Goal: Transaction & Acquisition: Obtain resource

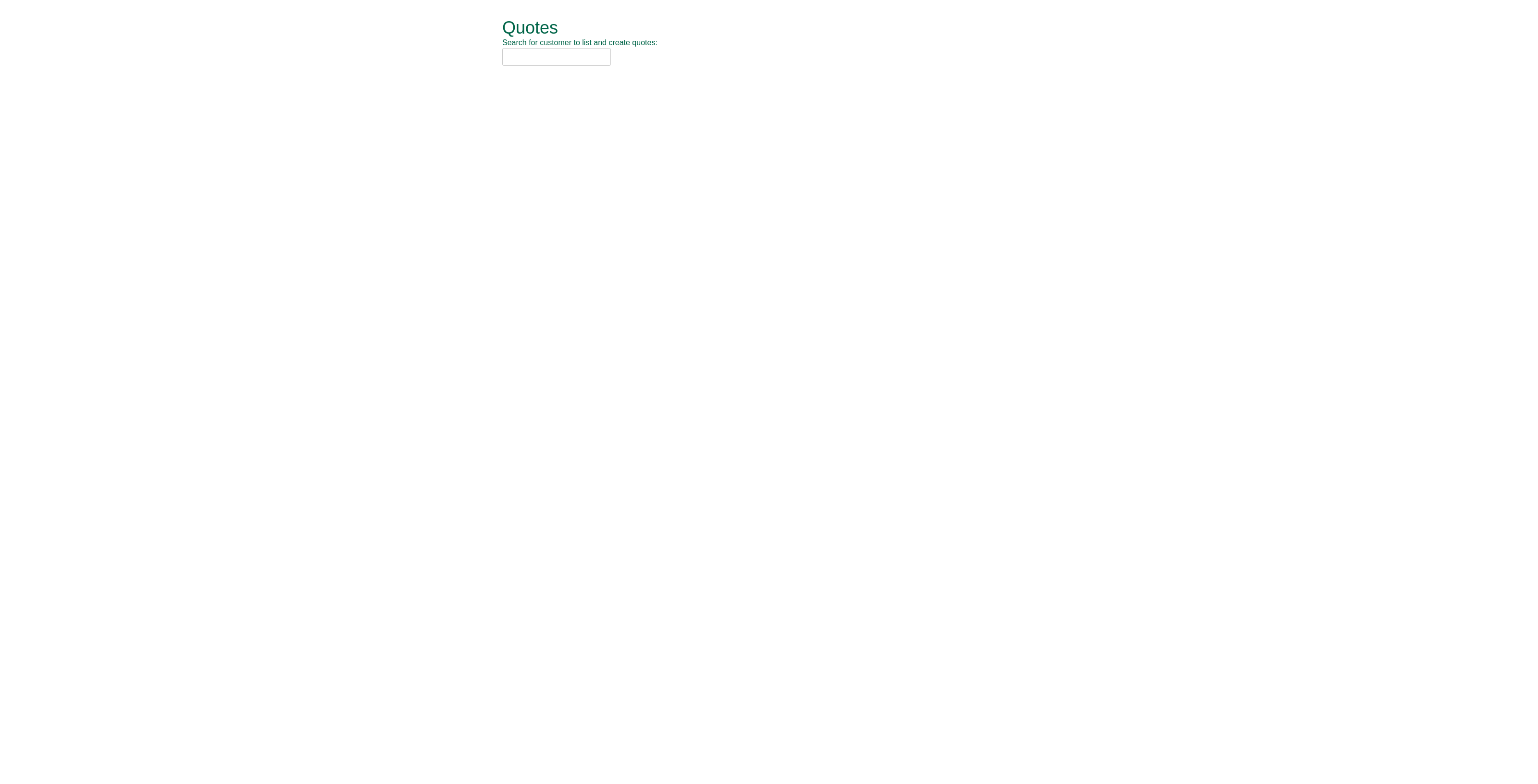
click at [538, 51] on input "text" at bounding box center [556, 57] width 109 height 18
type input "ocs grou"
click at [555, 72] on div "OCS Group UK Ltd (OCSG001)" at bounding box center [758, 72] width 500 height 10
click at [528, 45] on button "New Quote" at bounding box center [536, 49] width 68 height 22
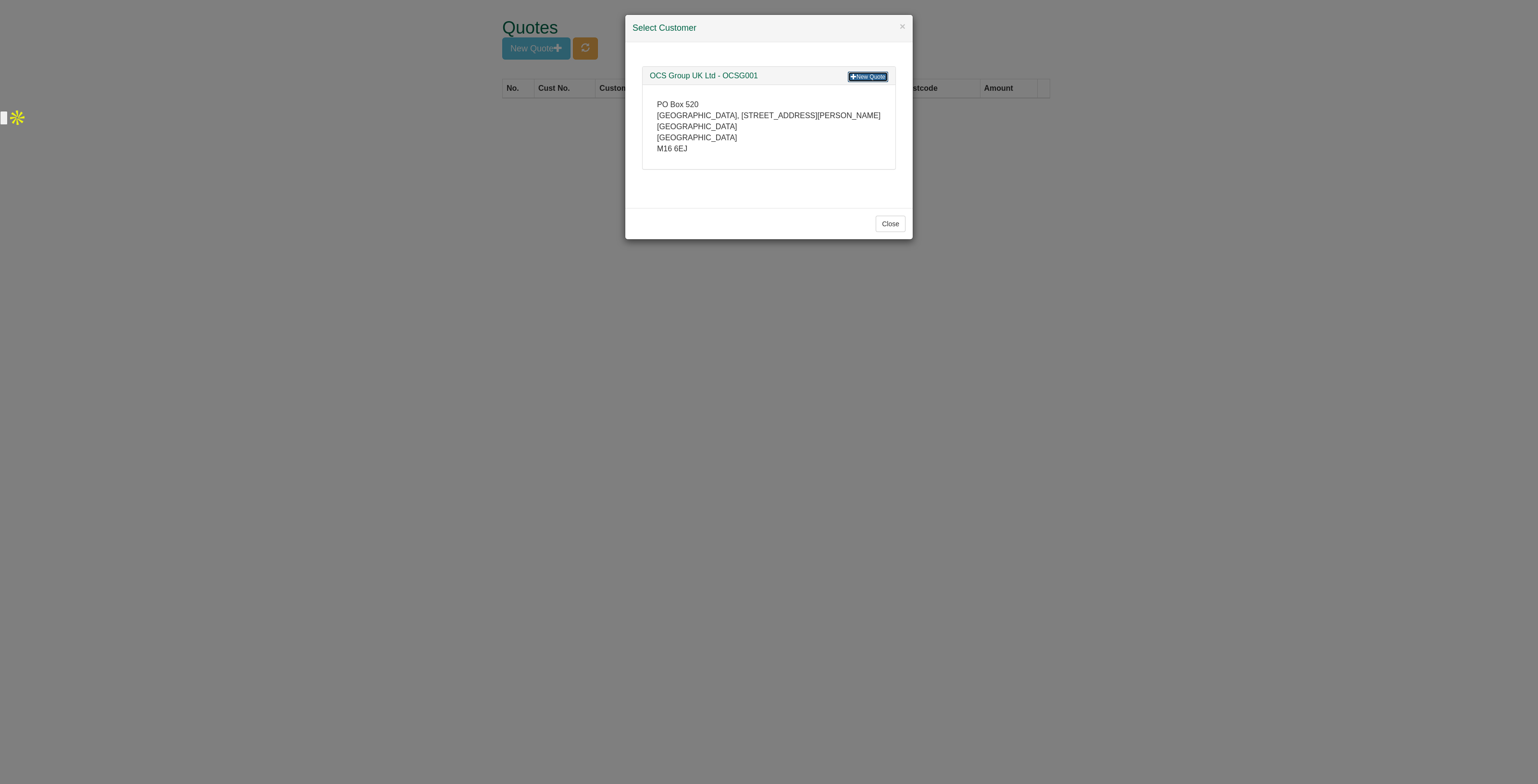
click at [855, 76] on span at bounding box center [854, 76] width 6 height 6
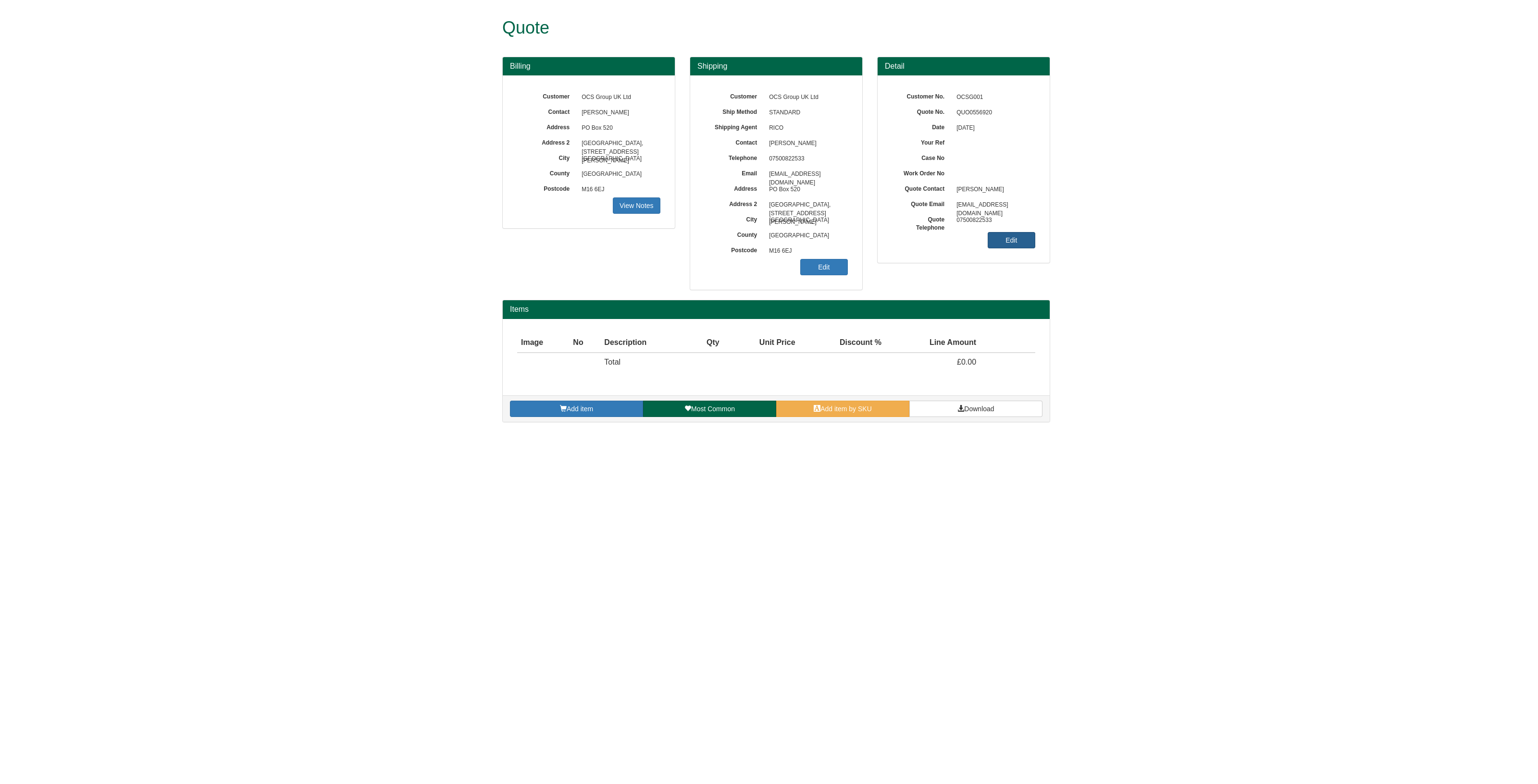
click at [1007, 238] on link "Edit" at bounding box center [1012, 240] width 47 height 16
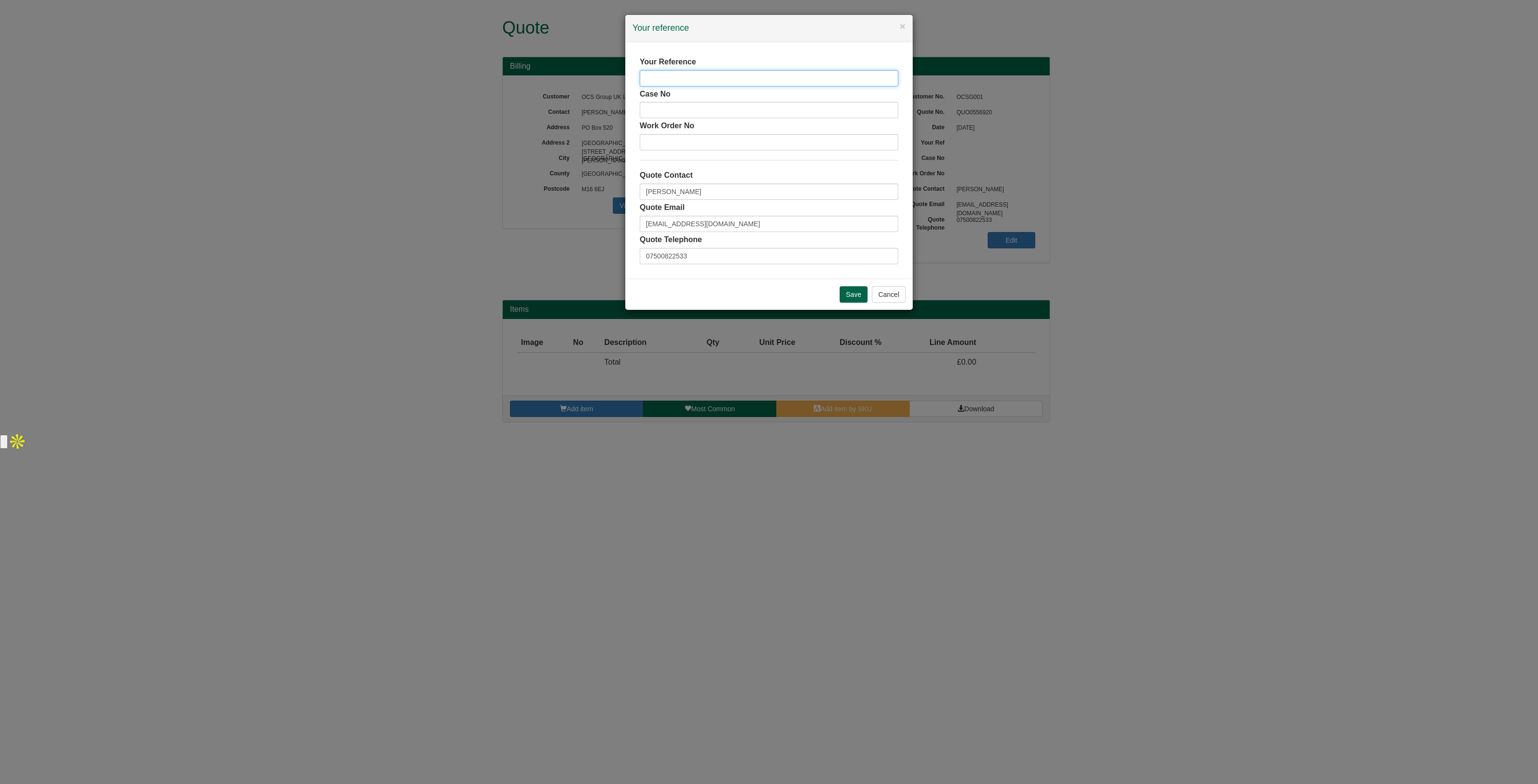
click at [715, 78] on input "text" at bounding box center [769, 78] width 259 height 16
type input "[PERSON_NAME]"
drag, startPoint x: 698, startPoint y: 191, endPoint x: 609, endPoint y: 191, distance: 89.0
click at [609, 191] on div "× Your reference Your Reference Simon Hares Case No Work Order No Quote Contact…" at bounding box center [769, 392] width 1538 height 784
type input "Suzie Monk"
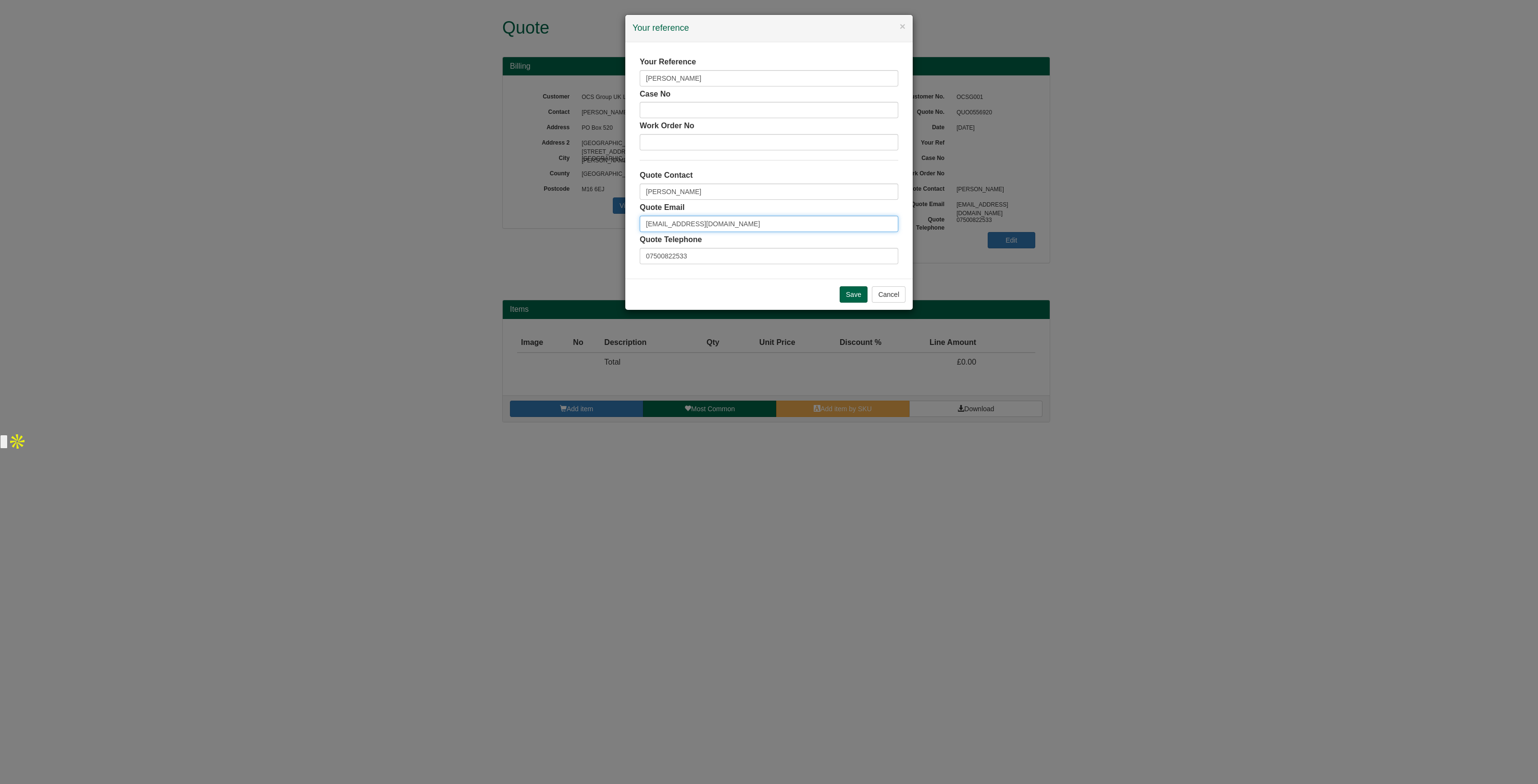
drag, startPoint x: 786, startPoint y: 230, endPoint x: 582, endPoint y: 236, distance: 204.1
click at [582, 236] on div "× Your reference Your Reference Simon Hares Case No Work Order No Quote Contact…" at bounding box center [769, 392] width 1538 height 784
drag, startPoint x: 730, startPoint y: 254, endPoint x: 594, endPoint y: 256, distance: 136.0
click at [594, 256] on div "× Your reference Your Reference Simon Hares Case No Work Order No Quote Contact…" at bounding box center [769, 392] width 1538 height 784
click at [848, 294] on input "Save" at bounding box center [854, 294] width 28 height 16
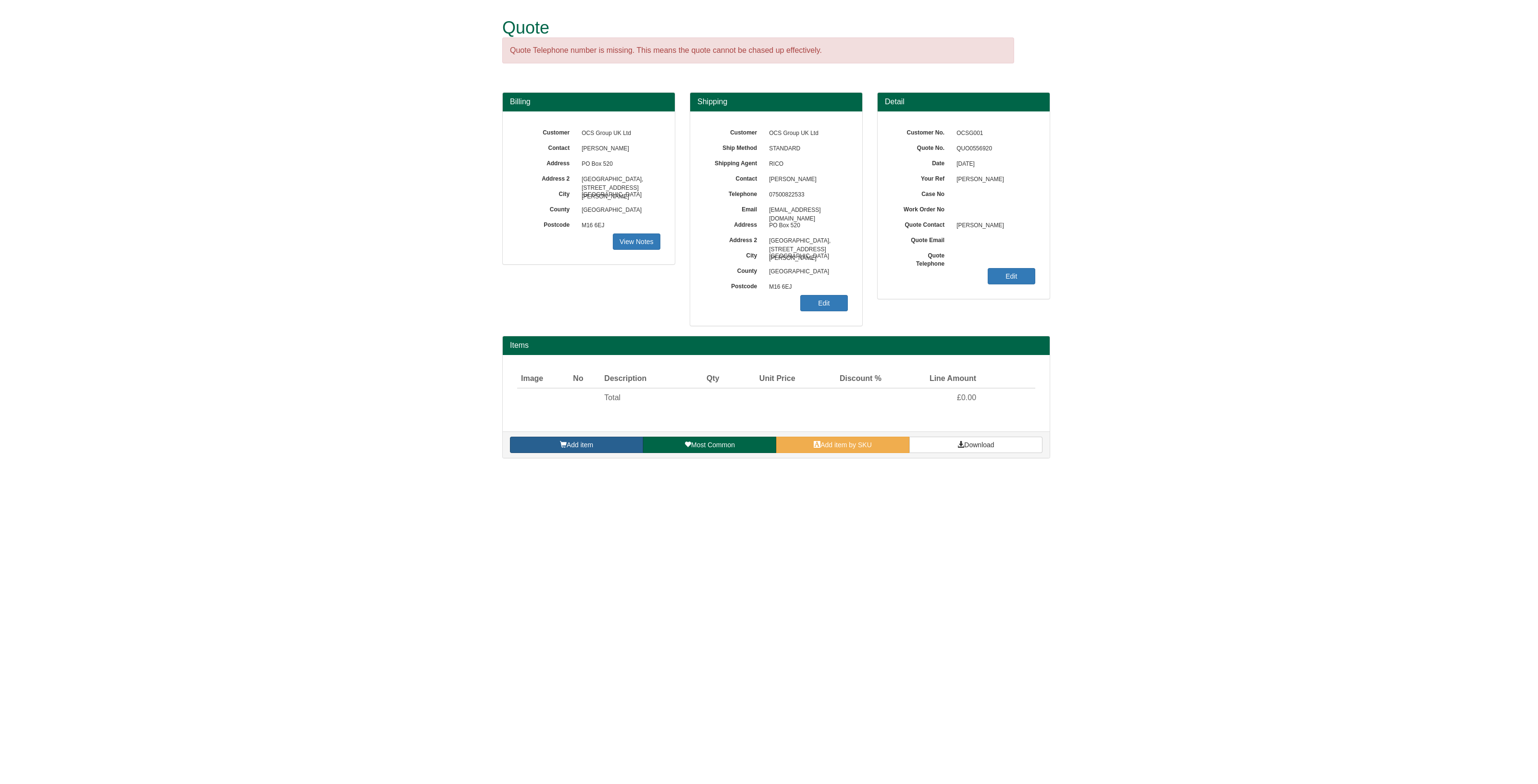
click at [572, 445] on span "Add item" at bounding box center [580, 445] width 26 height 8
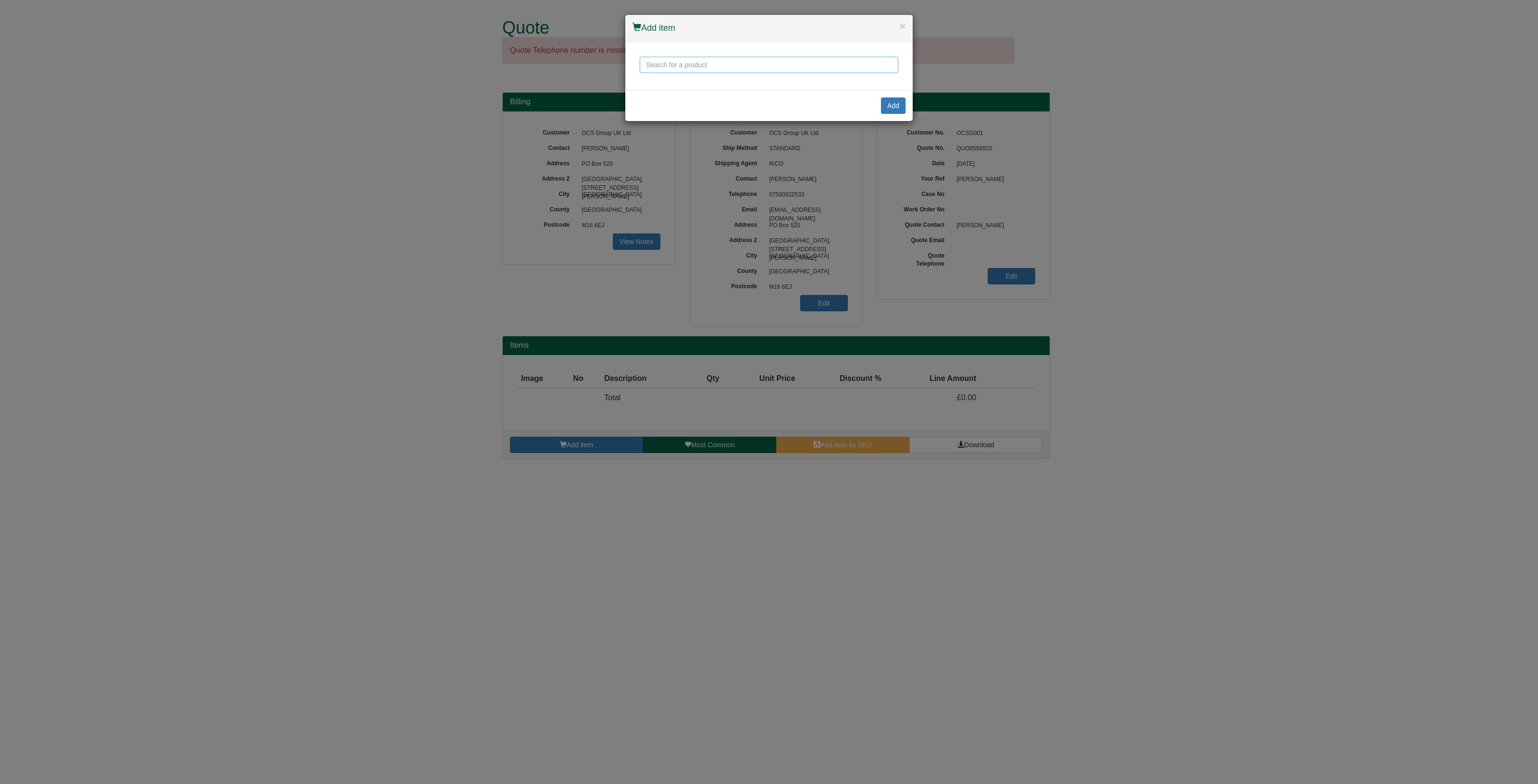
click at [671, 65] on input "text" at bounding box center [769, 64] width 259 height 16
click at [709, 116] on div "Face-to-Face DSE Workstation Assessment" at bounding box center [769, 114] width 246 height 24
type input "Face-to-Face DSE Workstation Assessment"
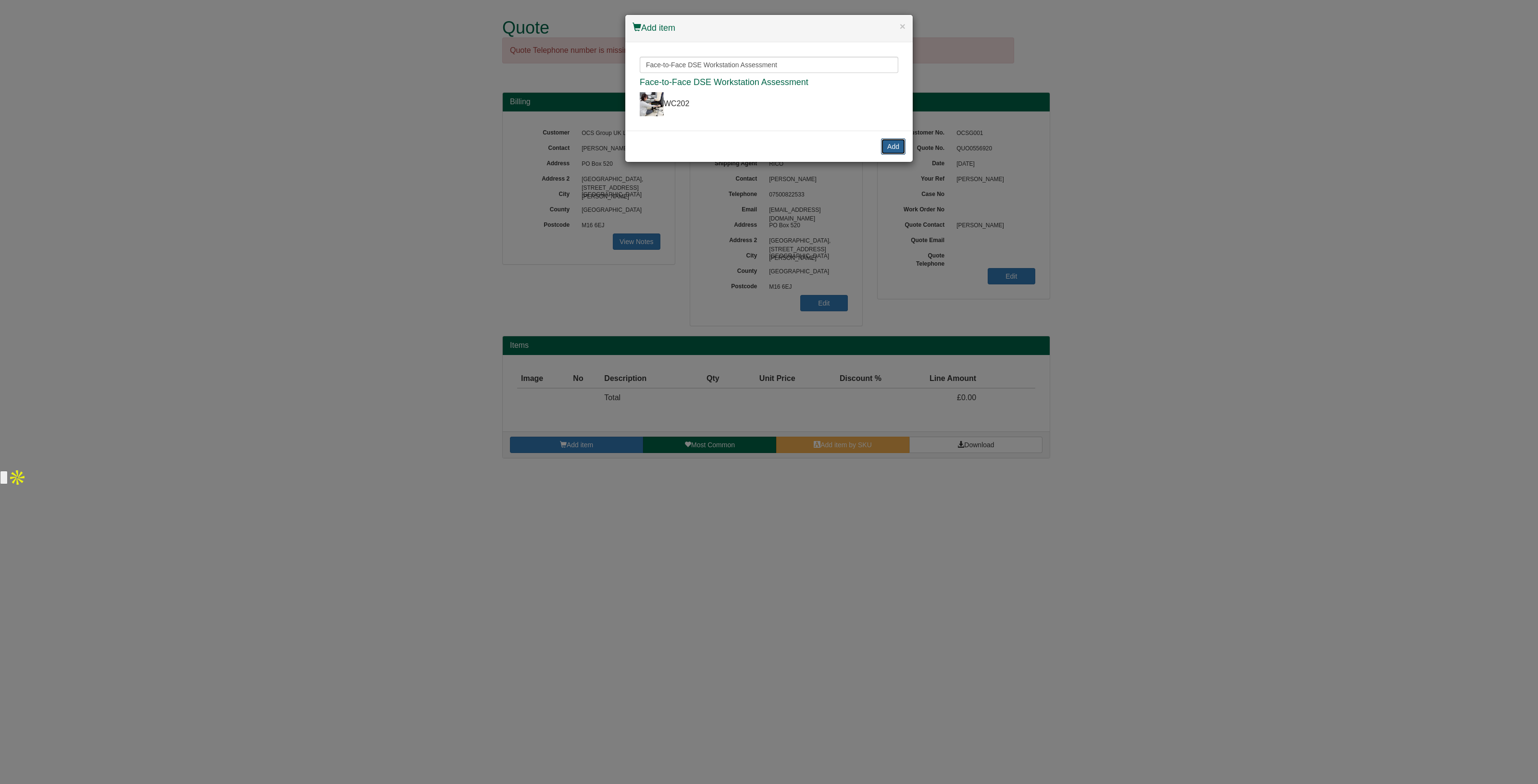
click at [895, 141] on button "Add" at bounding box center [893, 146] width 24 height 16
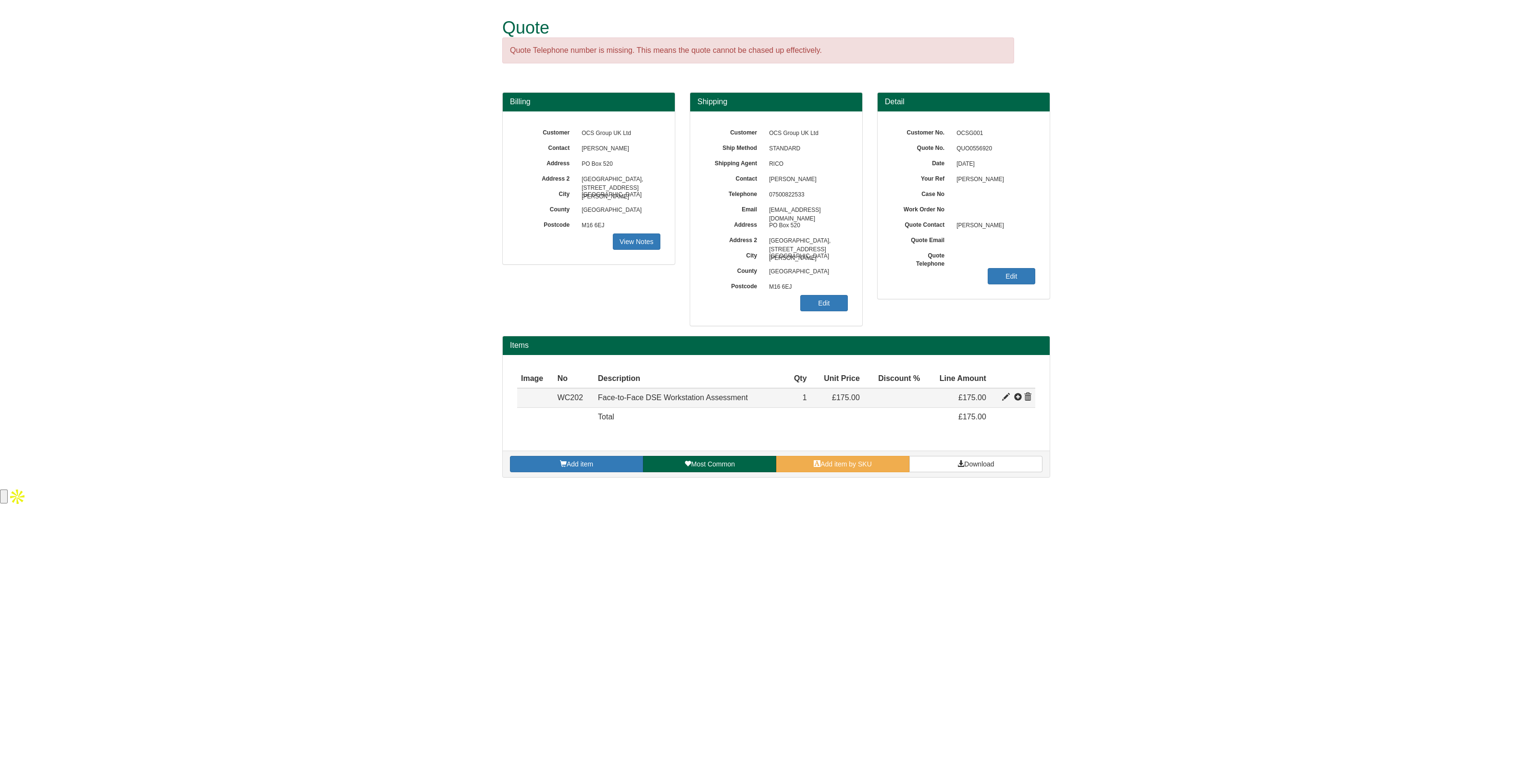
click at [1005, 397] on span at bounding box center [1006, 397] width 8 height 8
type input "Face-to-Face DSE Workstation Assessment"
type input "50.17"
type input "175.00"
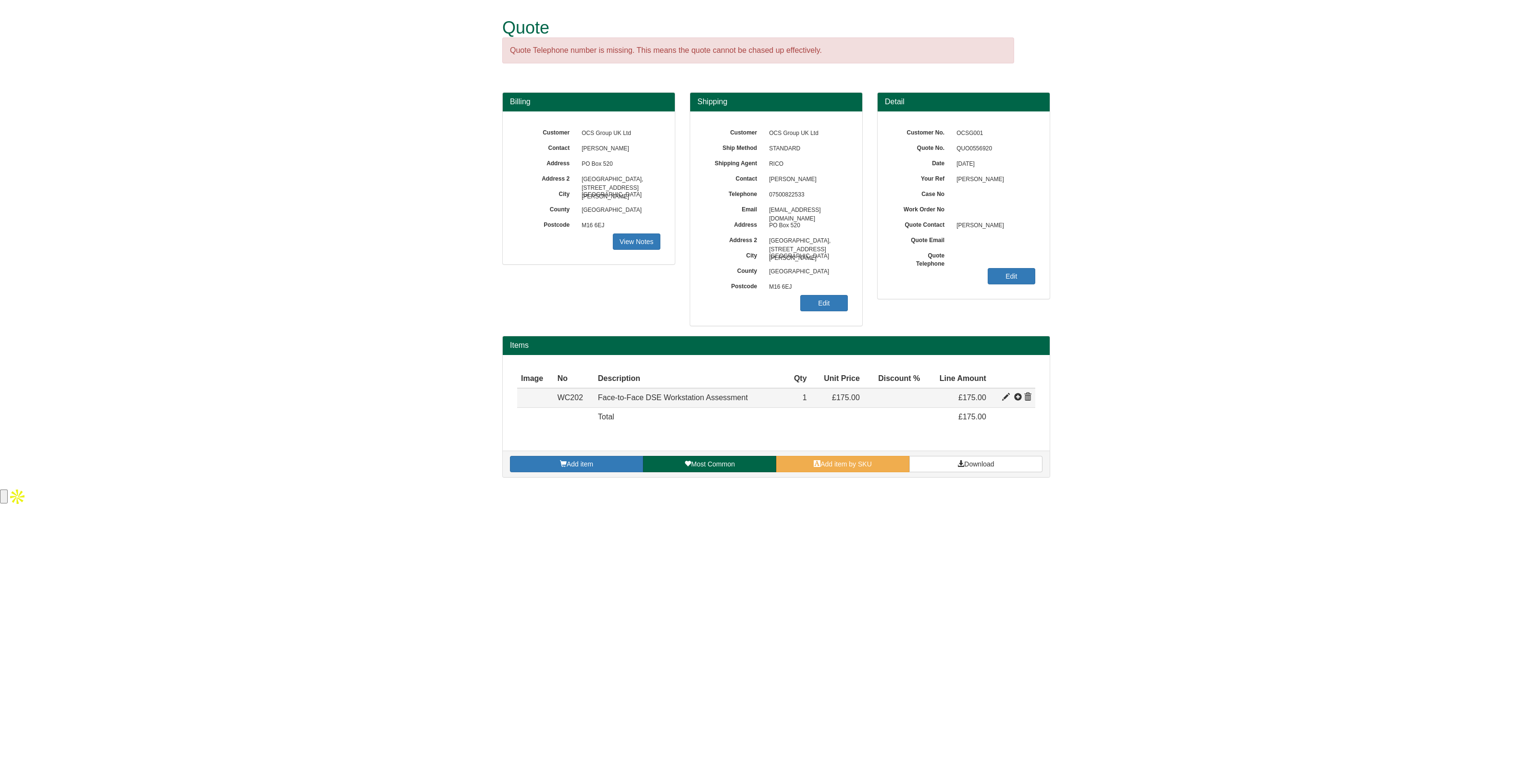
type input "1"
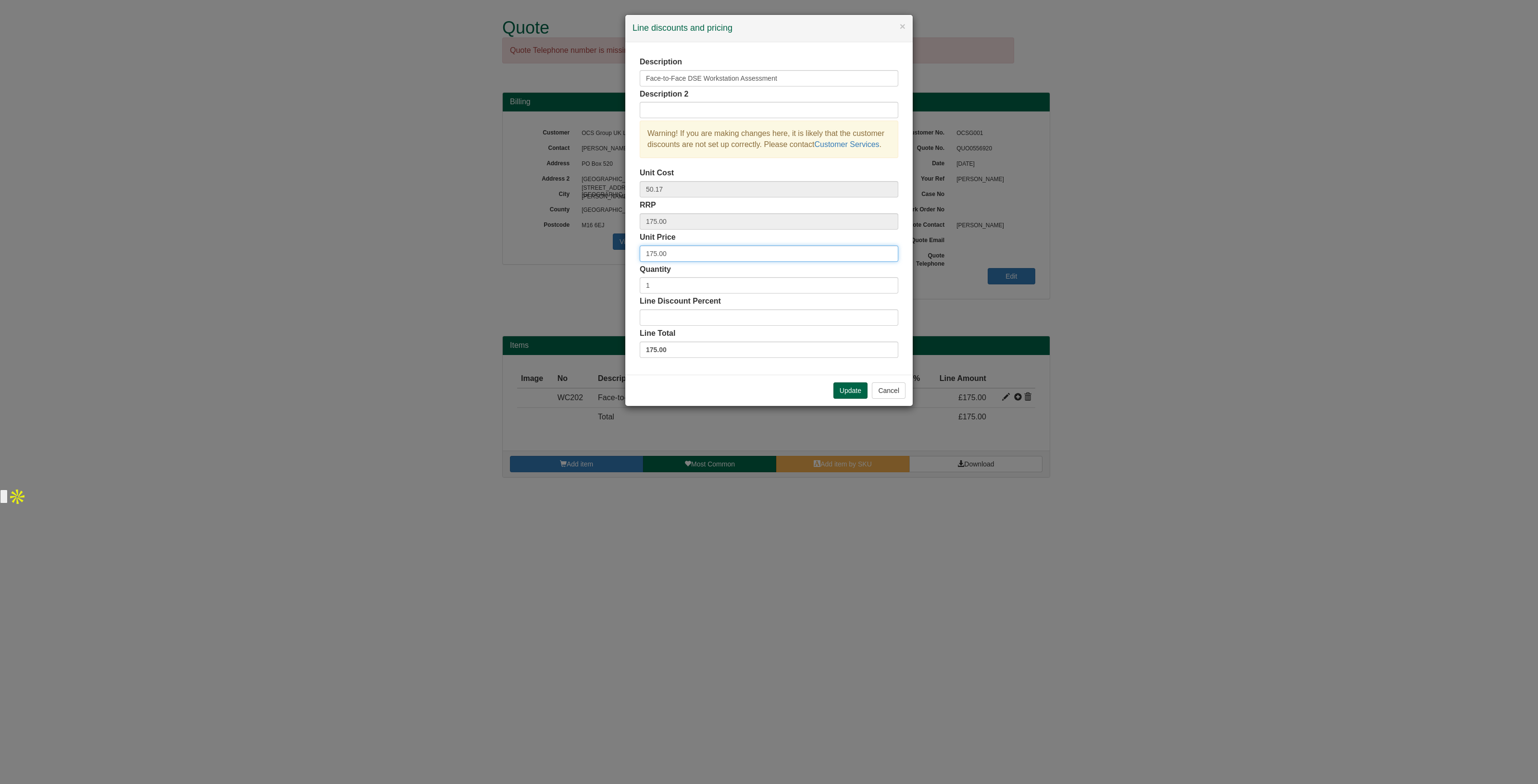
click at [655, 246] on input "175.00" at bounding box center [769, 253] width 259 height 16
type input "125.00"
click at [844, 387] on button "Update" at bounding box center [850, 390] width 34 height 16
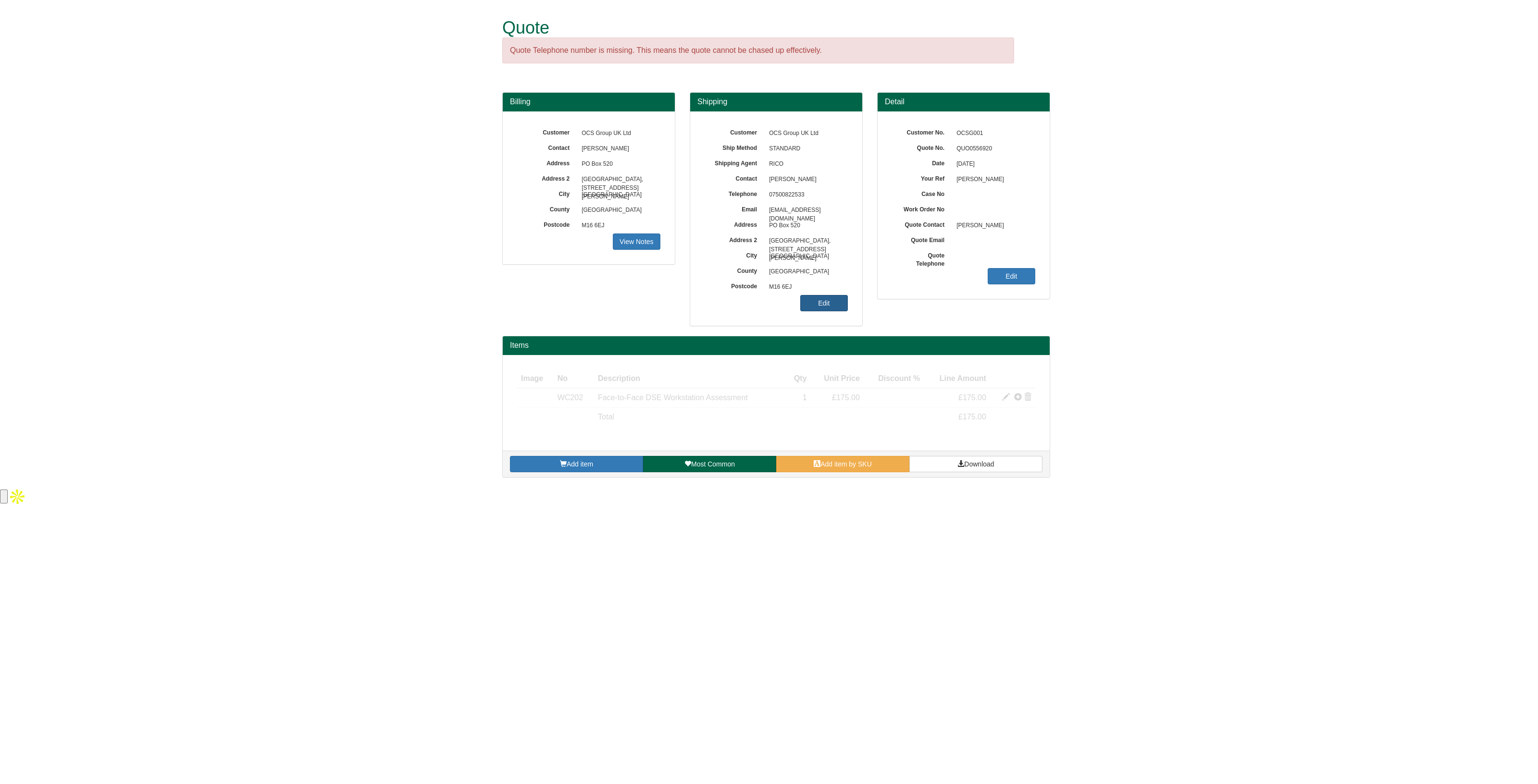
click at [823, 299] on link "Edit" at bounding box center [824, 303] width 47 height 16
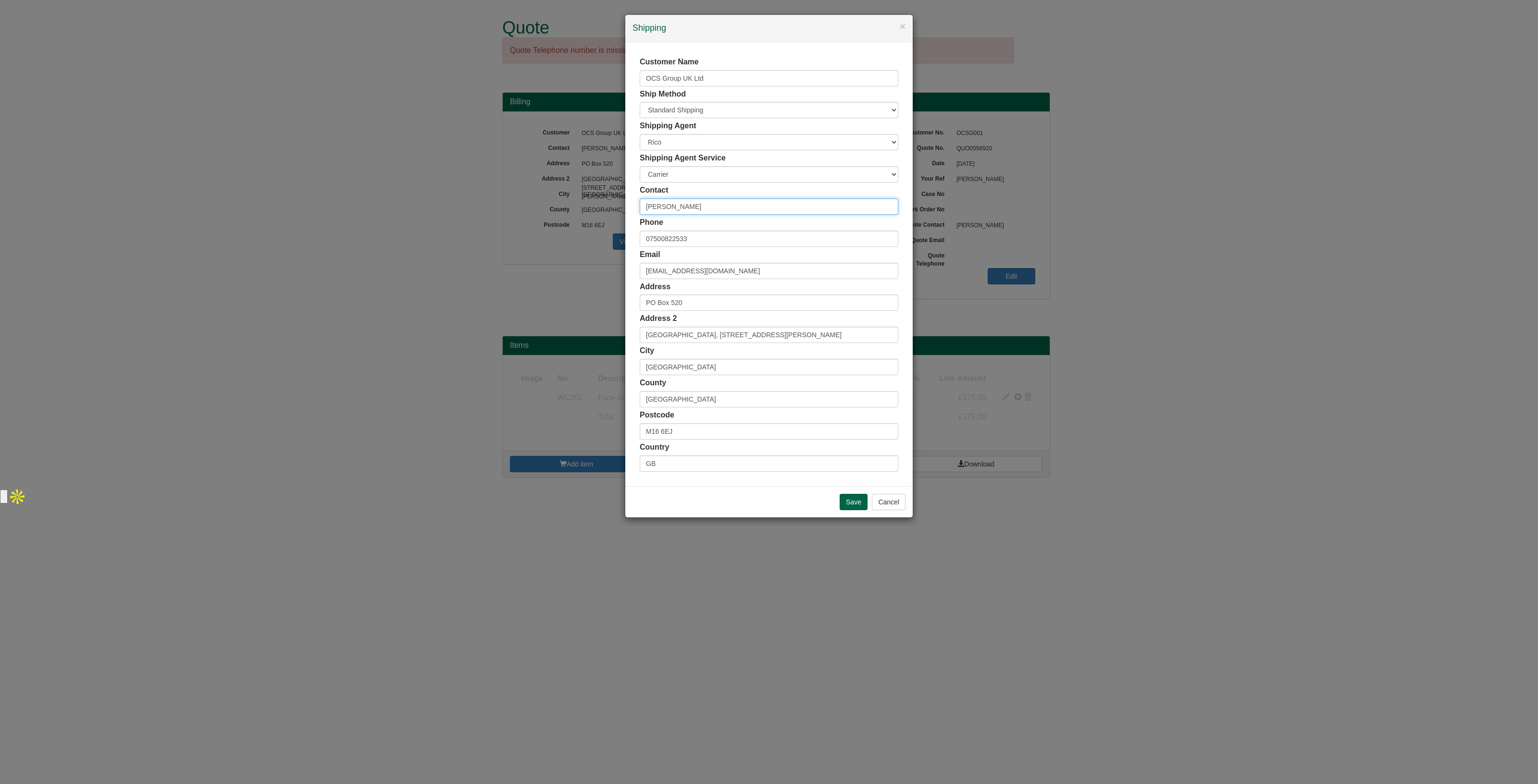
drag, startPoint x: 702, startPoint y: 211, endPoint x: 613, endPoint y: 197, distance: 90.1
click at [613, 197] on div "× Shipping Customer Name OCS Group UK Ltd Ship Method Free of Charge £5 Flat Ra…" at bounding box center [769, 392] width 1538 height 784
type input "Simon Hares"
click at [925, 18] on div "× Shipping Customer Name OCS Group UK Ltd Ship Method Free of Charge £5 Flat Ra…" at bounding box center [769, 392] width 1538 height 784
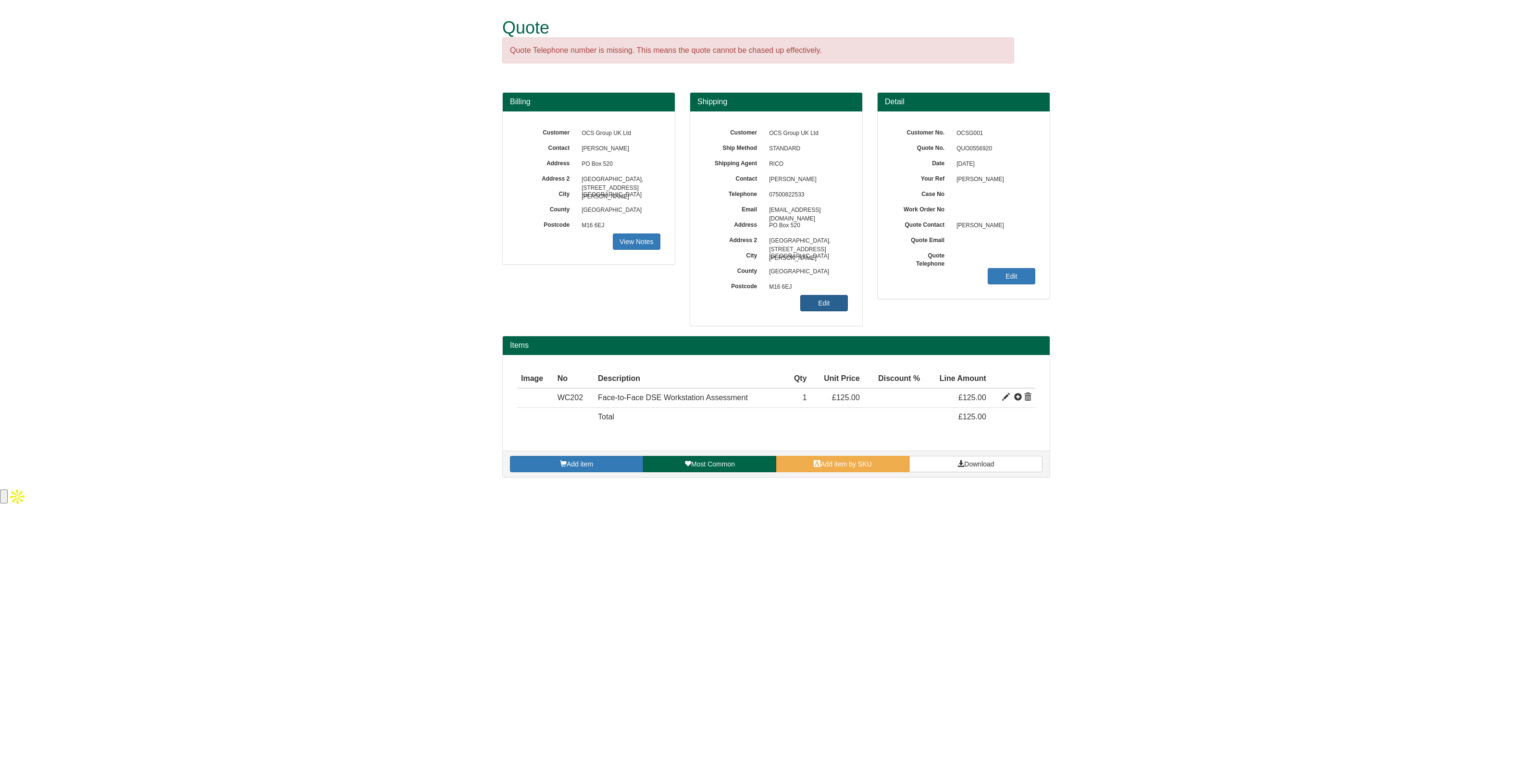
click at [821, 303] on link "Edit" at bounding box center [824, 303] width 47 height 16
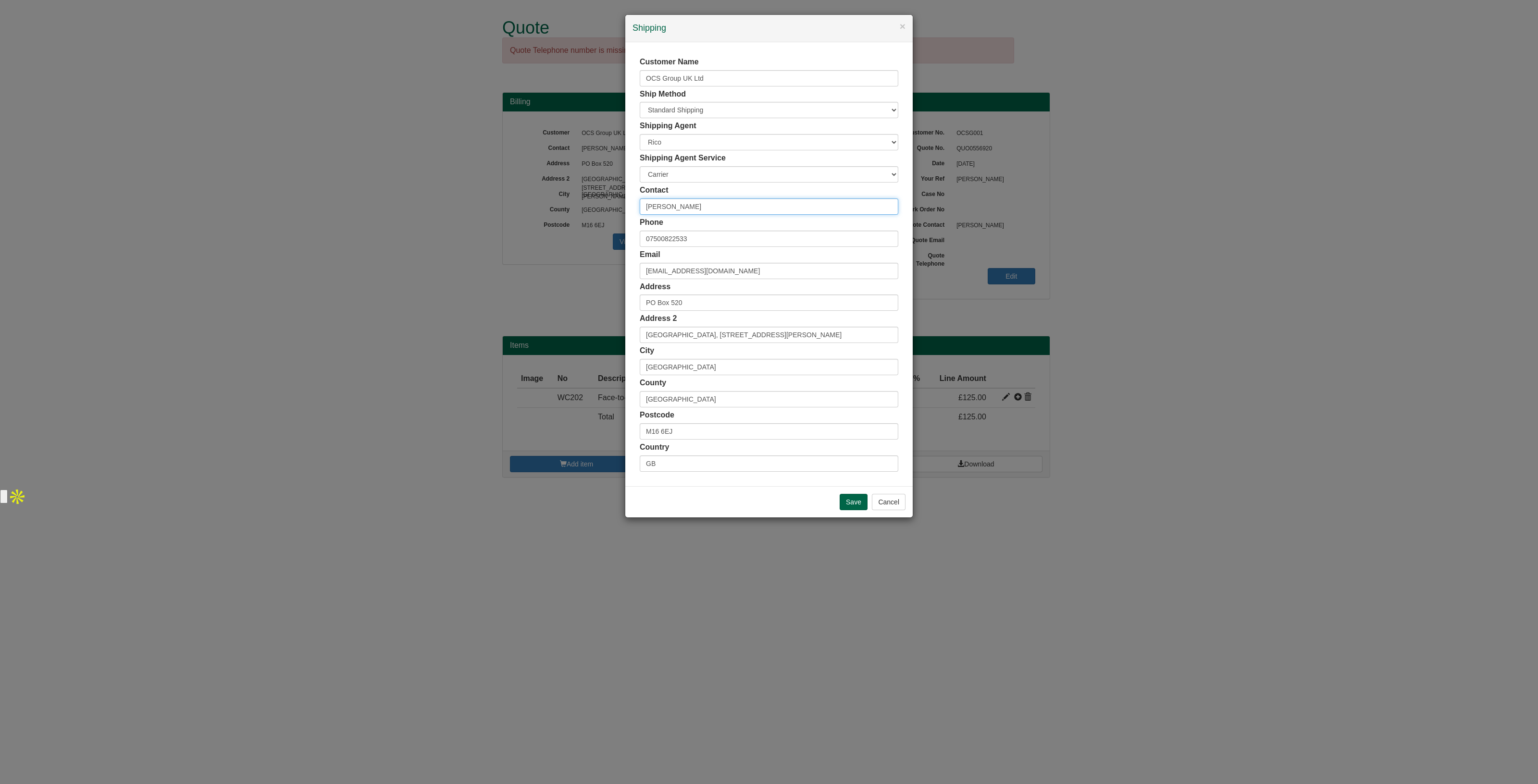
drag, startPoint x: 705, startPoint y: 212, endPoint x: 609, endPoint y: 204, distance: 96.3
click at [609, 204] on div "× Shipping Customer Name OCS Group UK Ltd Ship Method Free of Charge £5 Flat Ra…" at bounding box center [769, 392] width 1538 height 784
drag, startPoint x: 780, startPoint y: 270, endPoint x: 557, endPoint y: 269, distance: 223.0
click at [557, 269] on div "× Shipping Customer Name OCS Group UK Ltd Ship Method Free of Charge £5 Flat Ra…" at bounding box center [769, 392] width 1538 height 784
paste input "simon.hares@dunnhumby.com"
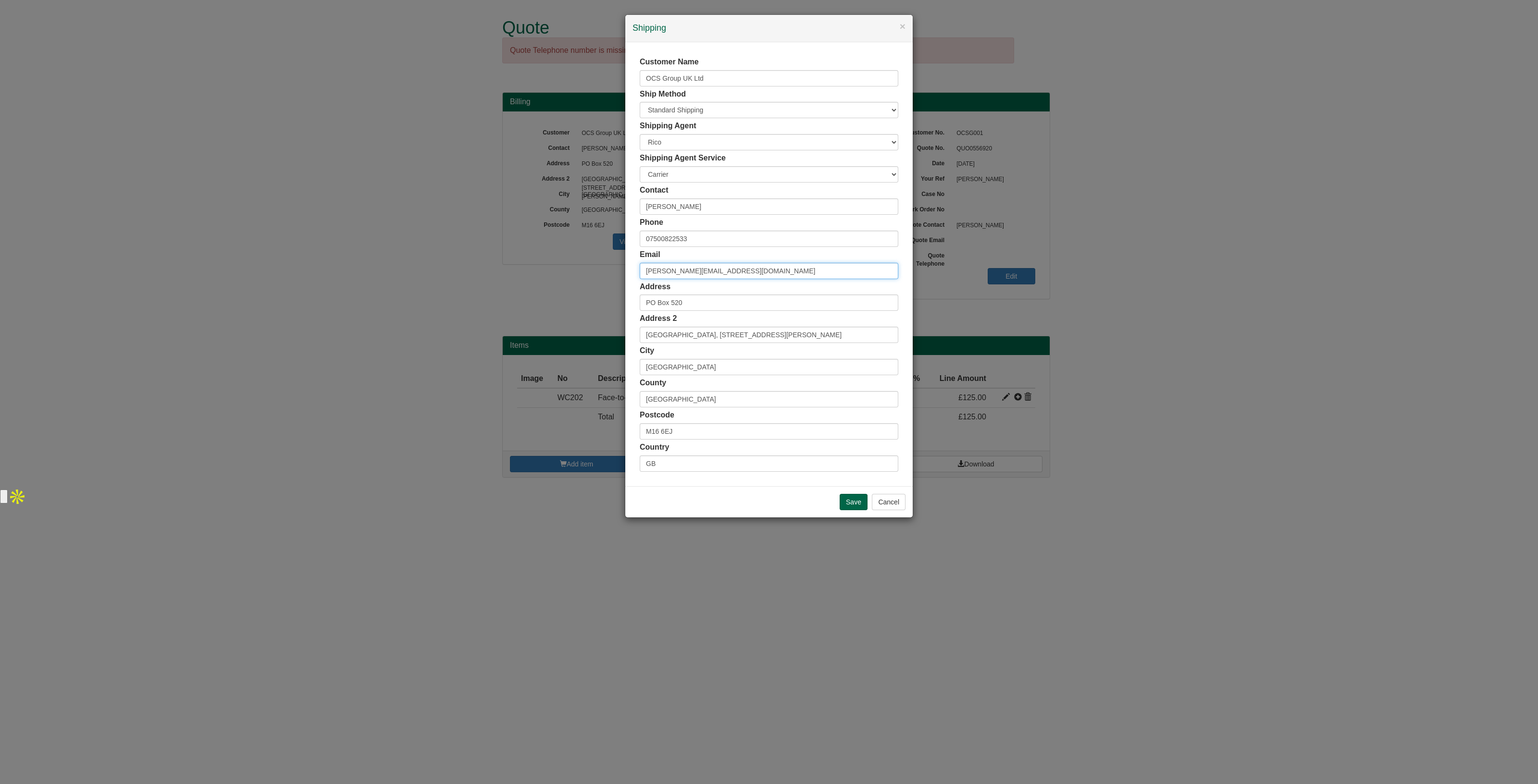
type input "simon.hares@dunnhumby.com"
drag, startPoint x: 703, startPoint y: 232, endPoint x: 619, endPoint y: 224, distance: 84.4
click at [619, 224] on div "× Shipping Customer Name OCS Group UK Ltd Ship Method Free of Charge £5 Flat Ra…" at bounding box center [769, 392] width 1538 height 784
drag, startPoint x: 696, startPoint y: 300, endPoint x: 602, endPoint y: 316, distance: 95.4
click at [602, 316] on div "× Shipping Customer Name OCS Group UK Ltd Ship Method Free of Charge £5 Flat Ra…" at bounding box center [769, 392] width 1538 height 784
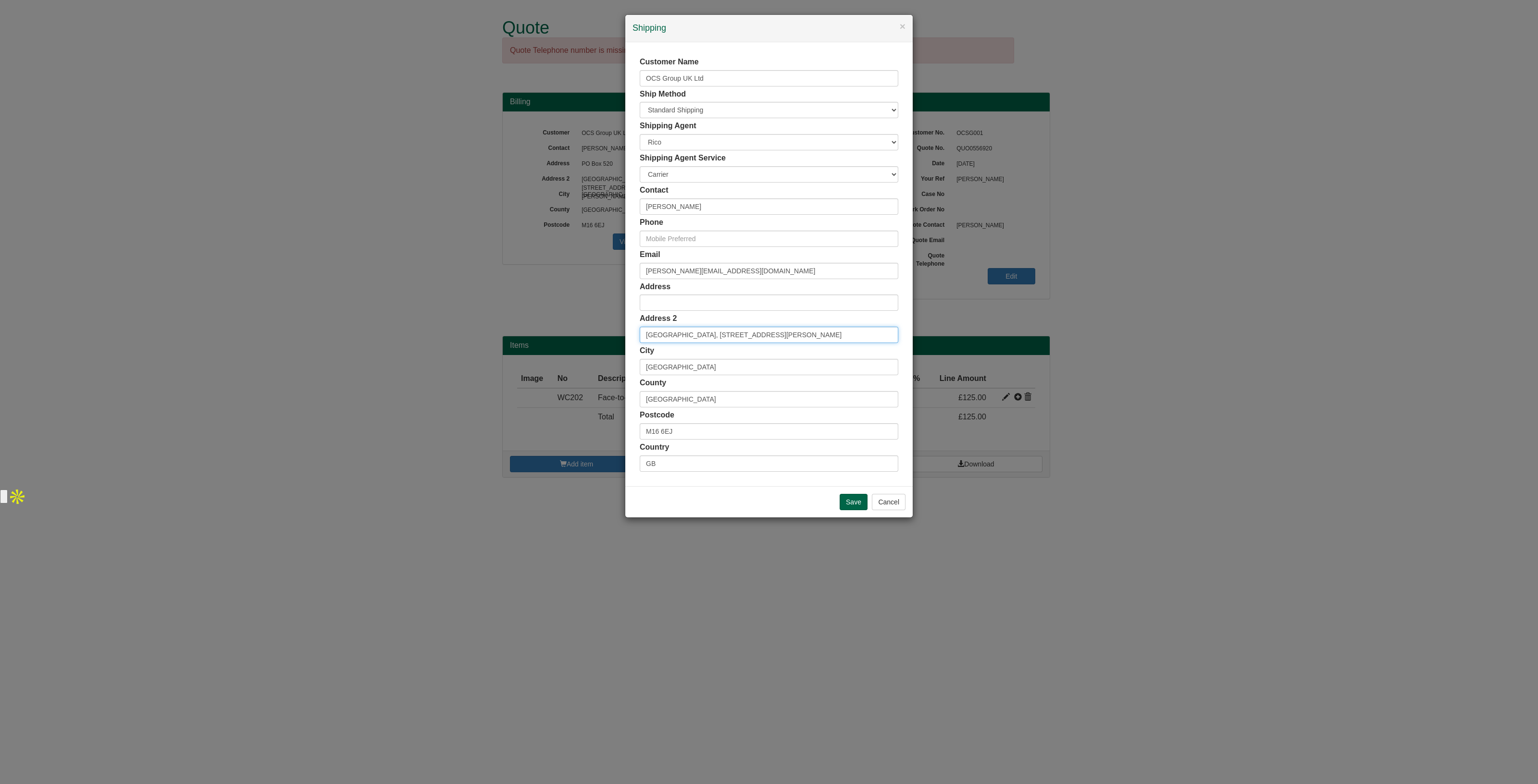
drag, startPoint x: 781, startPoint y: 336, endPoint x: 553, endPoint y: 348, distance: 228.3
click at [553, 348] on div "× Shipping Customer Name OCS Group UK Ltd Ship Method Free of Charge £5 Flat Ra…" at bounding box center [769, 392] width 1538 height 784
drag, startPoint x: 717, startPoint y: 366, endPoint x: 607, endPoint y: 374, distance: 110.3
click at [607, 374] on div "× Shipping Customer Name OCS Group UK Ltd Ship Method Free of Charge £5 Flat Ra…" at bounding box center [769, 392] width 1538 height 784
drag, startPoint x: 727, startPoint y: 393, endPoint x: 618, endPoint y: 397, distance: 109.1
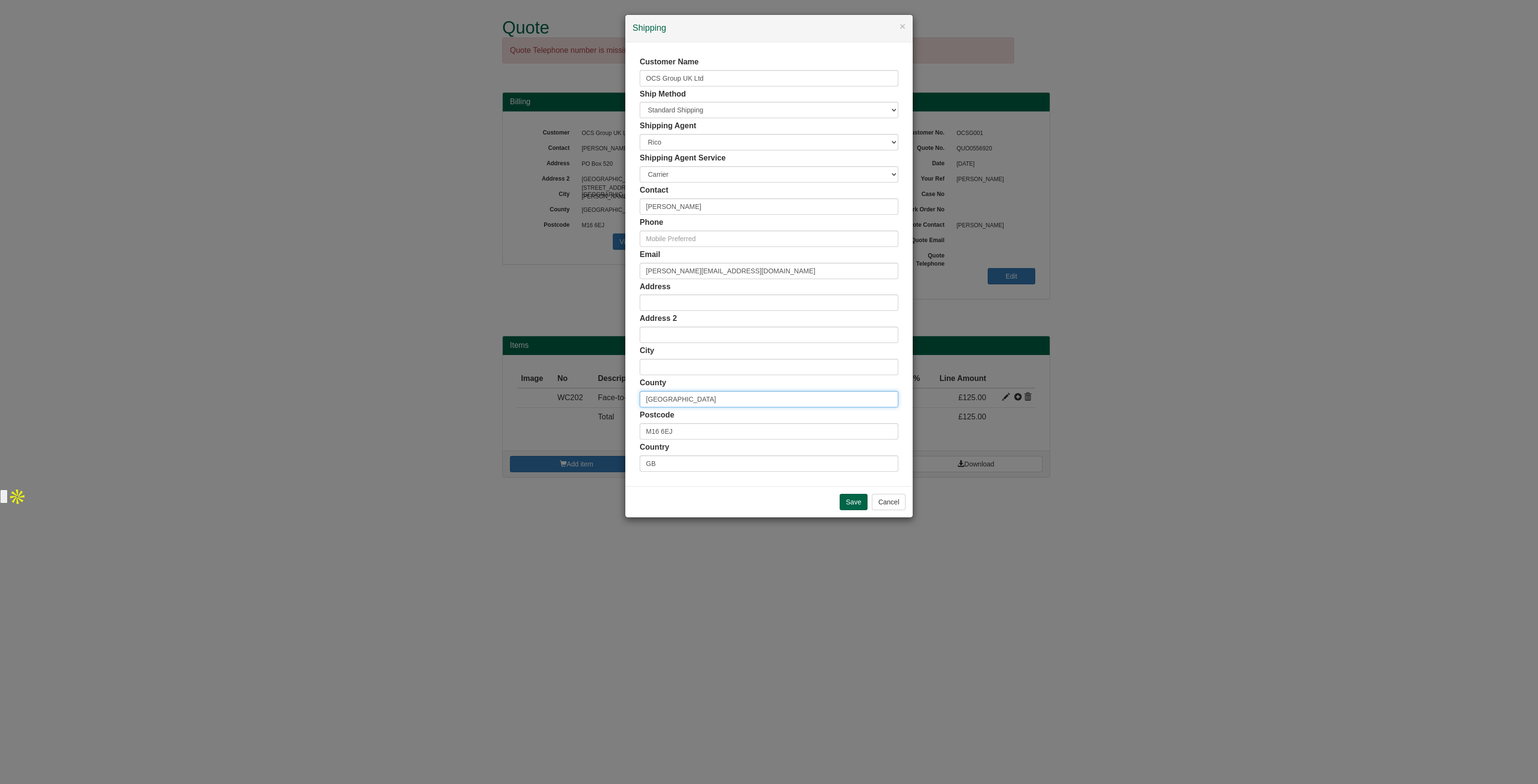
click at [618, 397] on div "× Shipping Customer Name OCS Group UK Ltd Ship Method Free of Charge £5 Flat Ra…" at bounding box center [769, 392] width 1538 height 784
drag, startPoint x: 698, startPoint y: 435, endPoint x: 600, endPoint y: 438, distance: 98.0
click at [600, 438] on div "× Shipping Customer Name OCS Group UK Ltd Ship Method Free of Charge £5 Flat Ra…" at bounding box center [769, 392] width 1538 height 784
click at [846, 503] on input "Save" at bounding box center [854, 502] width 28 height 16
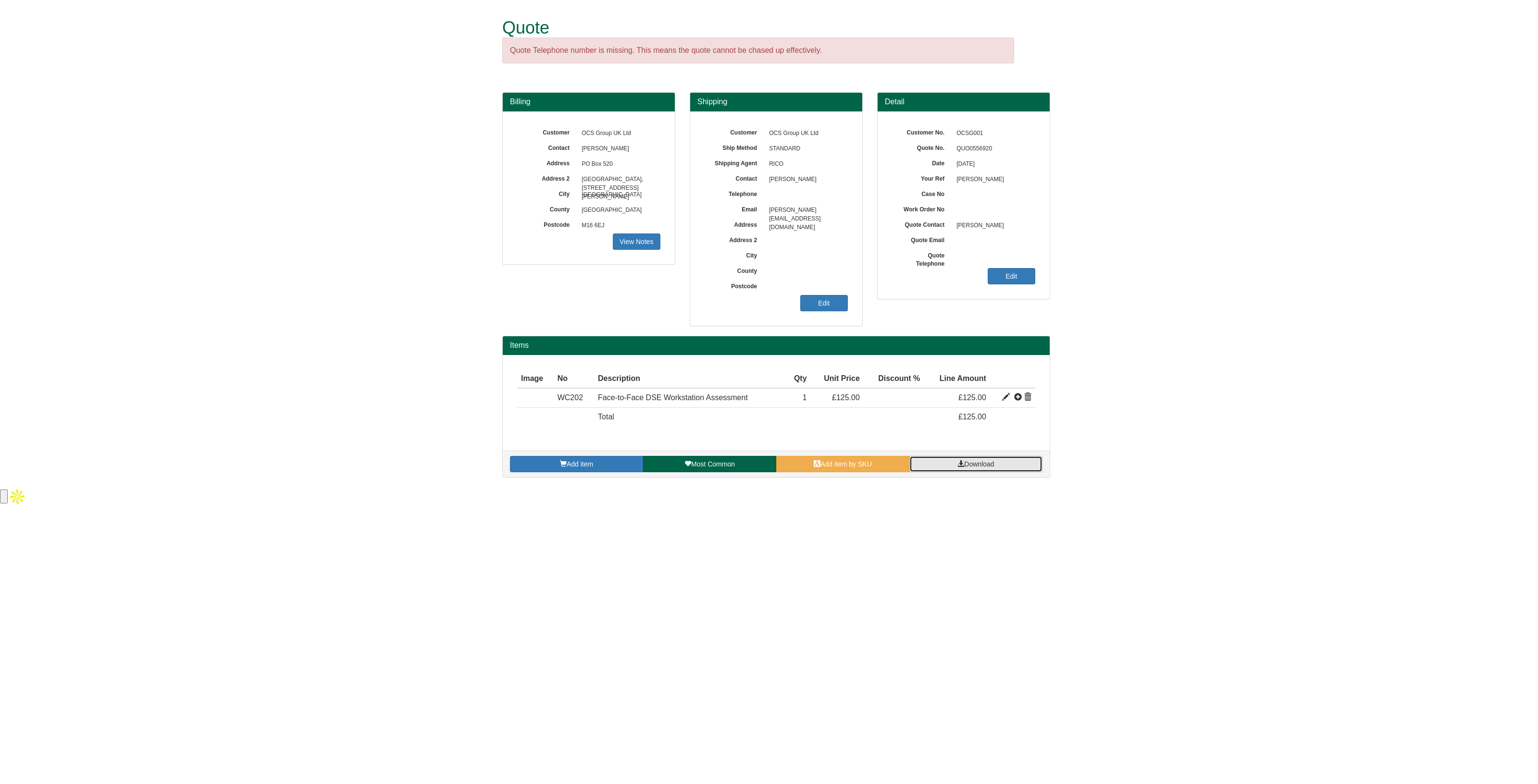
click at [982, 464] on span "Download" at bounding box center [979, 464] width 30 height 8
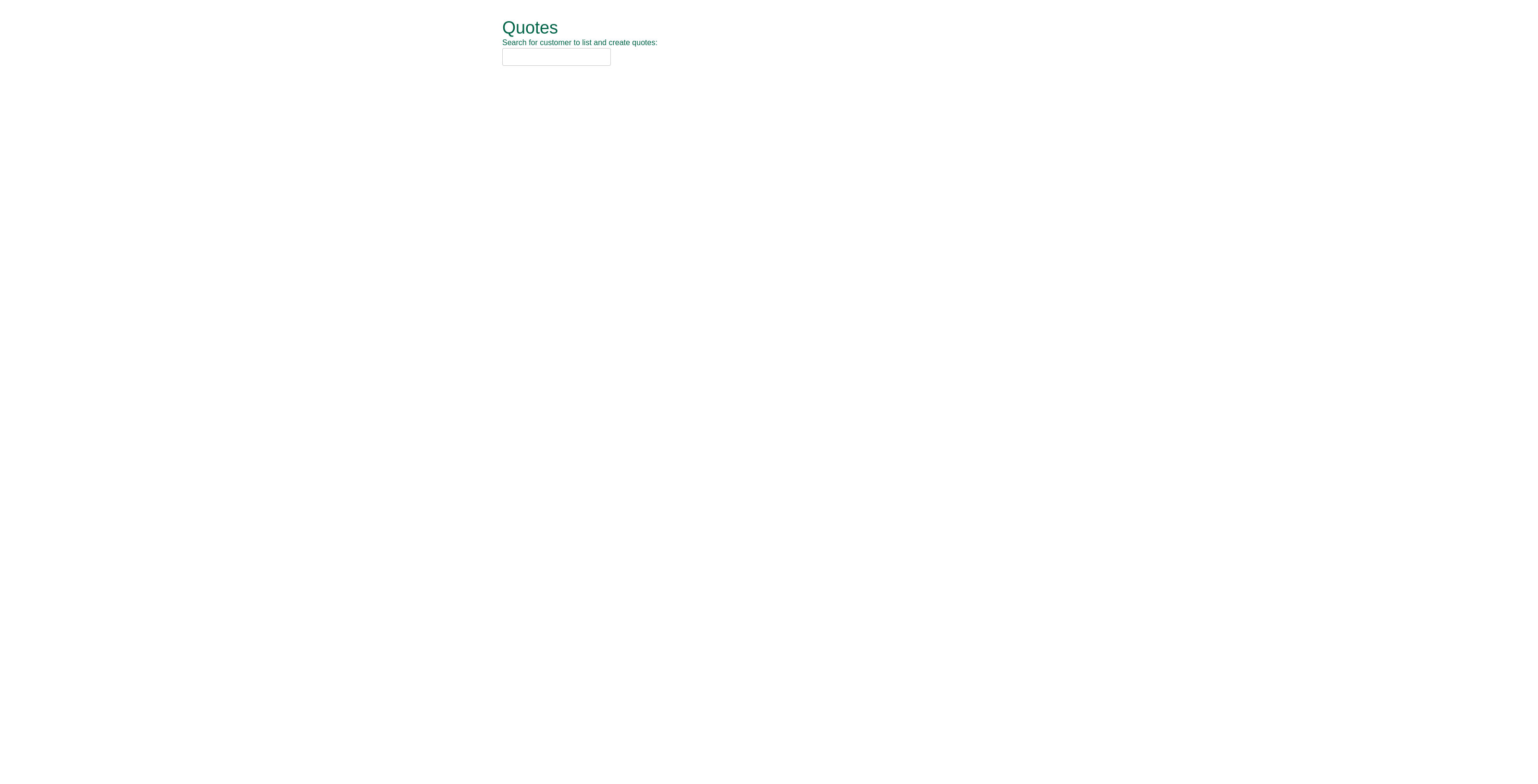
click at [531, 55] on input "text" at bounding box center [556, 57] width 109 height 18
type input "w"
click at [563, 53] on input "text" at bounding box center [556, 57] width 109 height 18
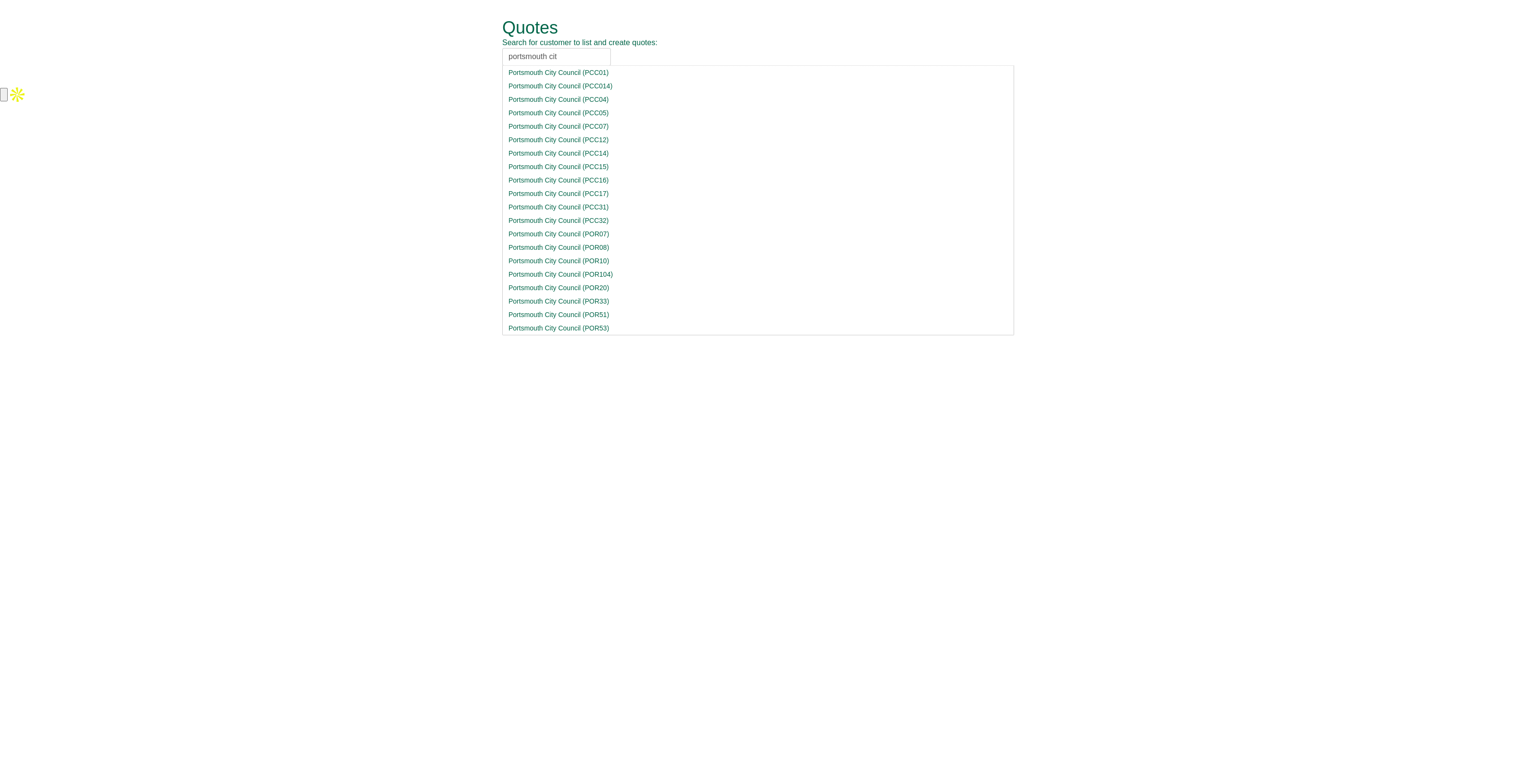
type input "portsmouth cit"
click at [647, 243] on div "Portsmouth City Council (POR08)" at bounding box center [758, 247] width 500 height 10
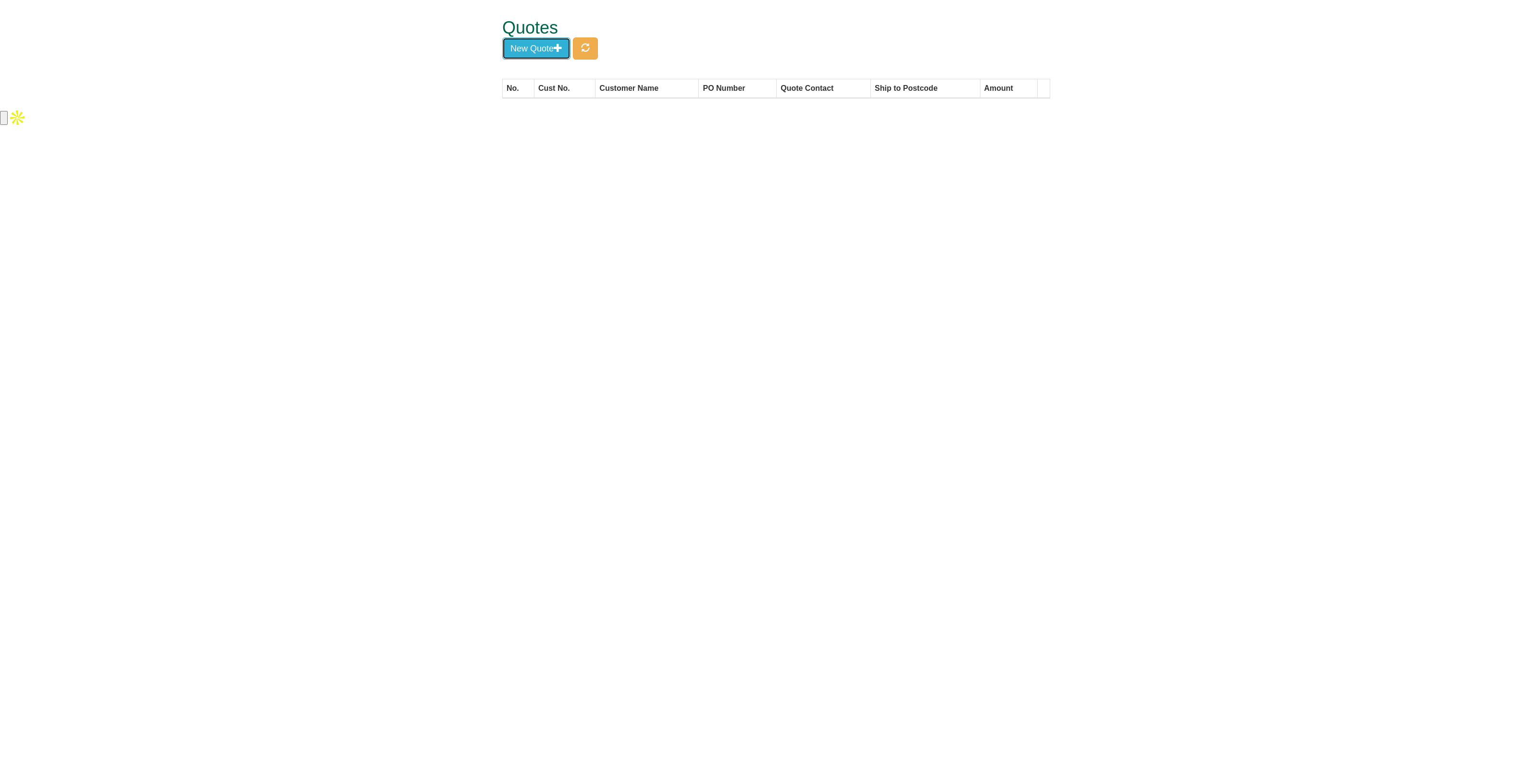
click at [550, 54] on button "New Quote" at bounding box center [536, 49] width 68 height 22
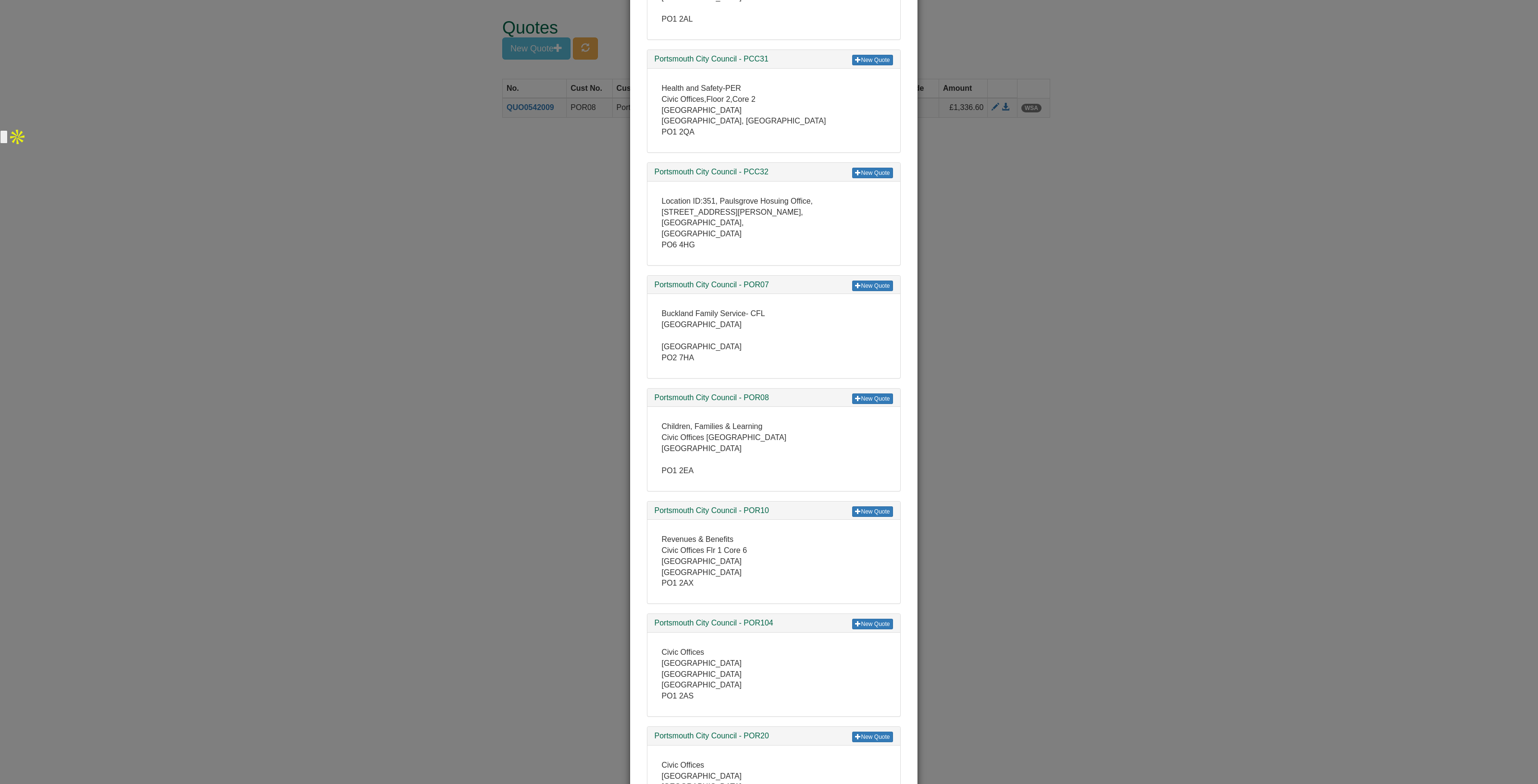
scroll to position [1501, 0]
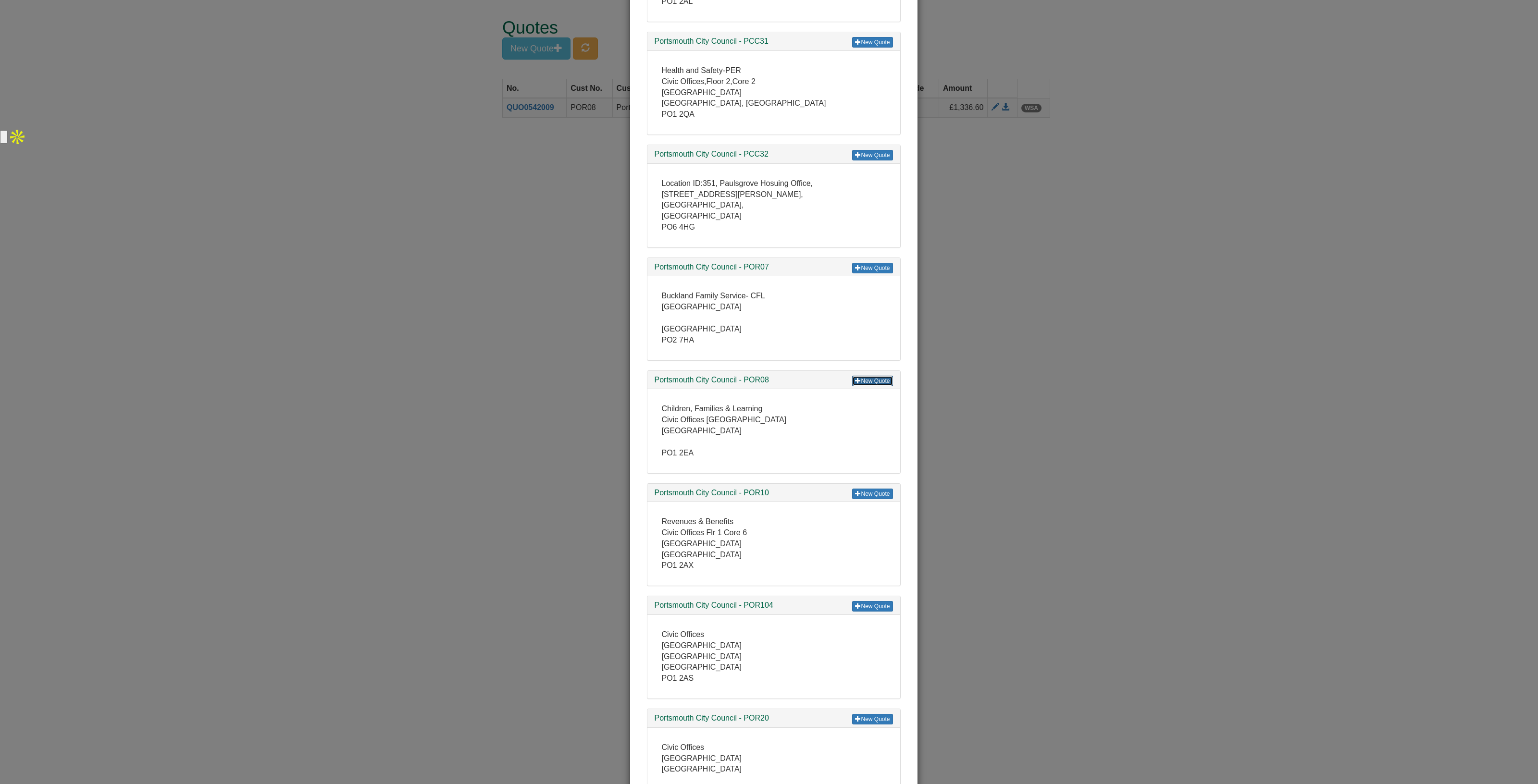
click at [861, 376] on link "New Quote" at bounding box center [872, 381] width 40 height 11
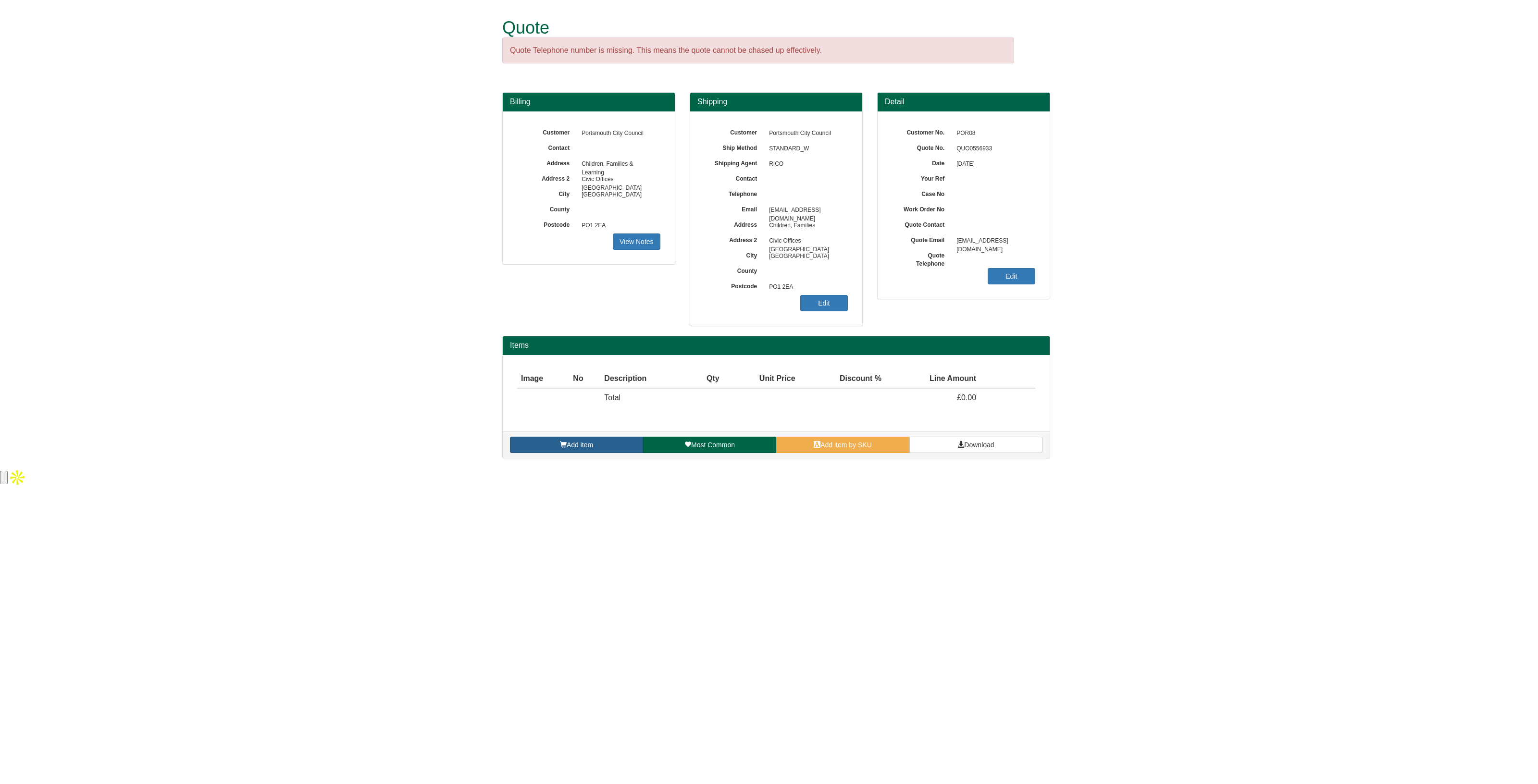
click at [607, 445] on link "Add item" at bounding box center [577, 445] width 133 height 16
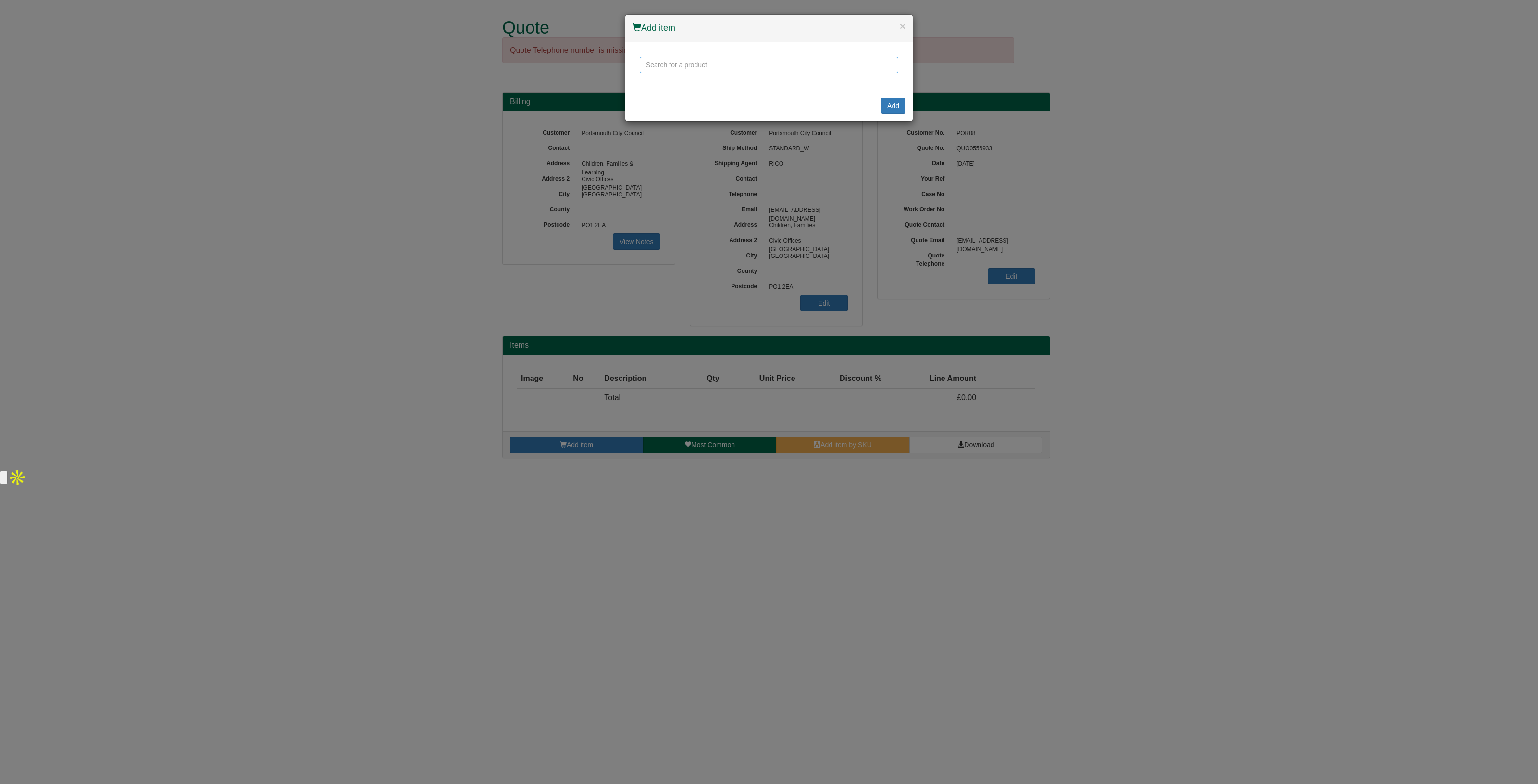
click at [669, 61] on input "text" at bounding box center [769, 64] width 259 height 16
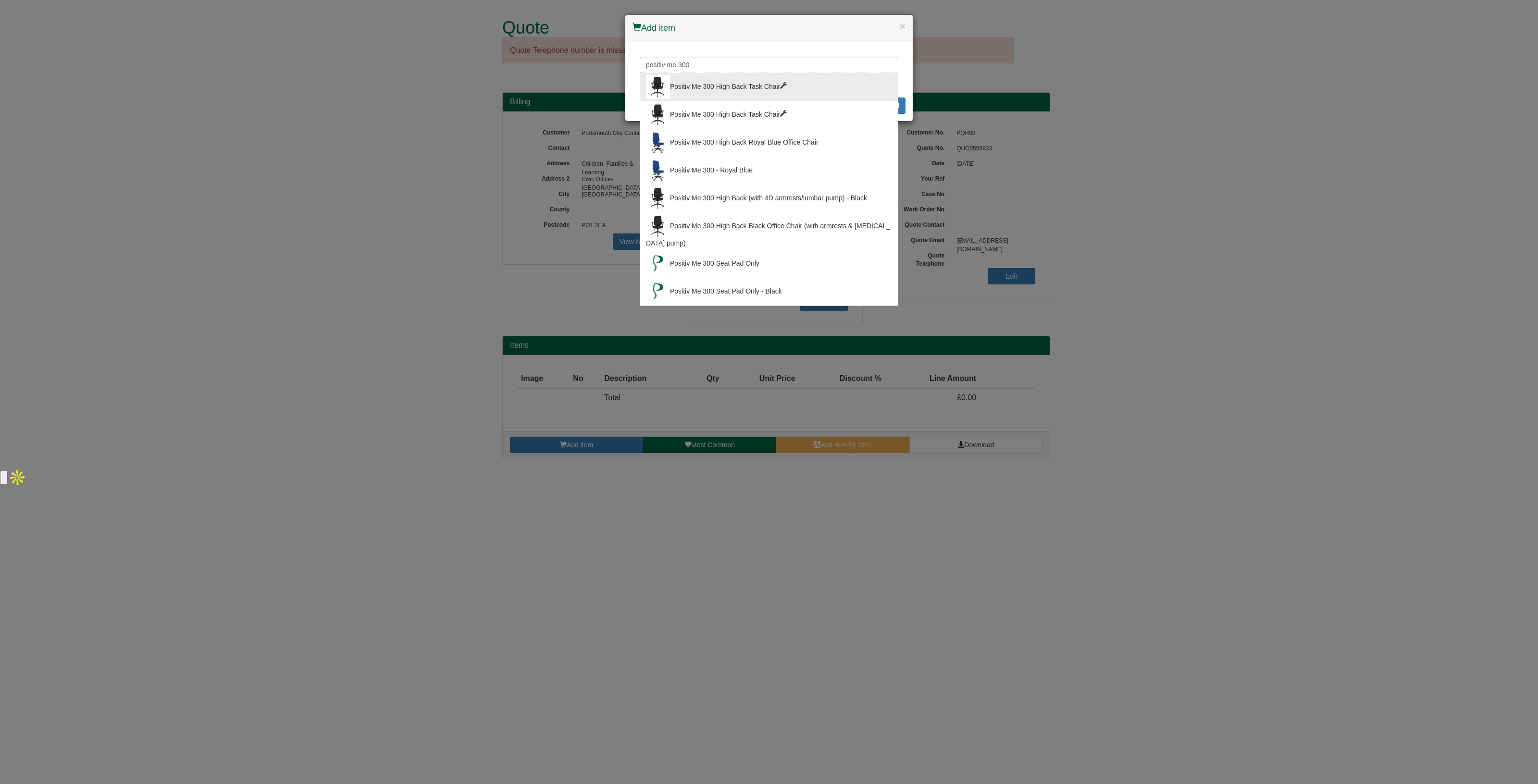
click at [767, 87] on div "Positiv Me 300 High Back Task Chair" at bounding box center [769, 87] width 246 height 24
type input "Positiv Me 300 High Back Task Chair"
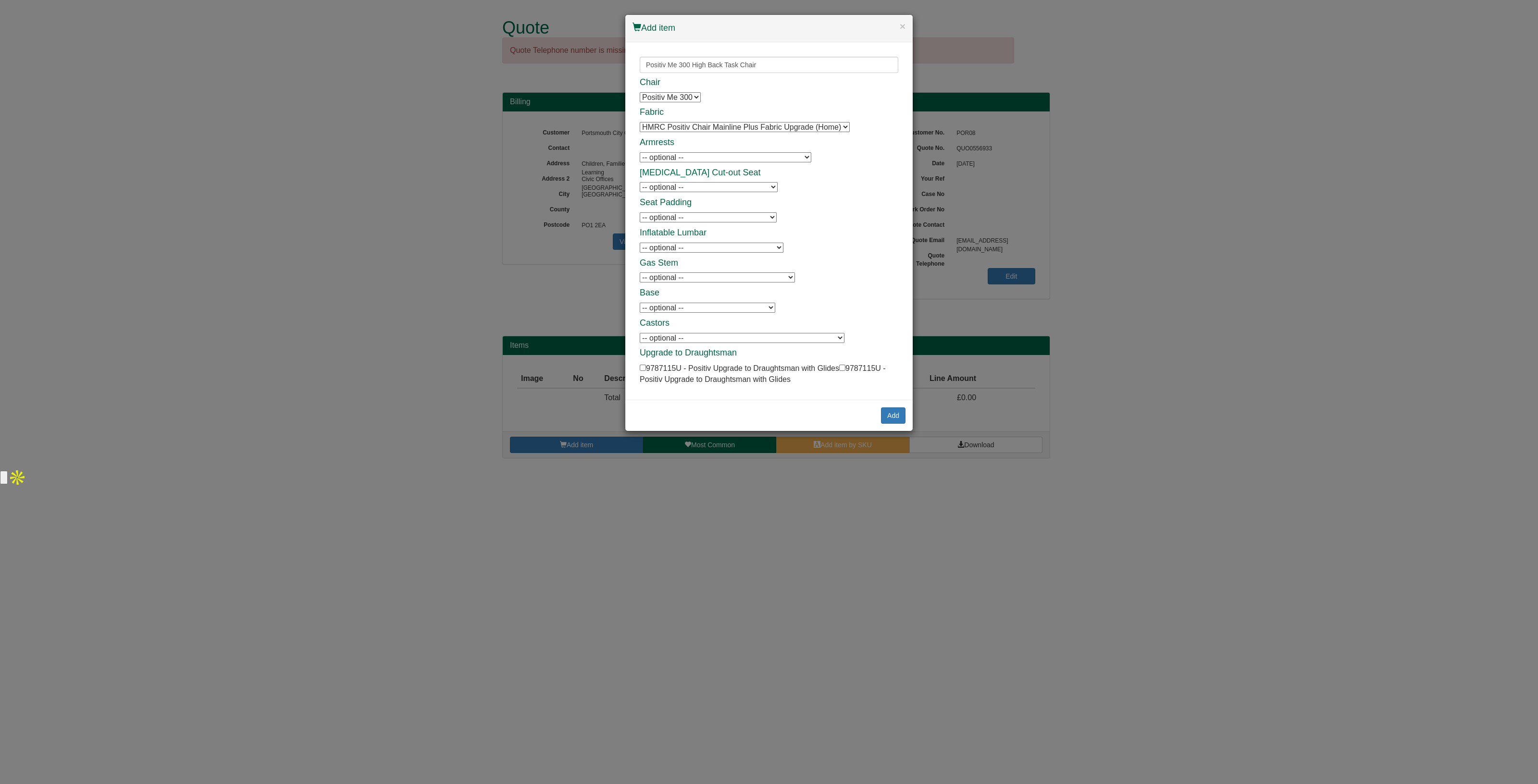
click at [693, 118] on div "Chair Positiv Me 300 Positiv Me 300 Fabric HMRC Positiv Chair Mainline Plus Fab…" at bounding box center [769, 231] width 259 height 307
click at [692, 124] on select "HMRC Positiv Chair Mainline Plus Fabric Upgrade (Home) HMRC Positiv Chair Mainl…" at bounding box center [744, 127] width 210 height 10
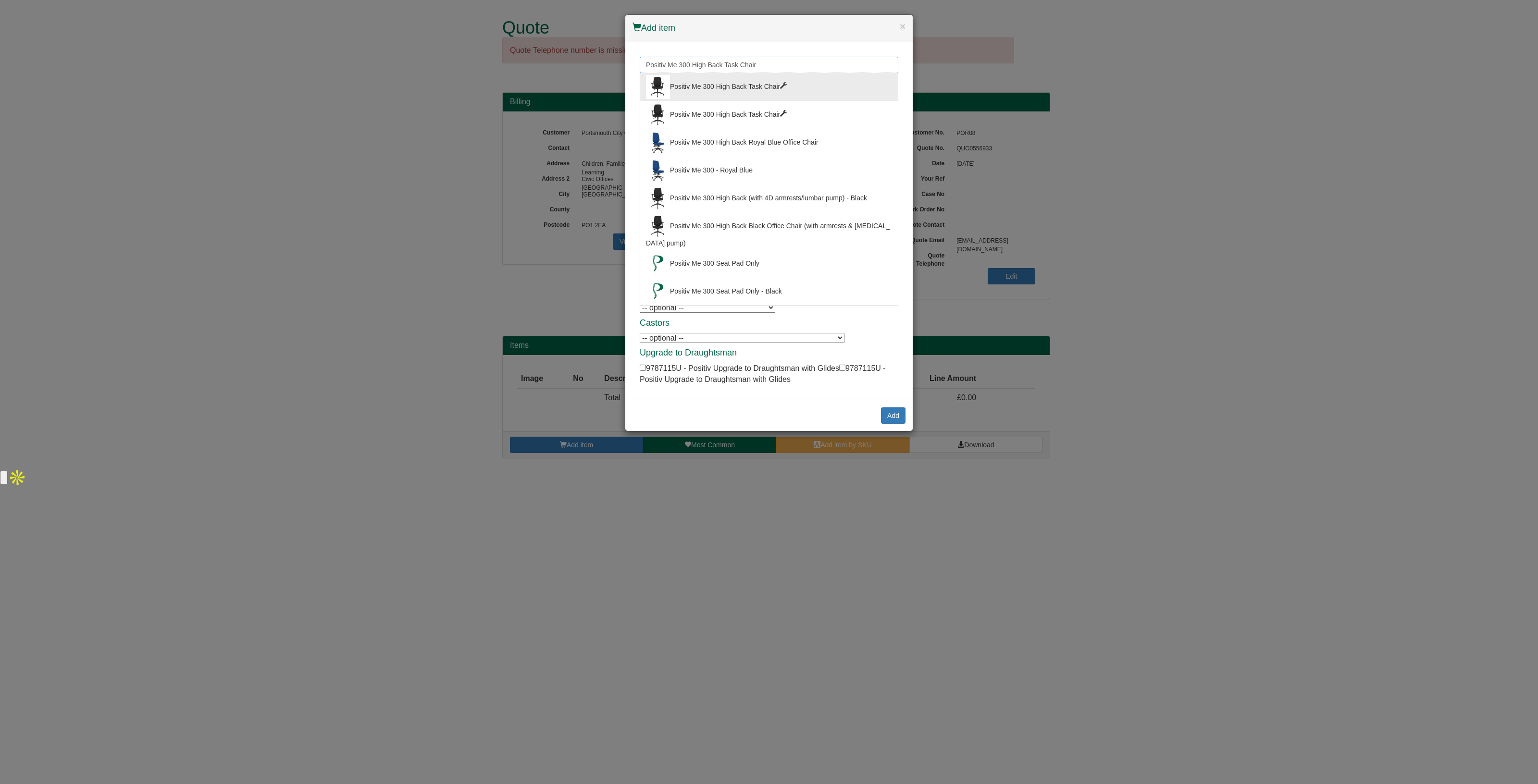
click at [787, 68] on input "Positiv Me 300 High Back Task Chair" at bounding box center [769, 64] width 259 height 16
click at [771, 107] on div "Positiv Me 300 High Back Task Chair" at bounding box center [769, 114] width 246 height 24
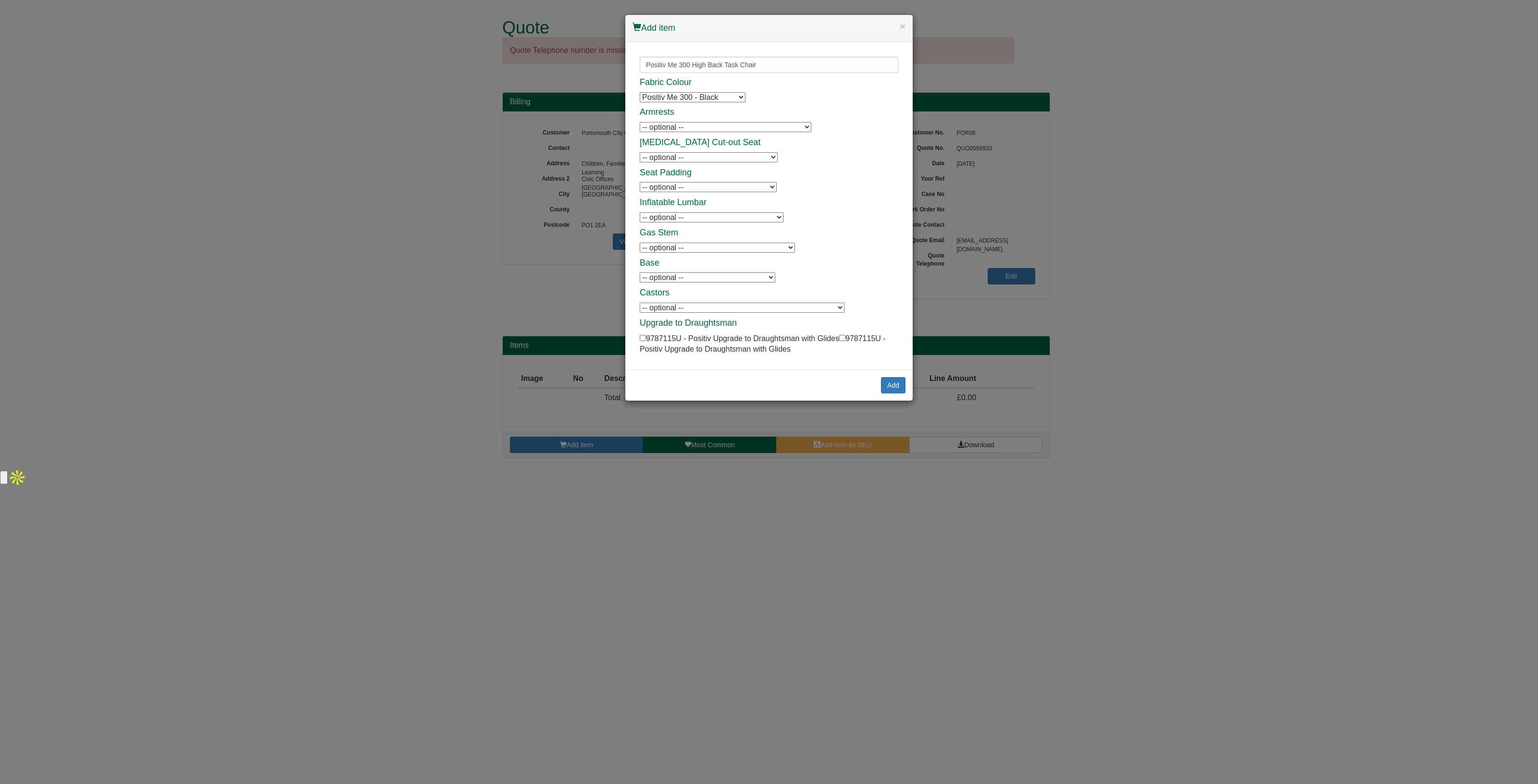
click at [723, 128] on select "-- optional -- Positiv Me Height & Depth Adjustable Armrests Positiv Me Height …" at bounding box center [725, 127] width 172 height 10
select select "9784903"
click at [640, 122] on select "-- optional -- Positiv Me Height & Depth Adjustable Armrests Positiv Me Height …" at bounding box center [725, 127] width 172 height 10
click at [709, 214] on select "-- optional -- Positiv Me Inflatable Lumbar Positiv Me Inflatable Lumbar" at bounding box center [711, 217] width 143 height 10
select select "9784905"
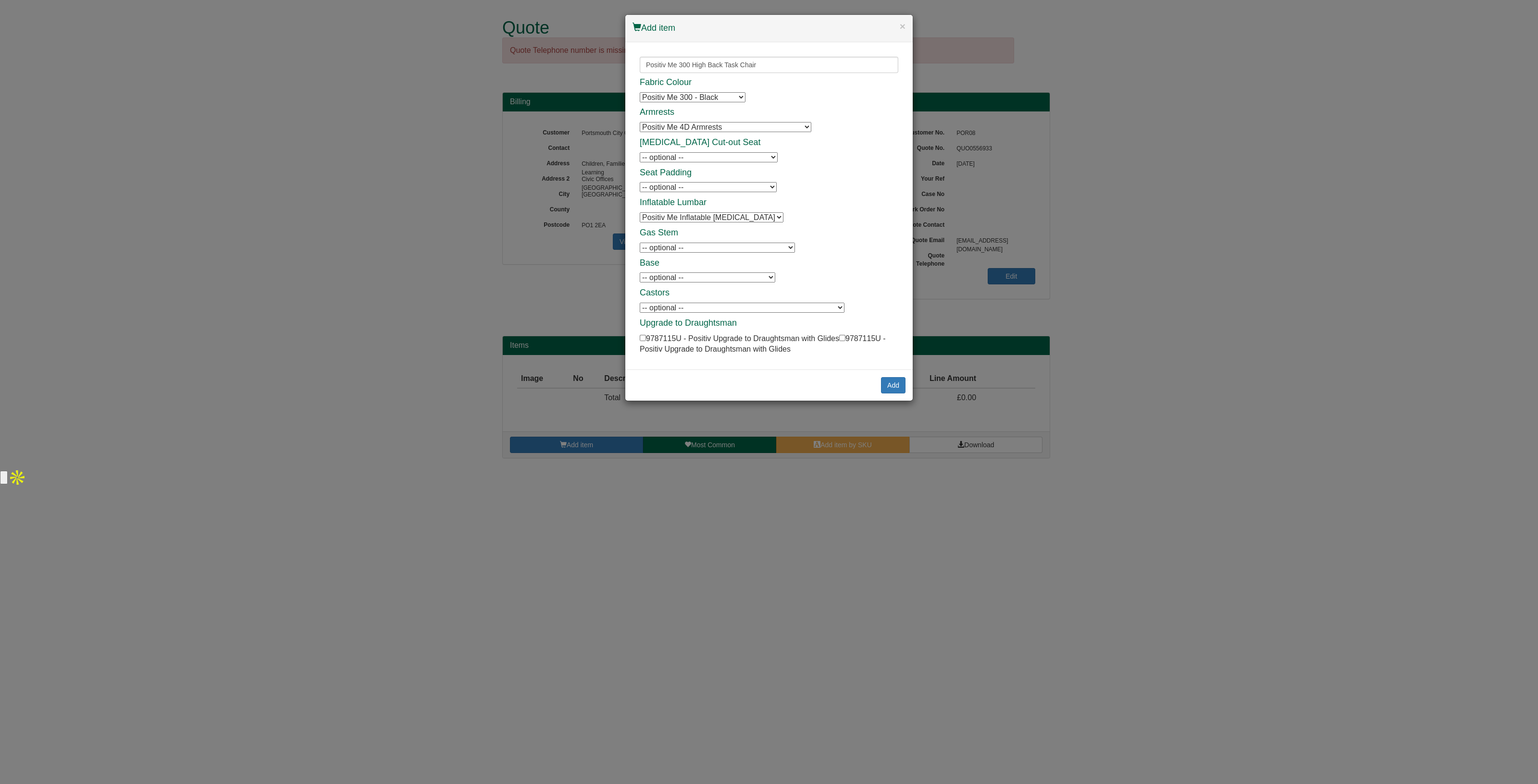
click at [640, 212] on select "-- optional -- Positiv Me Inflatable Lumbar Positiv Me Inflatable Lumbar" at bounding box center [711, 217] width 143 height 10
click at [710, 191] on select "-- optional -- Positiv AirCare Plus Seat Positiv AirCare Plus Seat Performance …" at bounding box center [708, 187] width 137 height 10
select select "9787118U"
click at [640, 182] on select "-- optional -- Positiv AirCare Plus Seat Positiv AirCare Plus Seat Performance …" at bounding box center [708, 187] width 137 height 10
click at [888, 383] on button "Add" at bounding box center [893, 385] width 24 height 16
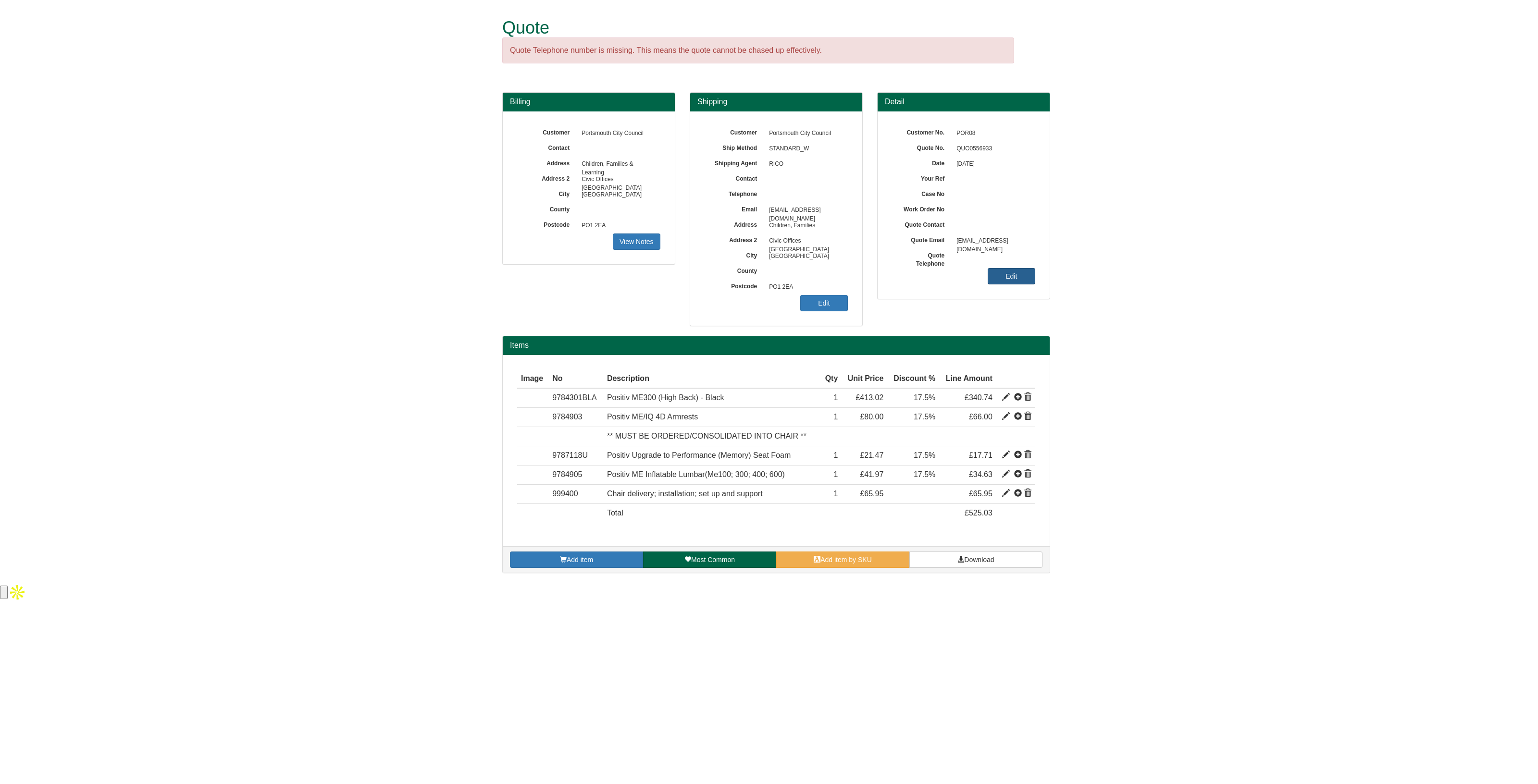
click at [1006, 276] on link "Edit" at bounding box center [1012, 276] width 47 height 16
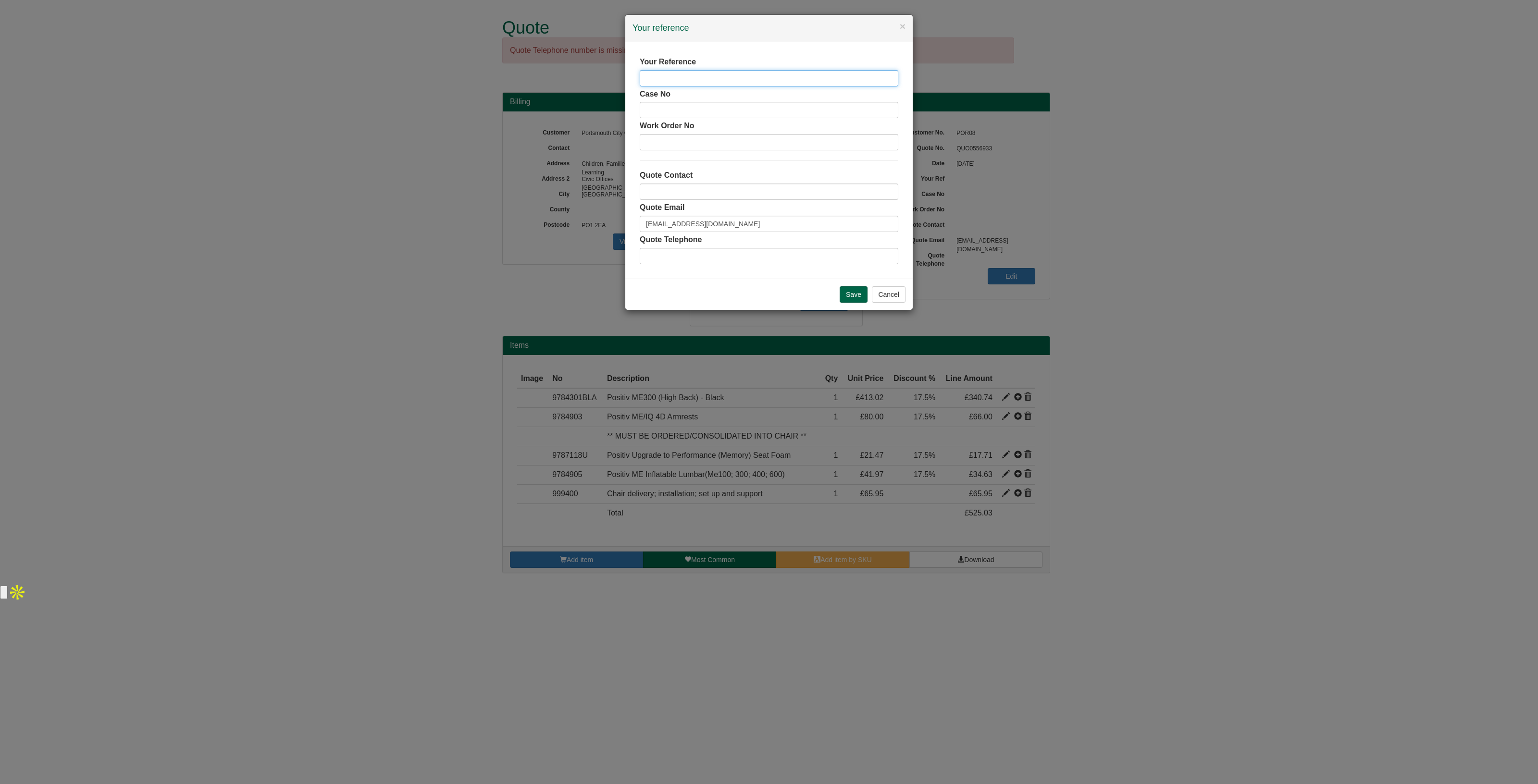
click at [679, 78] on input "text" at bounding box center [769, 78] width 259 height 16
type input "Gary Casey"
click at [682, 197] on input "text" at bounding box center [769, 191] width 259 height 16
type input "[PERSON_NAME]"
drag, startPoint x: 787, startPoint y: 220, endPoint x: 494, endPoint y: 237, distance: 293.5
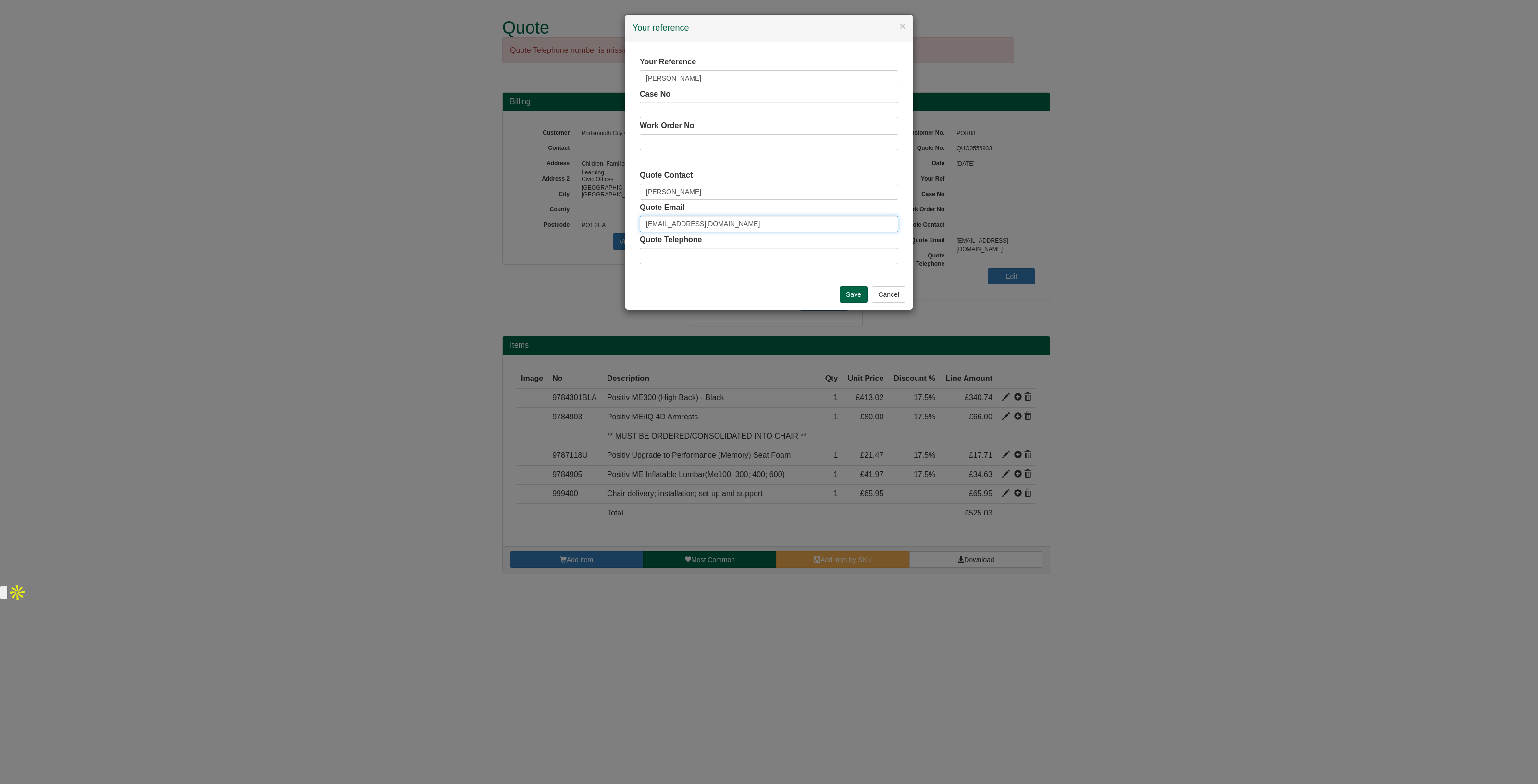
click at [494, 237] on div "× Your reference Your Reference Gary Casey Case No Work Order No Quote Contact …" at bounding box center [769, 392] width 1538 height 784
click at [844, 295] on input "Save" at bounding box center [854, 294] width 28 height 16
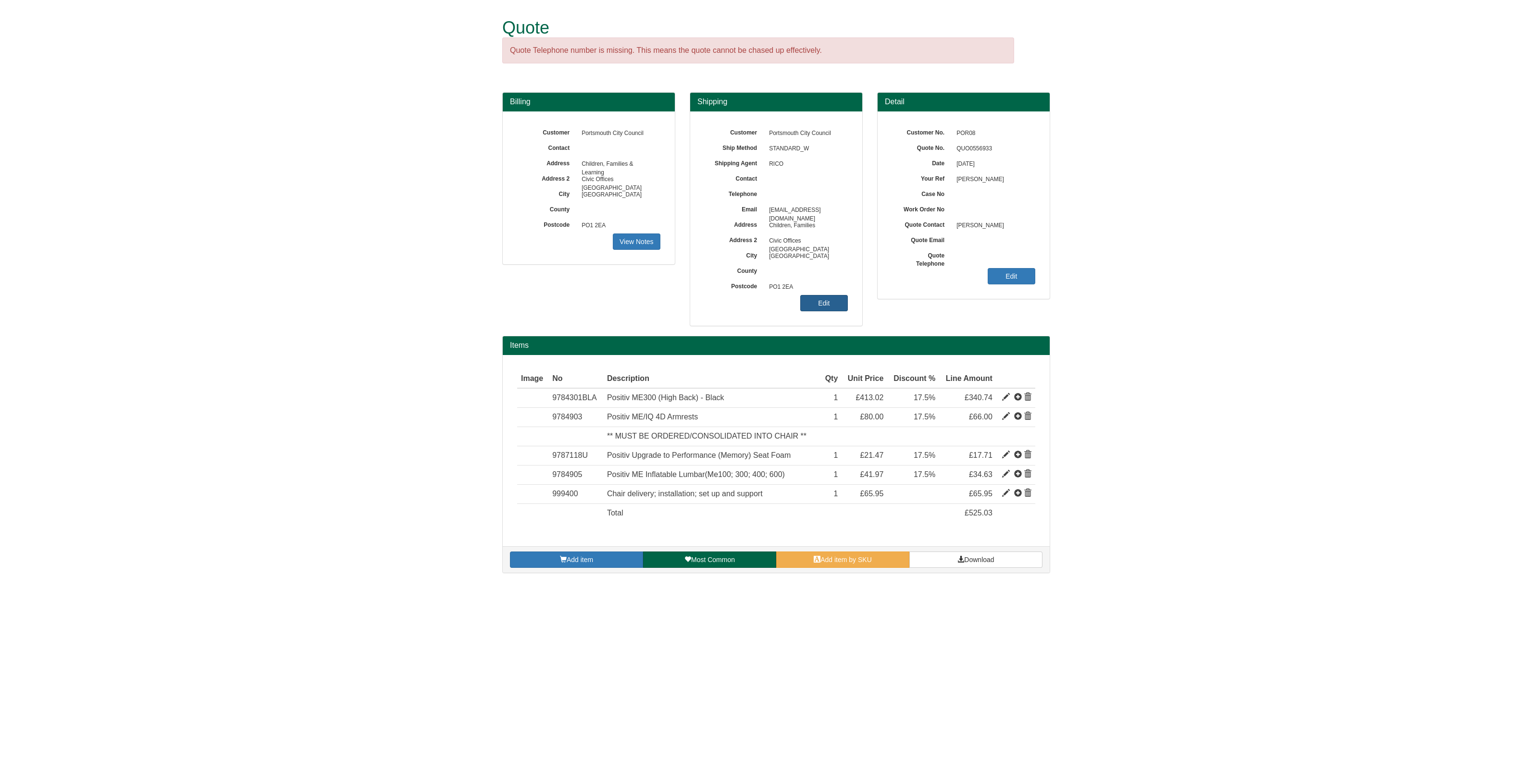
click at [827, 299] on link "Edit" at bounding box center [824, 303] width 47 height 16
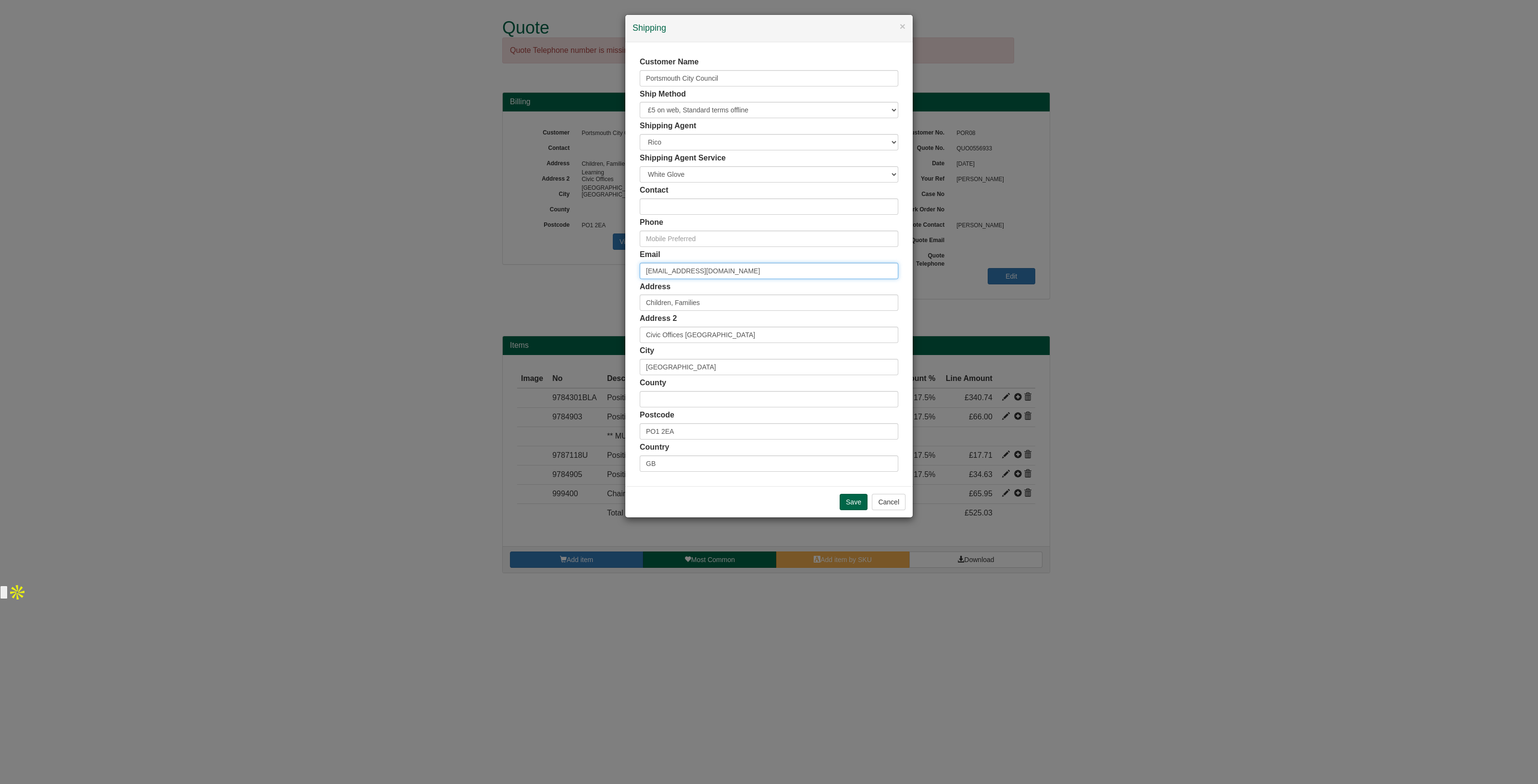
drag, startPoint x: 789, startPoint y: 268, endPoint x: 617, endPoint y: 278, distance: 172.3
click at [617, 278] on div "× Shipping Customer Name Portsmouth City Council Ship Method Free of Charge £5 …" at bounding box center [769, 392] width 1538 height 784
click at [787, 267] on input "[EMAIL_ADDRESS][DOMAIN_NAME]" at bounding box center [769, 271] width 259 height 16
drag, startPoint x: 787, startPoint y: 267, endPoint x: 584, endPoint y: 263, distance: 203.0
click at [584, 263] on div "× Shipping Customer Name Portsmouth City Council Ship Method Free of Charge £5 …" at bounding box center [769, 392] width 1538 height 784
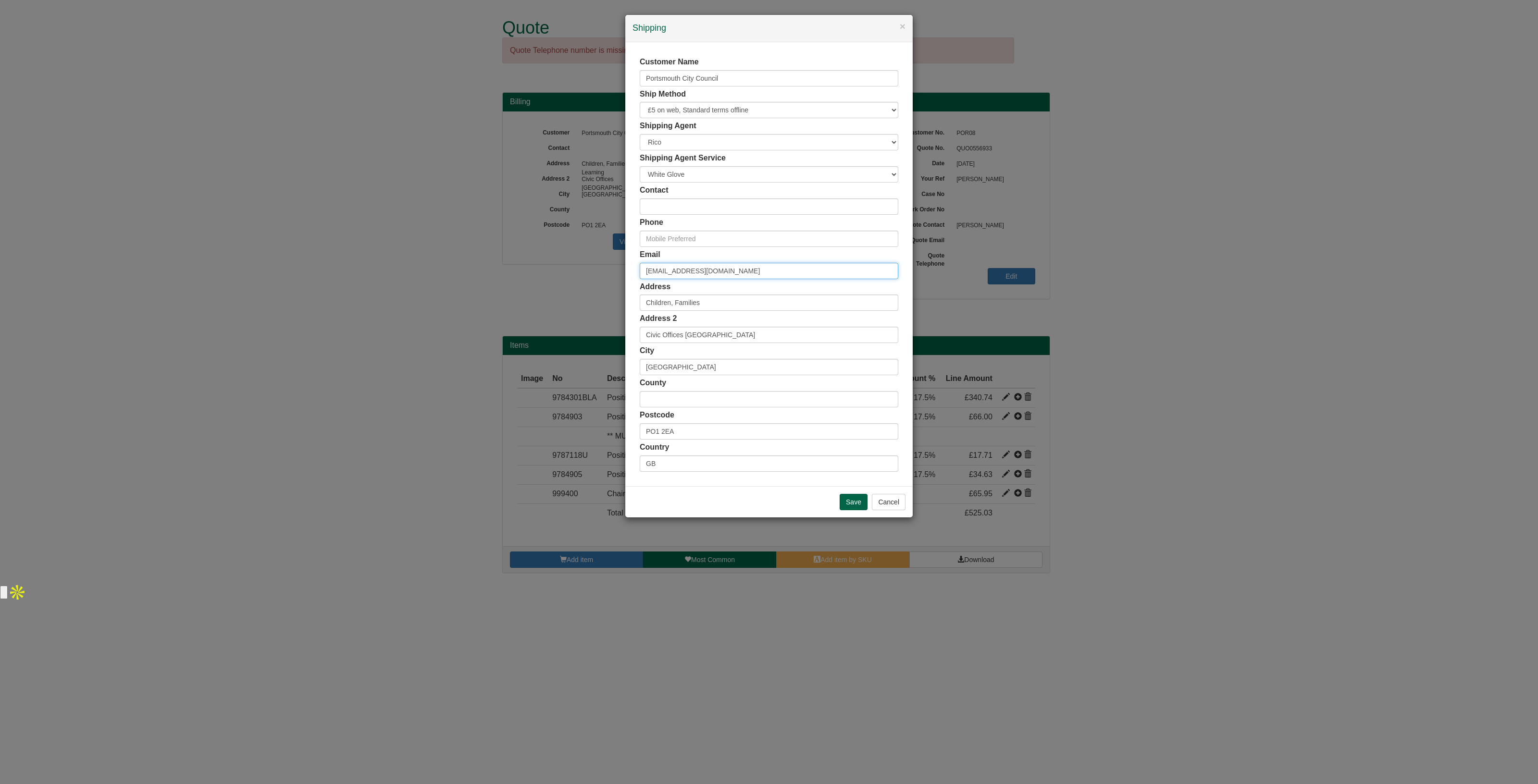
paste input "[PERSON_NAME][EMAIL_ADDRESS][PERSON_NAME][DOMAIN_NAME]>"
type input "[PERSON_NAME][EMAIL_ADDRESS][PERSON_NAME][DOMAIN_NAME]>"
click at [665, 205] on input "text" at bounding box center [769, 207] width 259 height 16
type input "[PERSON_NAME]"
click at [714, 244] on input "text" at bounding box center [769, 239] width 259 height 16
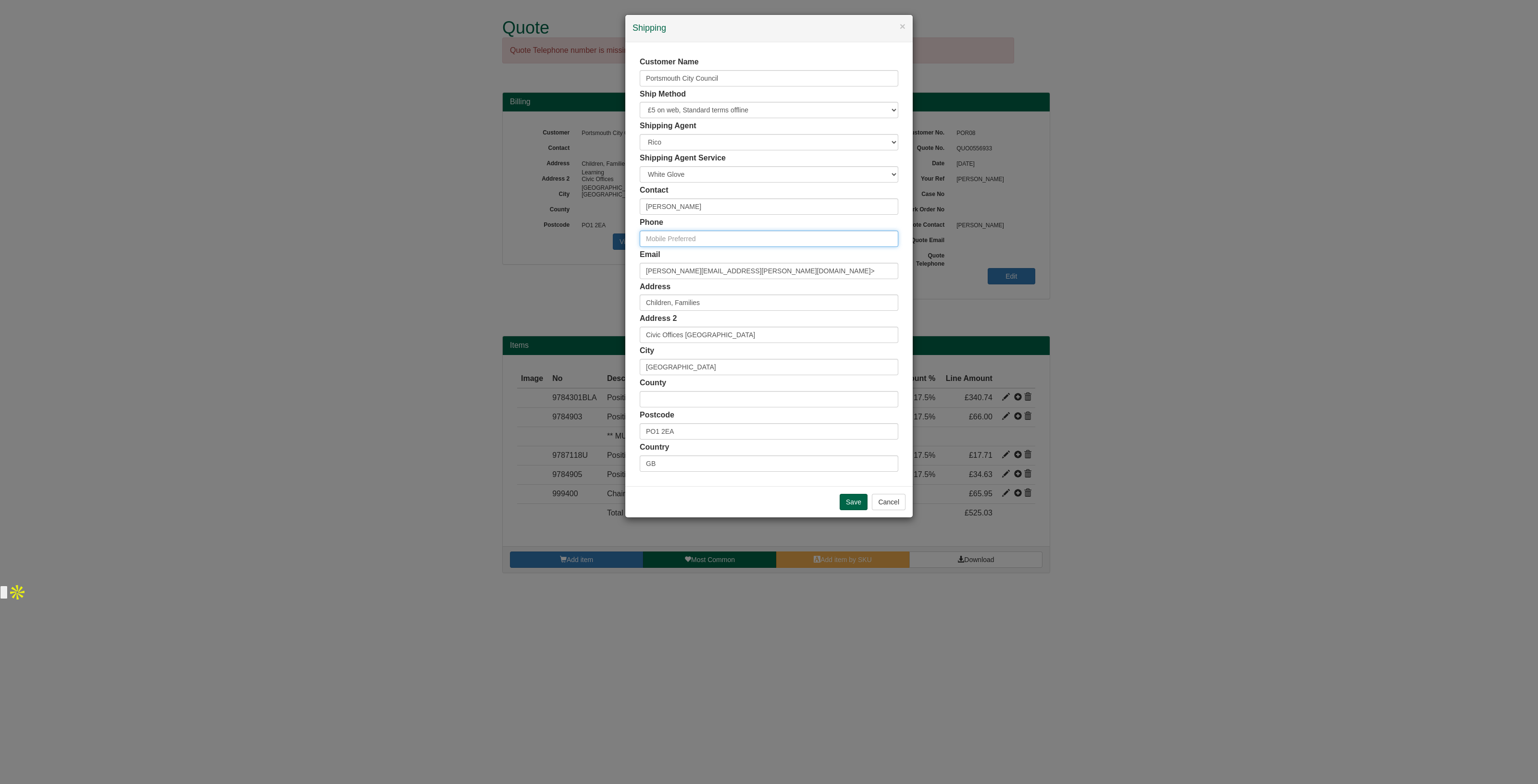
paste input "02392 606465"
type input "02392 606465"
drag, startPoint x: 721, startPoint y: 303, endPoint x: 623, endPoint y: 293, distance: 98.5
click at [623, 293] on div "× Shipping Customer Name Portsmouth City Council Ship Method Free of Charge £5 …" at bounding box center [769, 392] width 1538 height 784
click at [716, 299] on input "Floor 4, Core 5" at bounding box center [769, 303] width 259 height 16
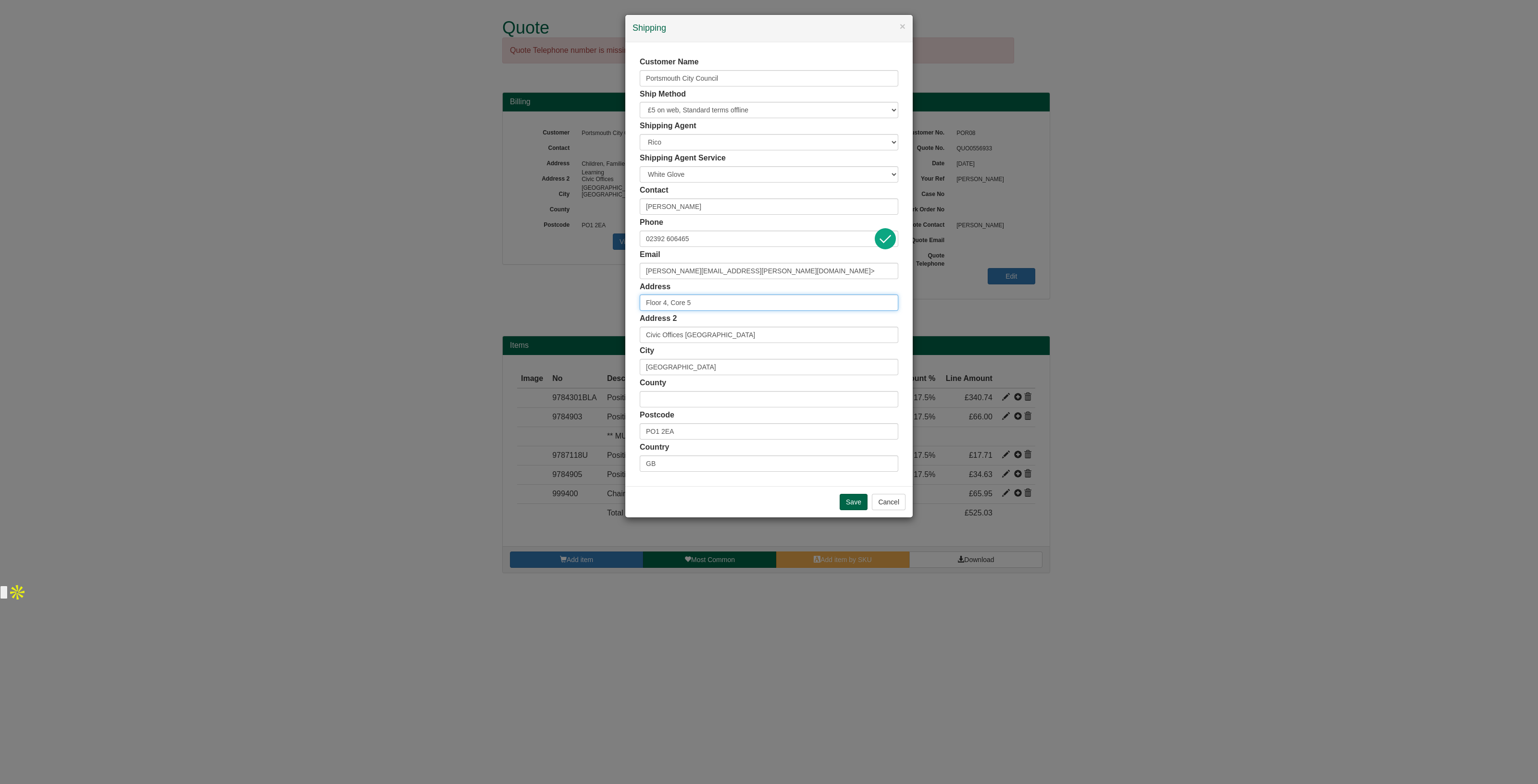
paste input "Economy, Transport & Planning"
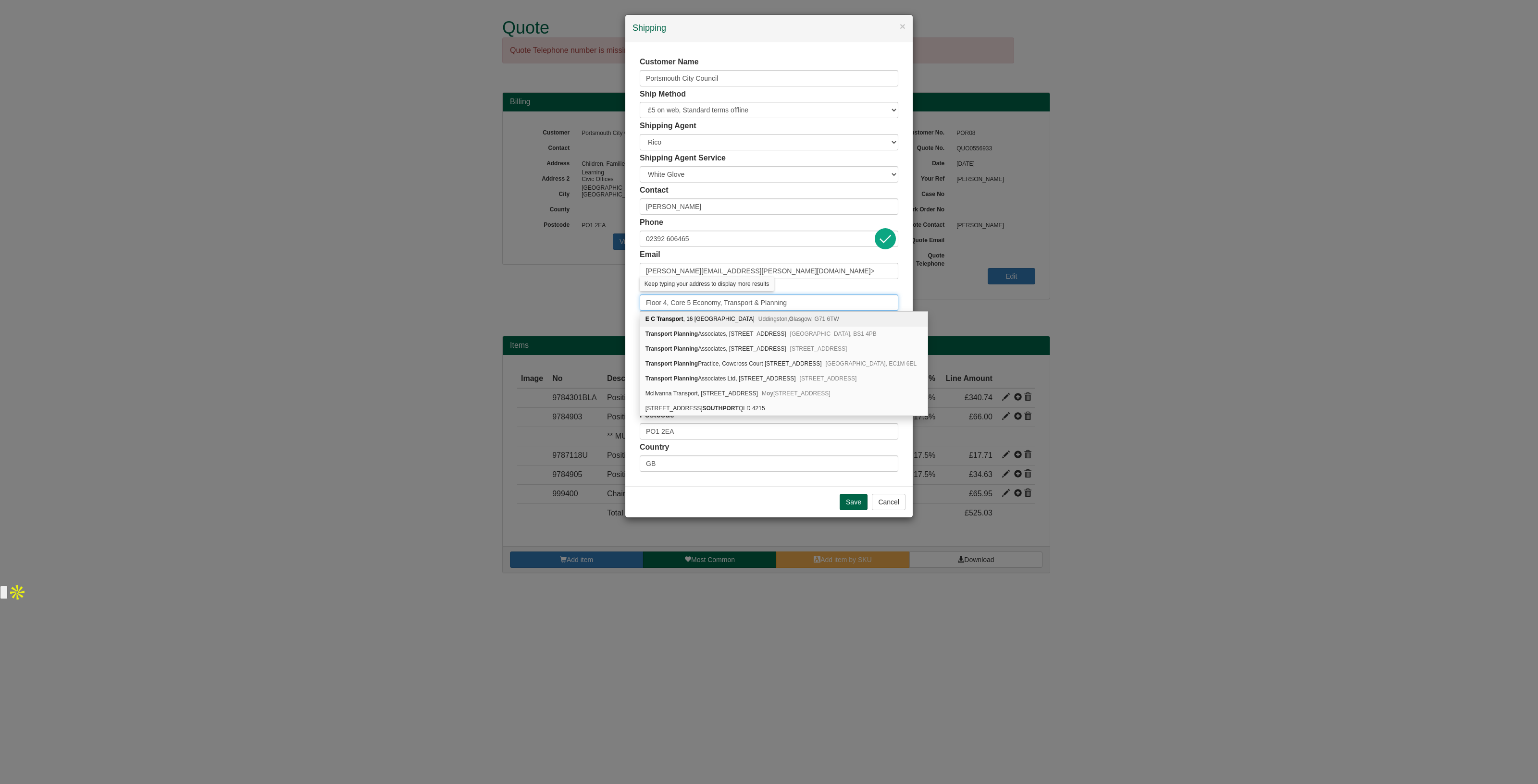
type input "Floor 4, Core 5 Economy, Transport & Planning"
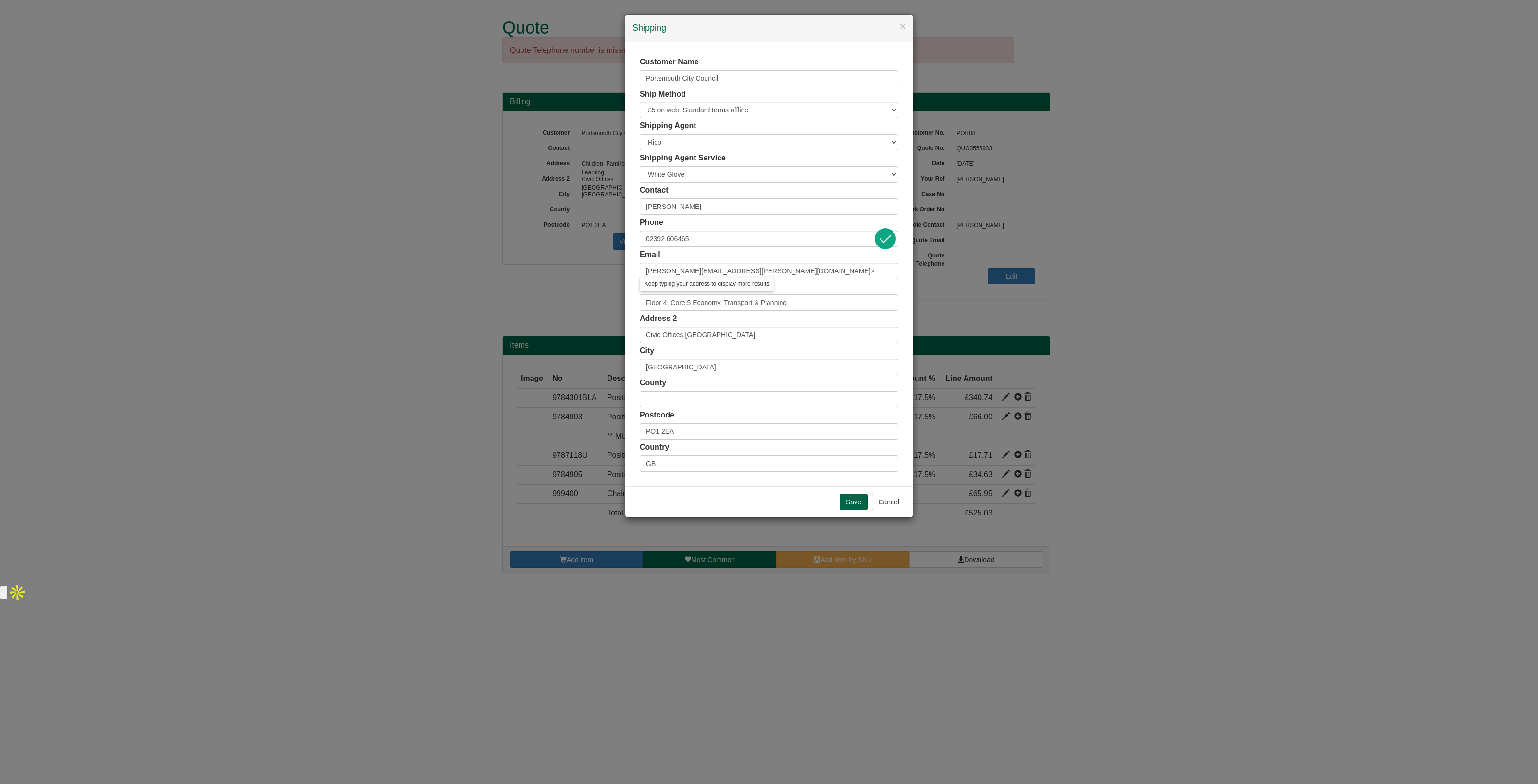
click at [815, 286] on div "Address Floor 4, Core 5 Economy, Transport & Planning" at bounding box center [769, 296] width 259 height 30
drag, startPoint x: 686, startPoint y: 426, endPoint x: 605, endPoint y: 425, distance: 81.0
click at [605, 425] on div "× Shipping Customer Name Portsmouth City Council Ship Method Free of Charge £5 …" at bounding box center [769, 392] width 1538 height 784
paste input "NE"
type input "PO1 2NE"
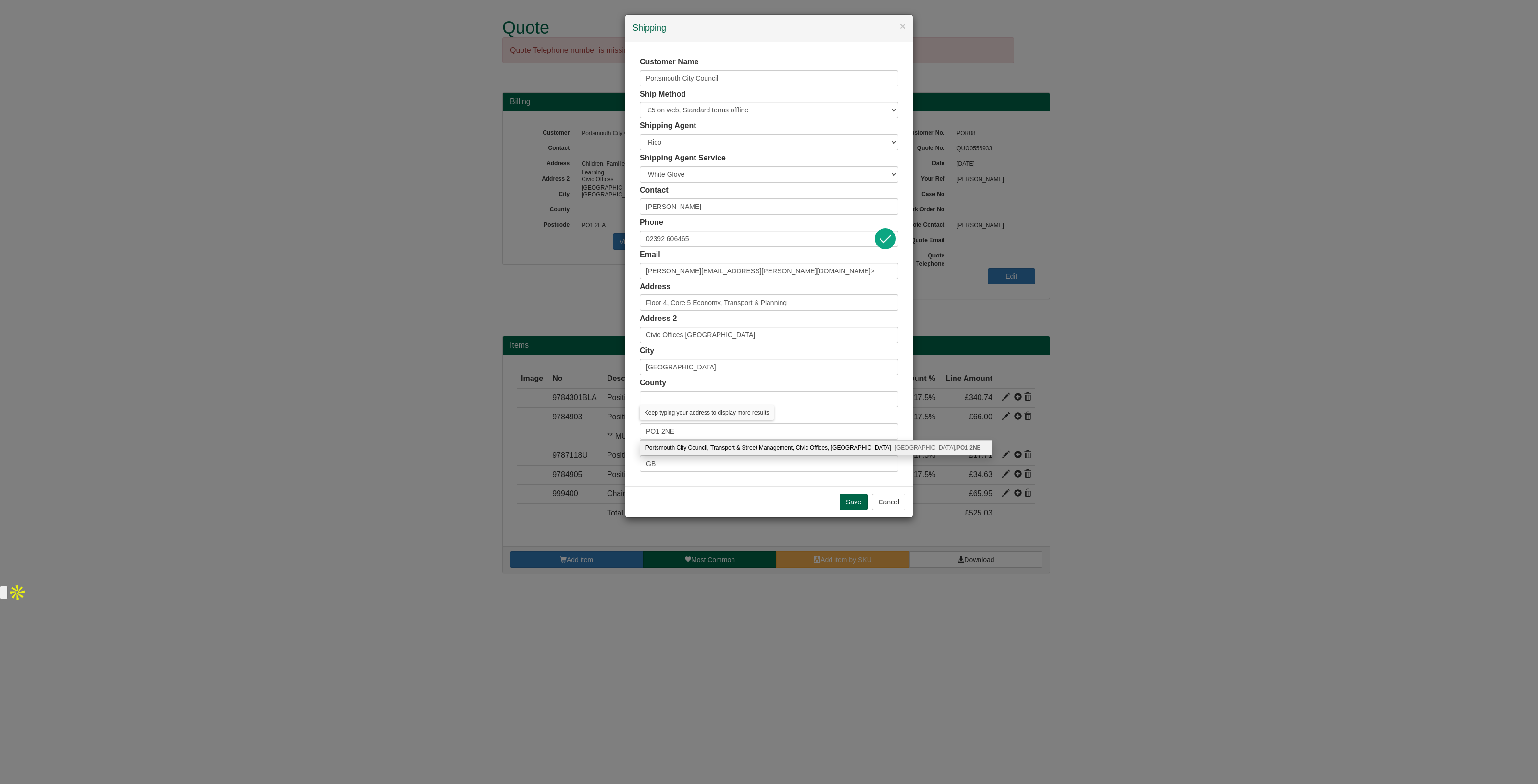
click at [686, 445] on div "Portsmouth City Council, Transport & Street Management, Civic Offices, [STREET_…" at bounding box center [816, 448] width 352 height 14
type input "Portsmouth City Council"
type input "Civic Offices, [GEOGRAPHIC_DATA]"
type input "[GEOGRAPHIC_DATA]"
click at [848, 499] on input "Save" at bounding box center [854, 502] width 28 height 16
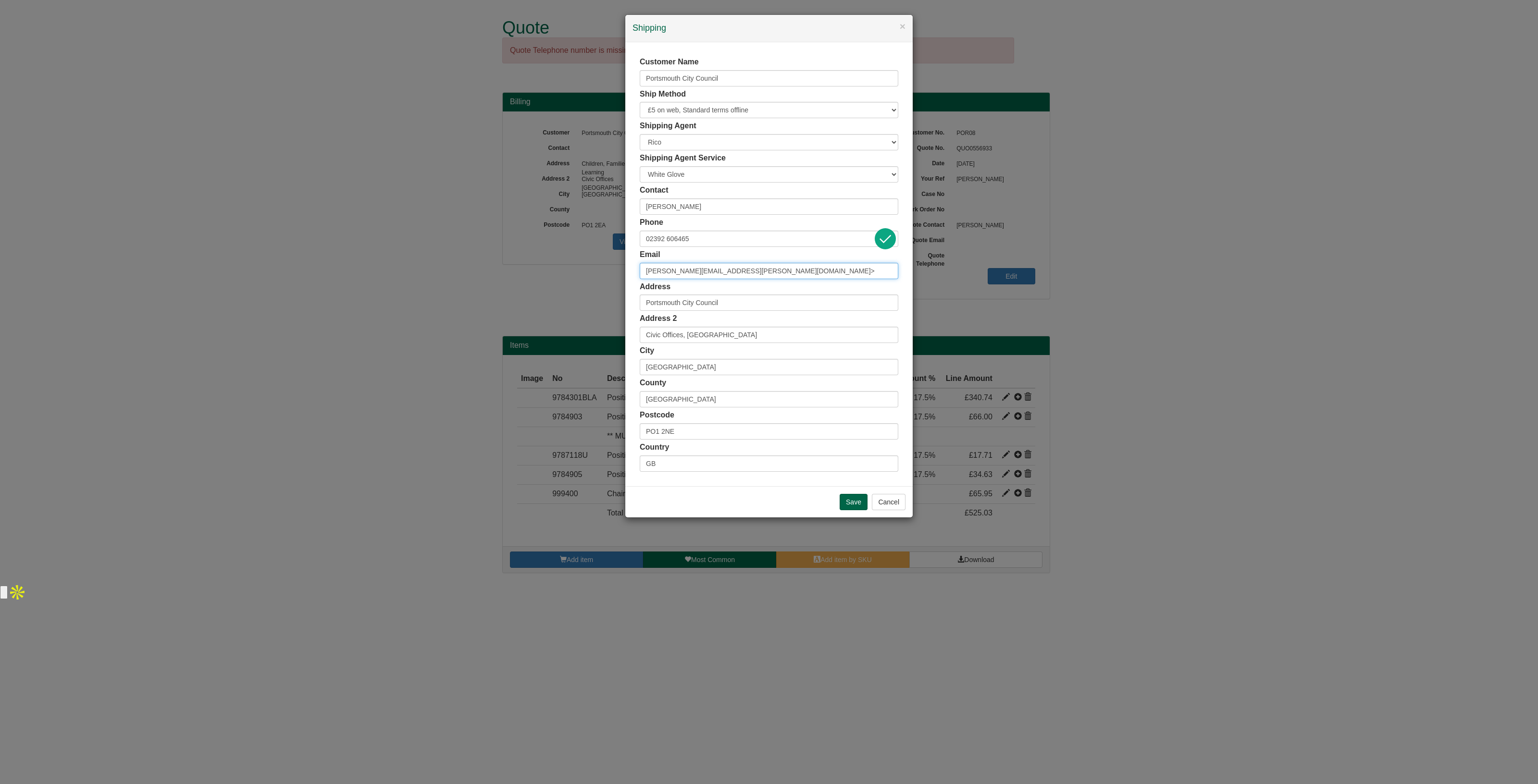
click at [787, 266] on input "Gary.Casey@portsmouthcc.gov.uk>" at bounding box center [769, 271] width 259 height 16
type input "[PERSON_NAME][EMAIL_ADDRESS][PERSON_NAME][DOMAIN_NAME]"
click at [850, 499] on input "Save" at bounding box center [854, 502] width 28 height 16
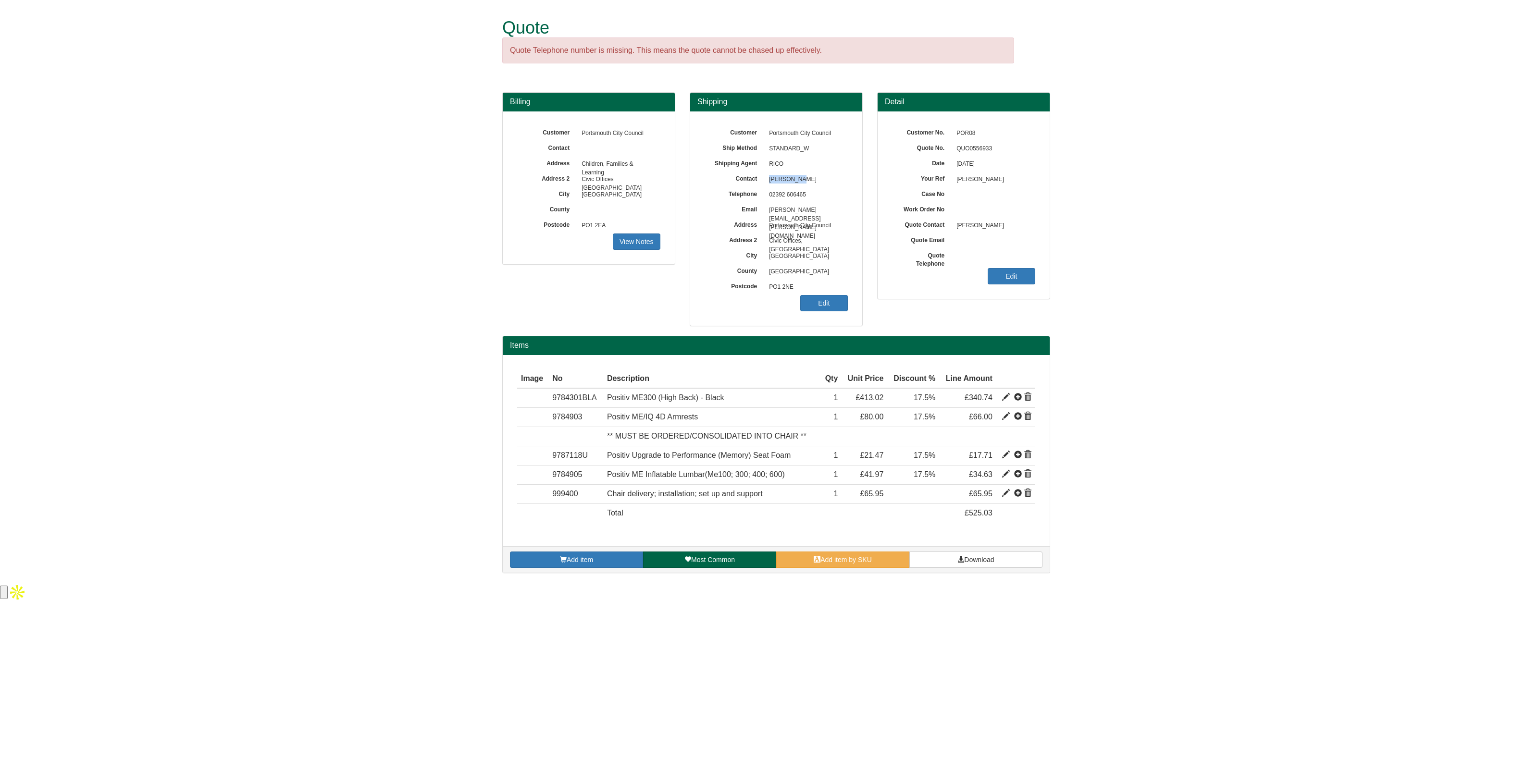
drag, startPoint x: 810, startPoint y: 181, endPoint x: 763, endPoint y: 182, distance: 47.0
click at [763, 126] on div "Contact [PERSON_NAME]" at bounding box center [777, 126] width 143 height 0
click at [829, 301] on link "Edit" at bounding box center [824, 303] width 47 height 16
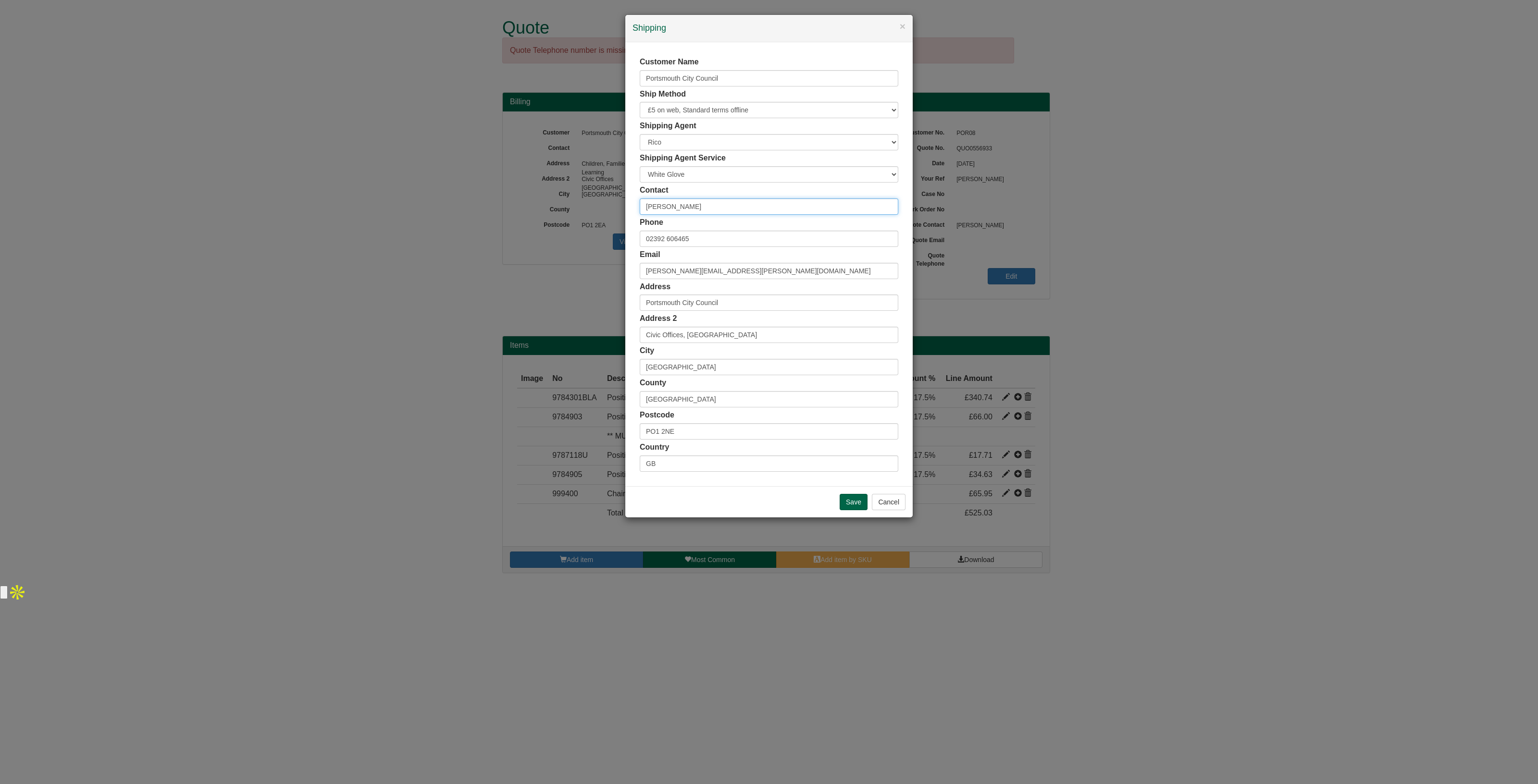
click at [669, 205] on input "Gary Vasey" at bounding box center [769, 207] width 259 height 16
drag, startPoint x: 696, startPoint y: 210, endPoint x: 619, endPoint y: 204, distance: 77.2
click at [619, 204] on div "× Shipping Customer Name Portsmouth City Council Ship Method Free of Charge £5 …" at bounding box center [769, 392] width 1538 height 784
type input "Gary Casey"
click at [851, 499] on input "Save" at bounding box center [854, 502] width 28 height 16
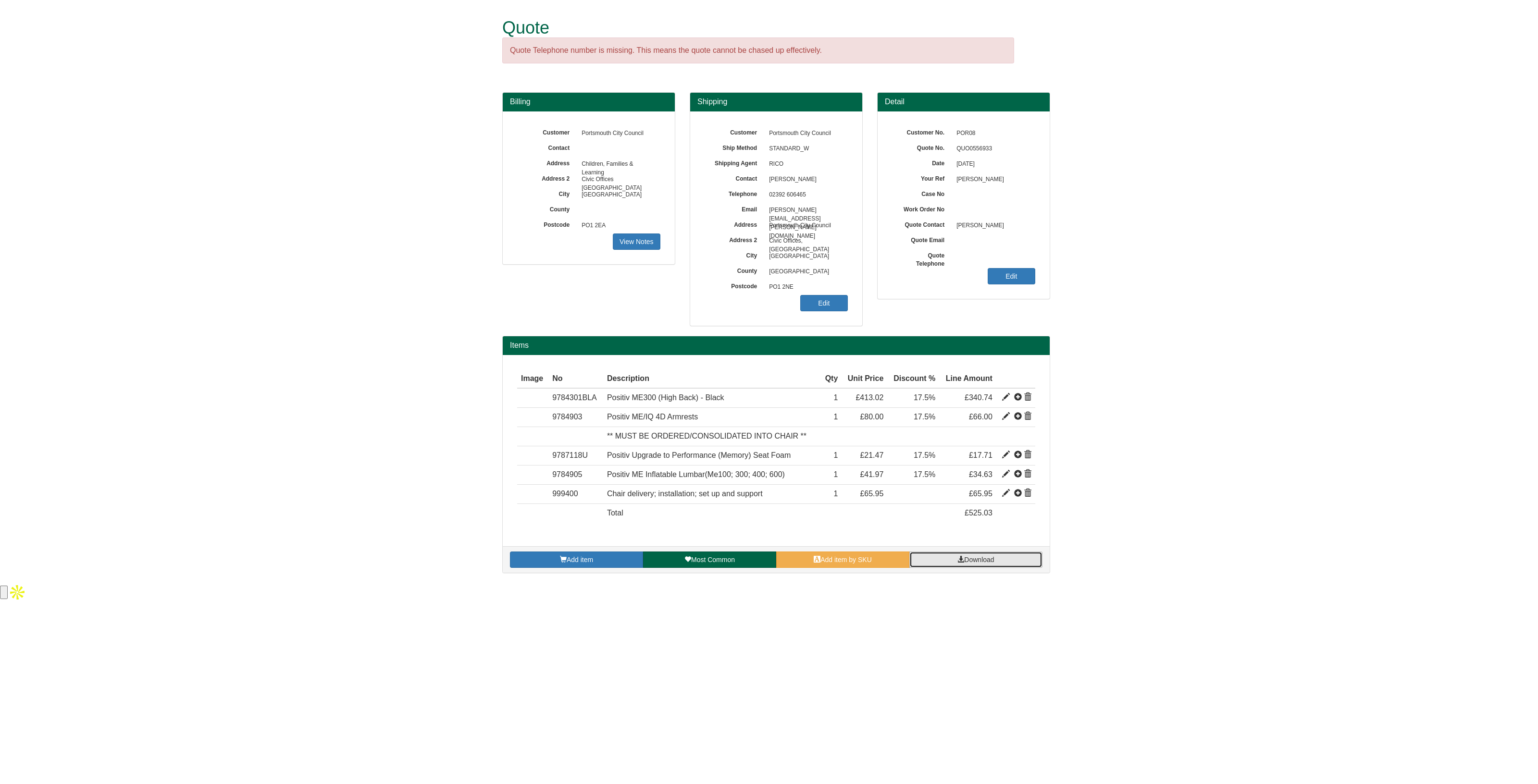
click at [985, 556] on span "Download" at bounding box center [979, 560] width 30 height 8
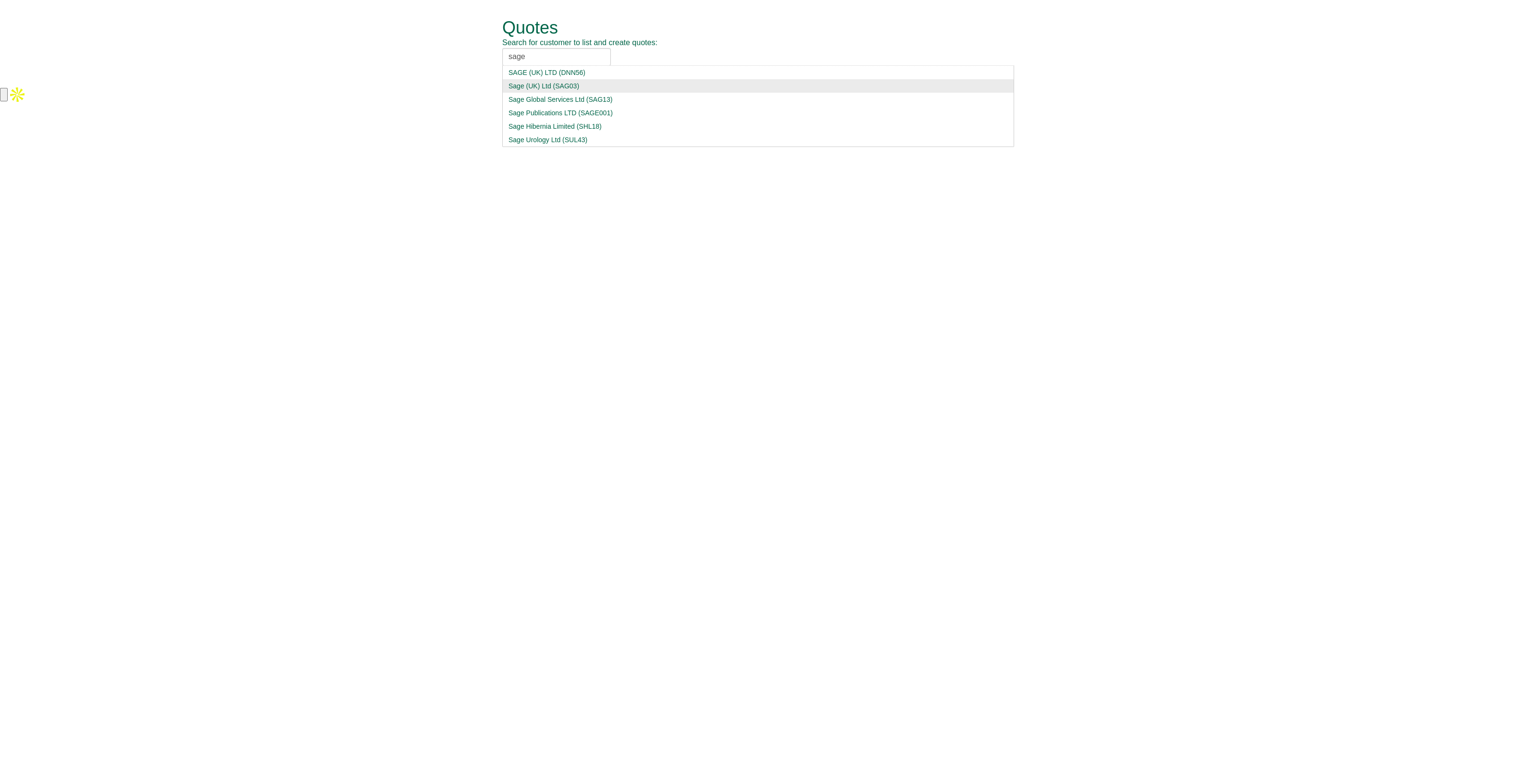
type input "sage"
click at [557, 88] on div "Sage (UK) Ltd (SAG03)" at bounding box center [758, 86] width 500 height 10
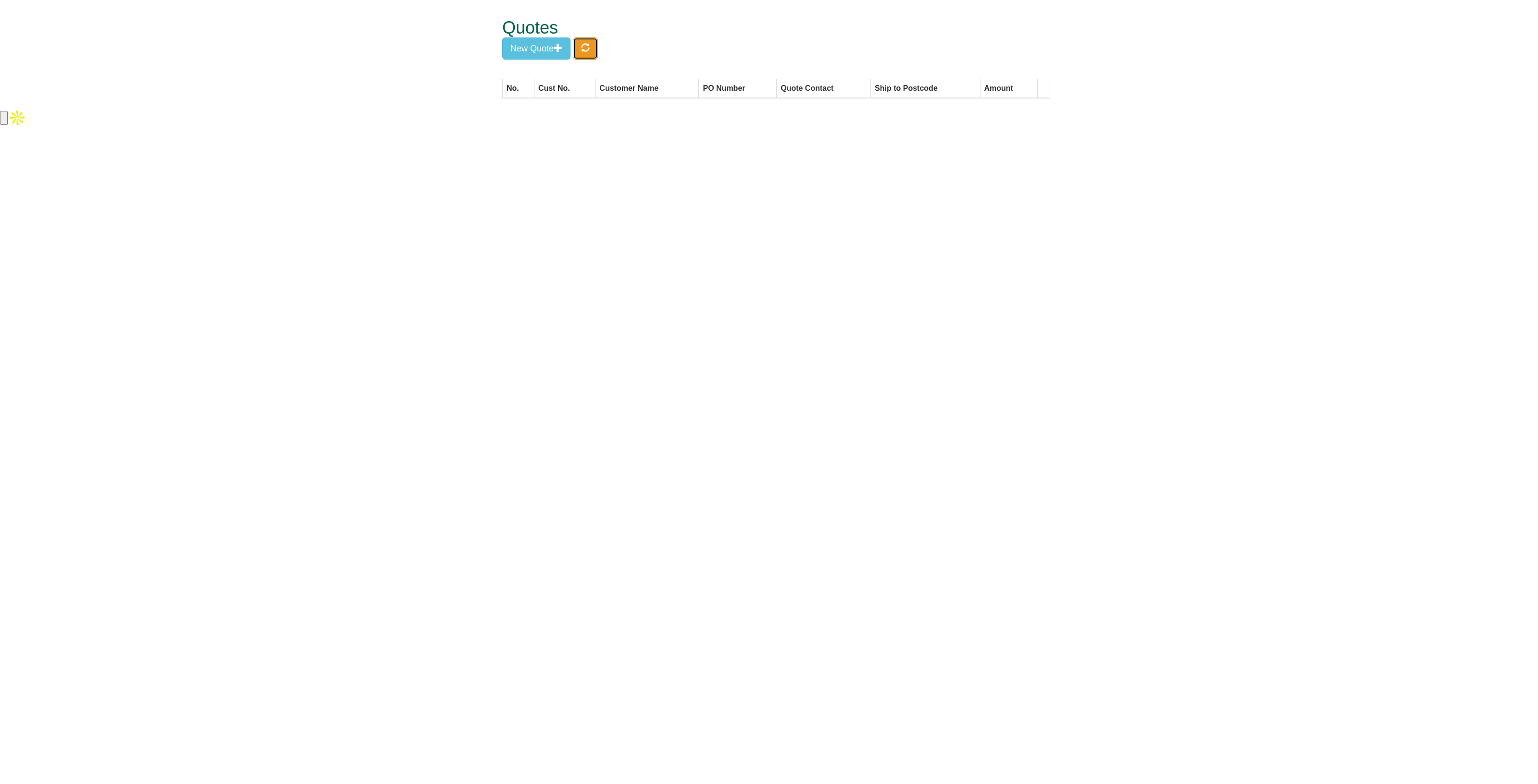
click at [593, 51] on button "button" at bounding box center [586, 49] width 25 height 22
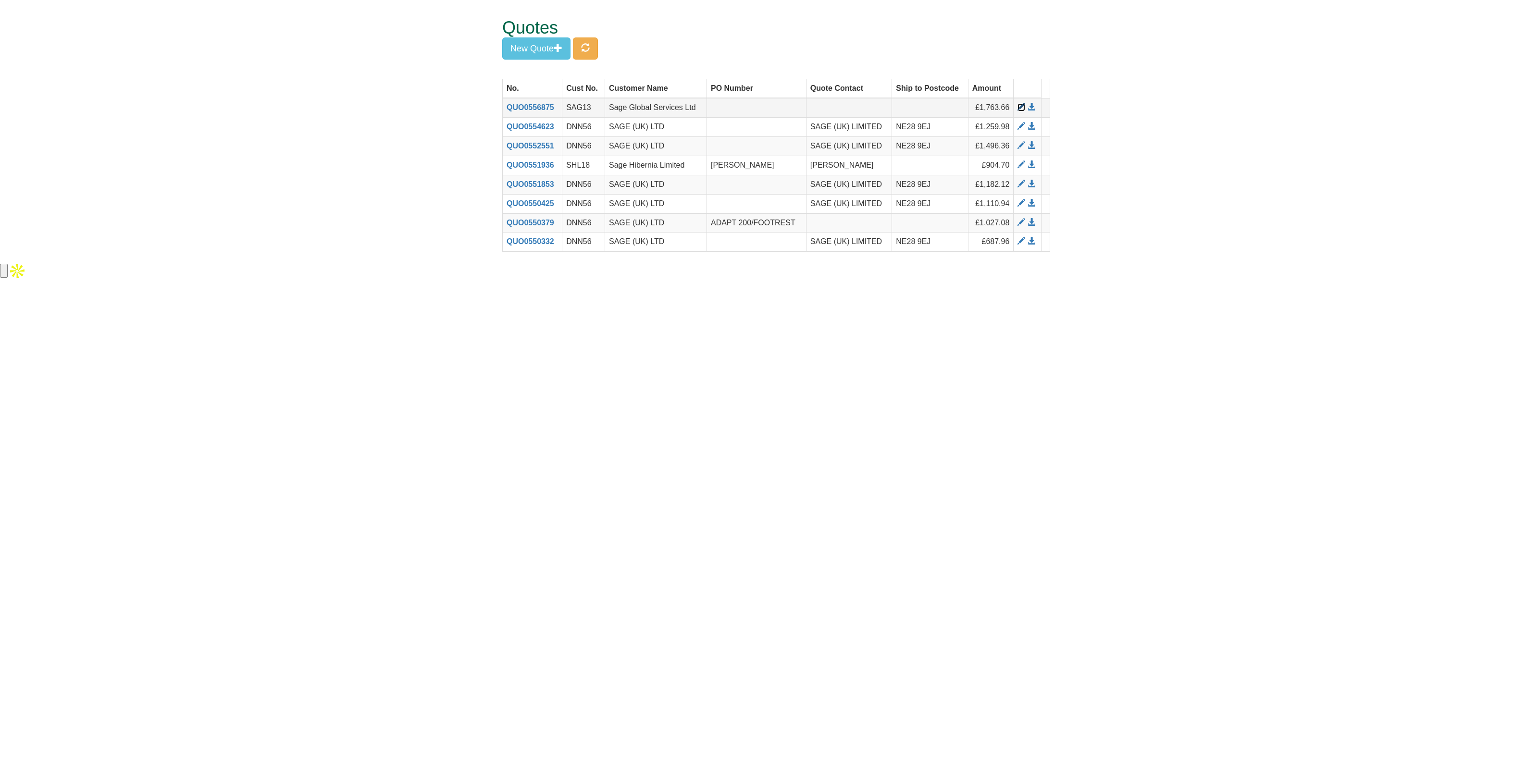
click at [1019, 107] on span at bounding box center [1021, 107] width 8 height 8
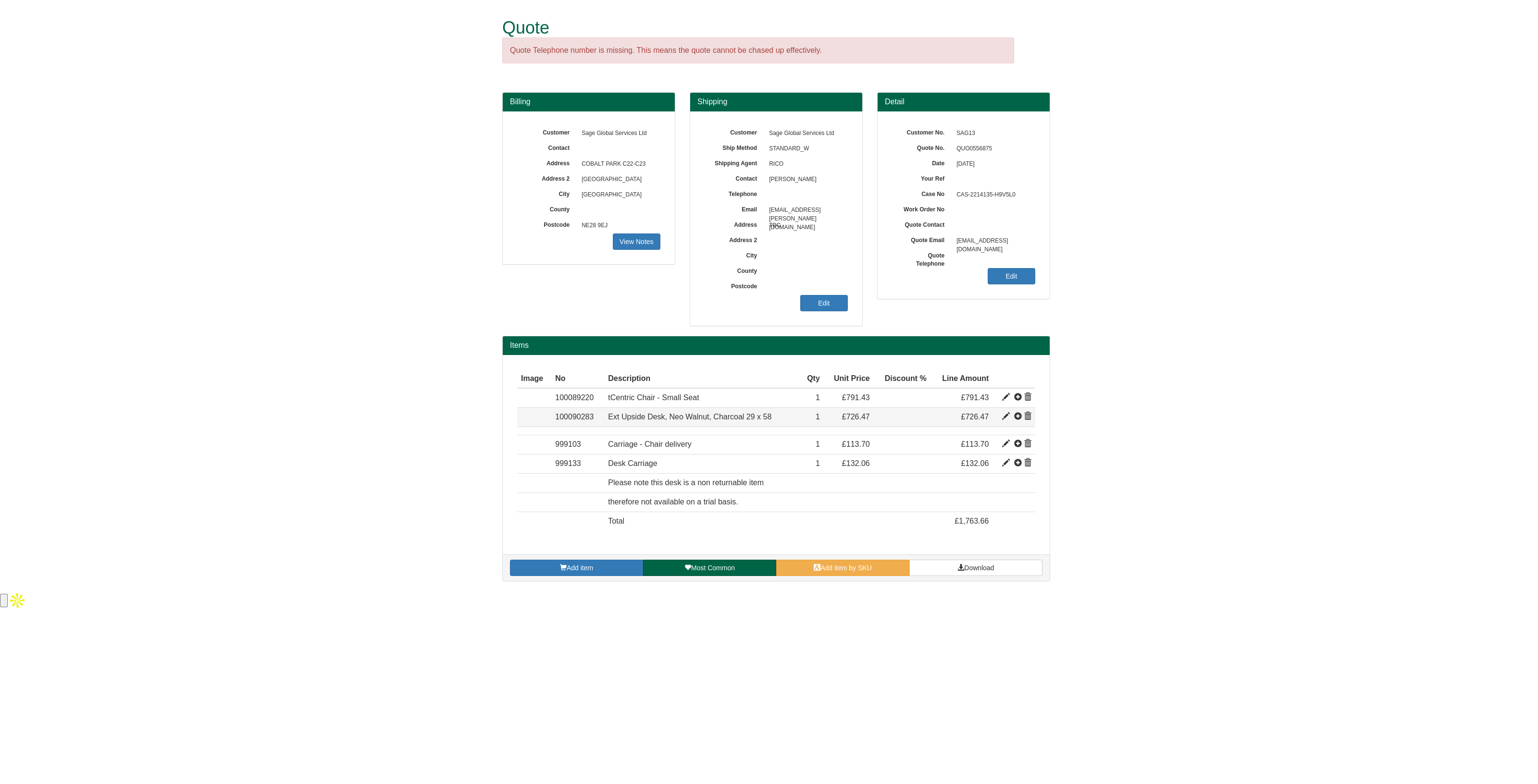
click at [1007, 416] on span at bounding box center [1006, 416] width 8 height 8
type input "Ext Upside Desk, Neo Walnut, Charcoal 29 x 58"
type input "[GEOGRAPHIC_DATA]/[GEOGRAPHIC_DATA]"
type input "726.47"
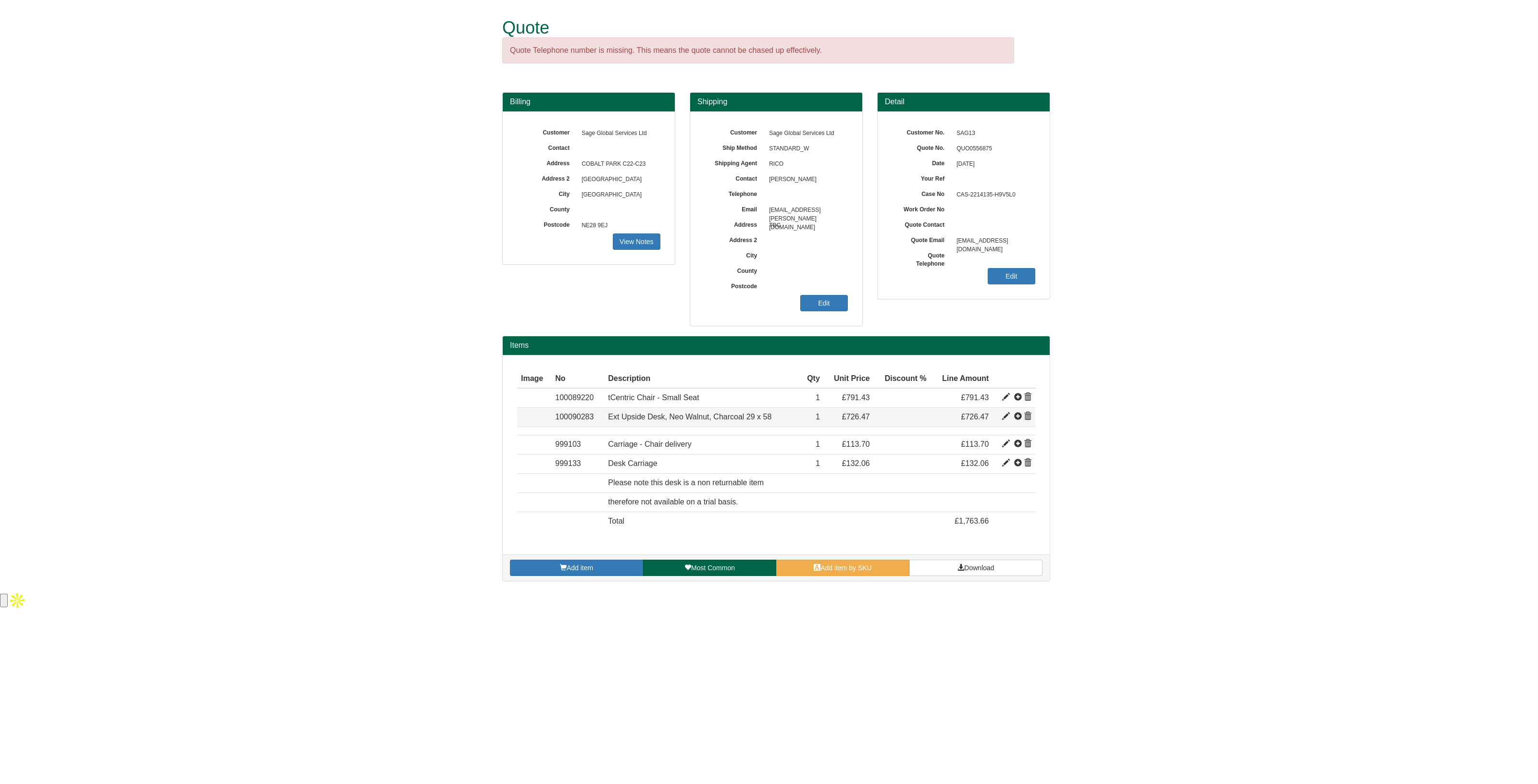
type input "1"
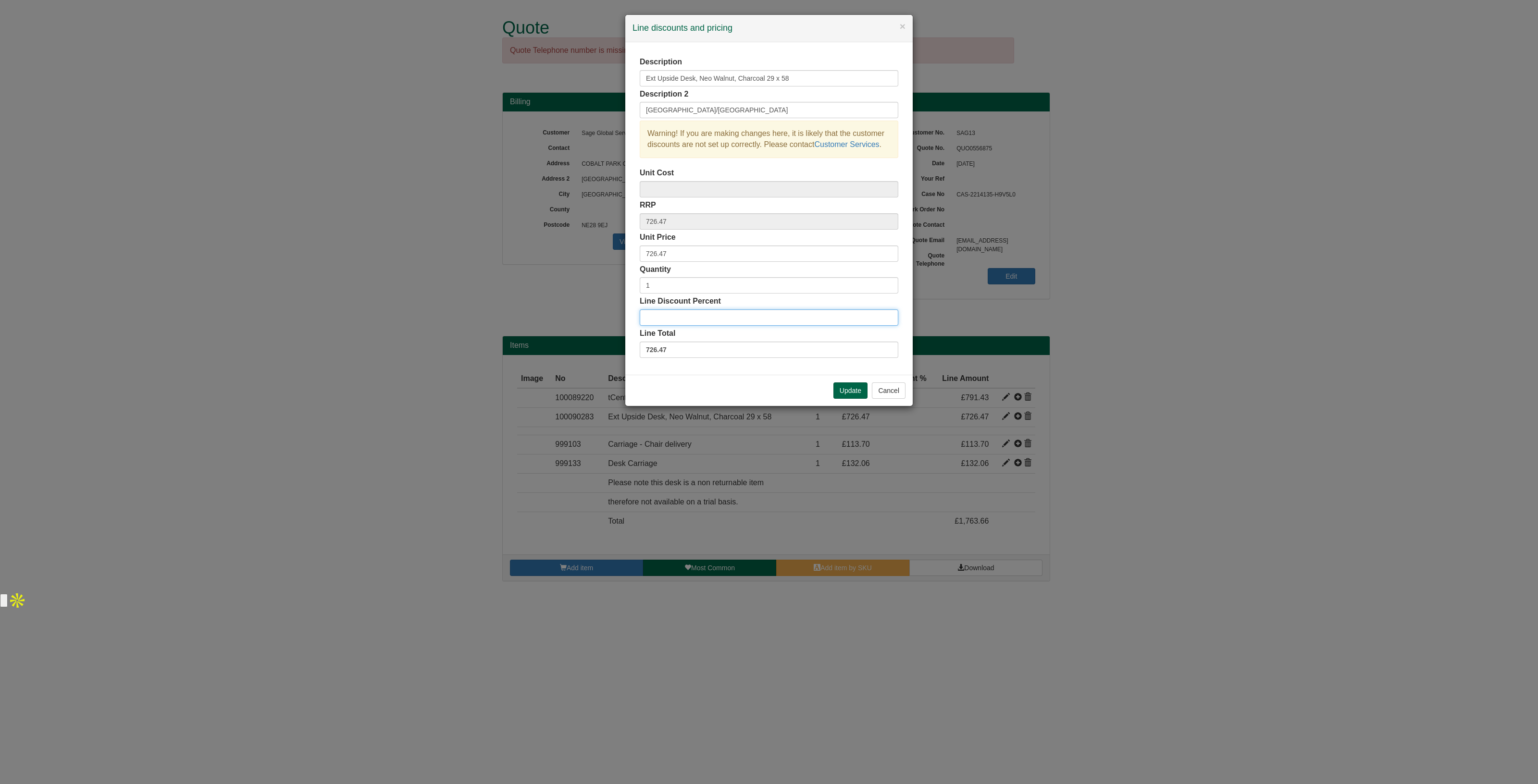
click at [703, 320] on input "Line Discount Percent" at bounding box center [769, 317] width 259 height 16
type input "2"
type input "1"
drag, startPoint x: 682, startPoint y: 258, endPoint x: 596, endPoint y: 264, distance: 86.2
click at [596, 264] on div "× Line discounts and pricing Description Ext Upside Desk, Neo Walnut, Charcoal …" at bounding box center [769, 392] width 1538 height 784
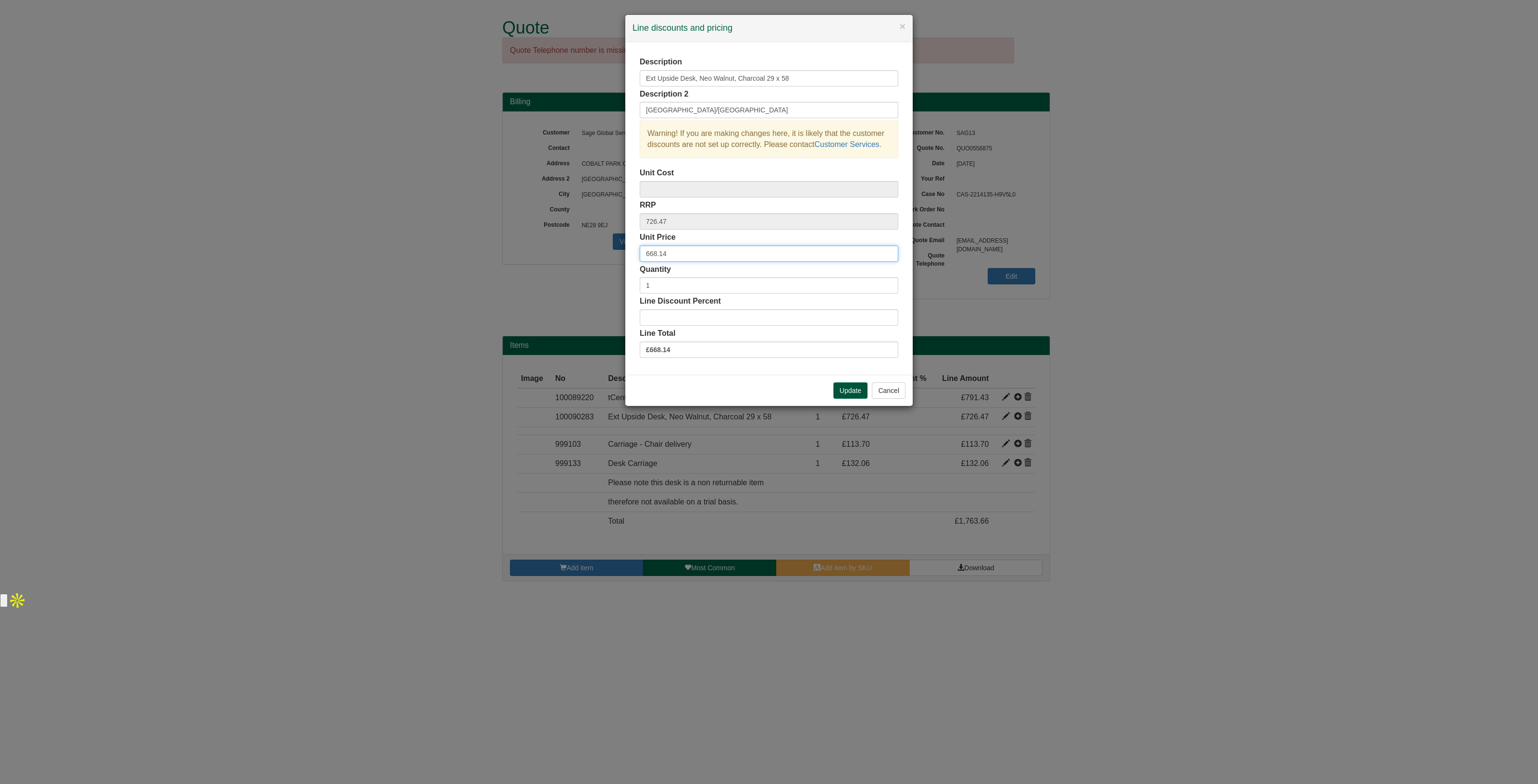
type input "668.14"
click at [844, 389] on button "Update" at bounding box center [850, 390] width 34 height 16
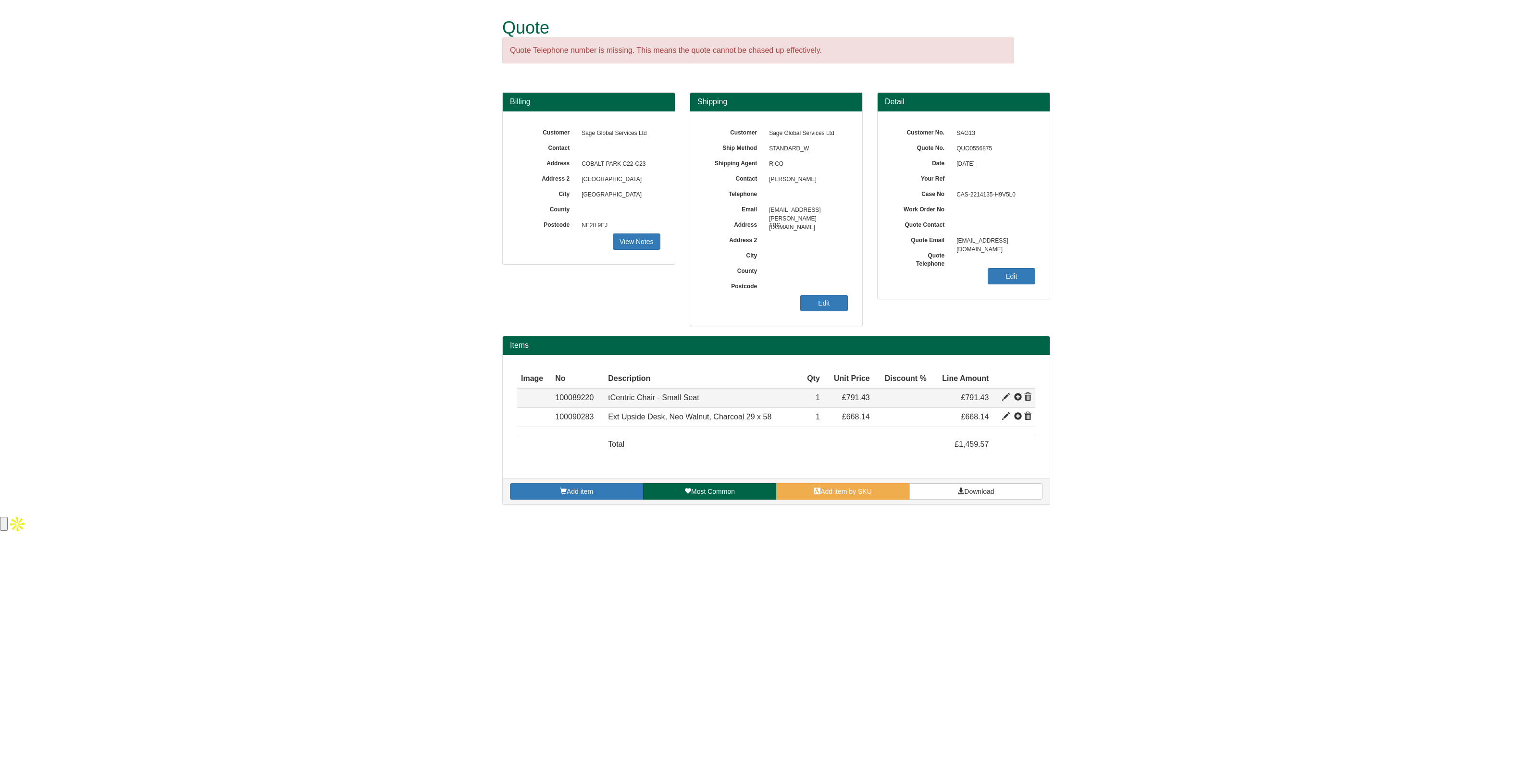
click at [1007, 393] on span at bounding box center [1006, 397] width 8 height 8
type input "tCentric Chair - Small Seat"
type input "USA/Canada"
type input "791.43"
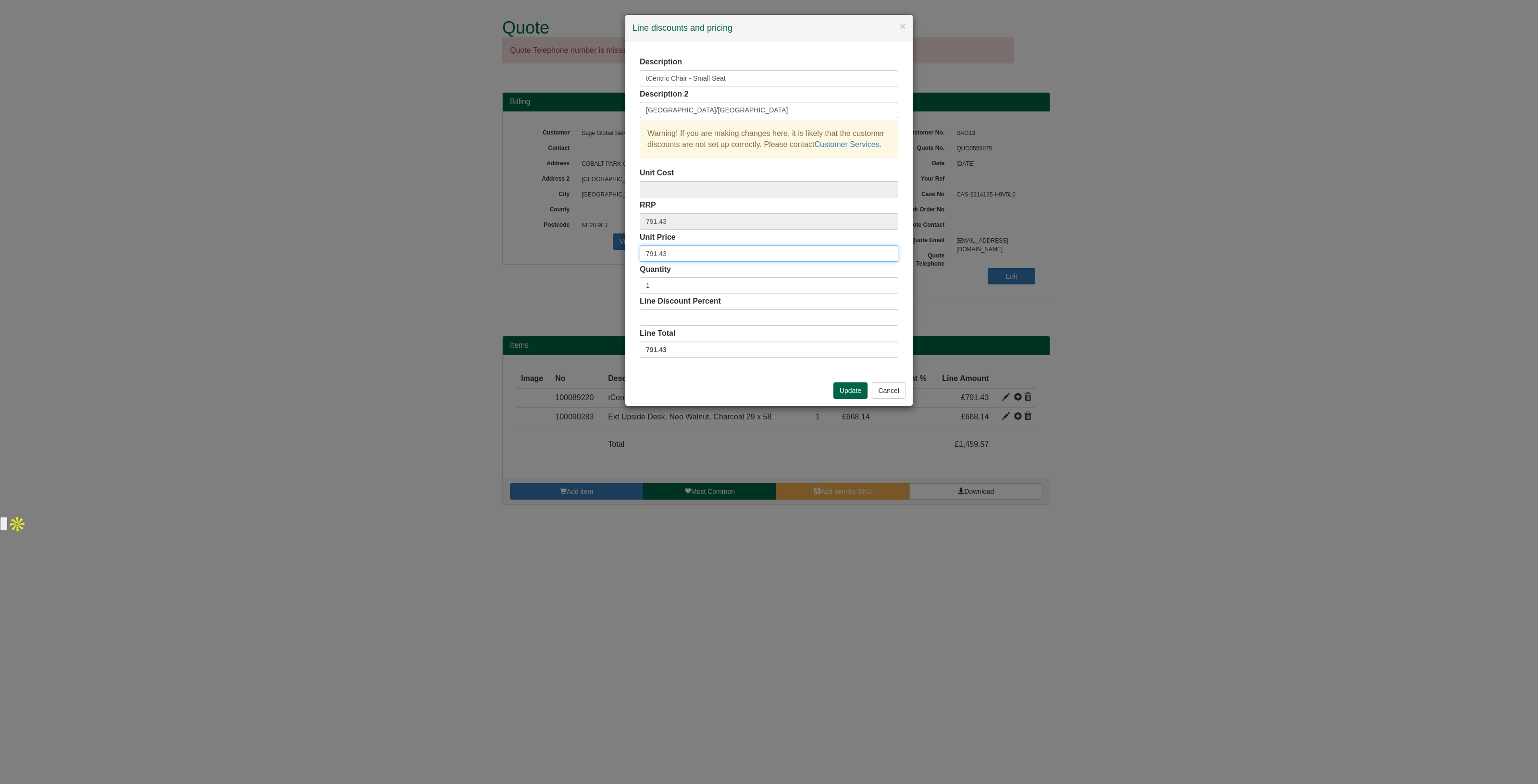
drag, startPoint x: 676, startPoint y: 258, endPoint x: 601, endPoint y: 255, distance: 75.1
click at [601, 255] on div "× Line discounts and pricing Description tCentric Chair - Small Seat Descriptio…" at bounding box center [769, 392] width 1538 height 784
type input "763.44"
click at [851, 383] on button "Update" at bounding box center [850, 390] width 34 height 16
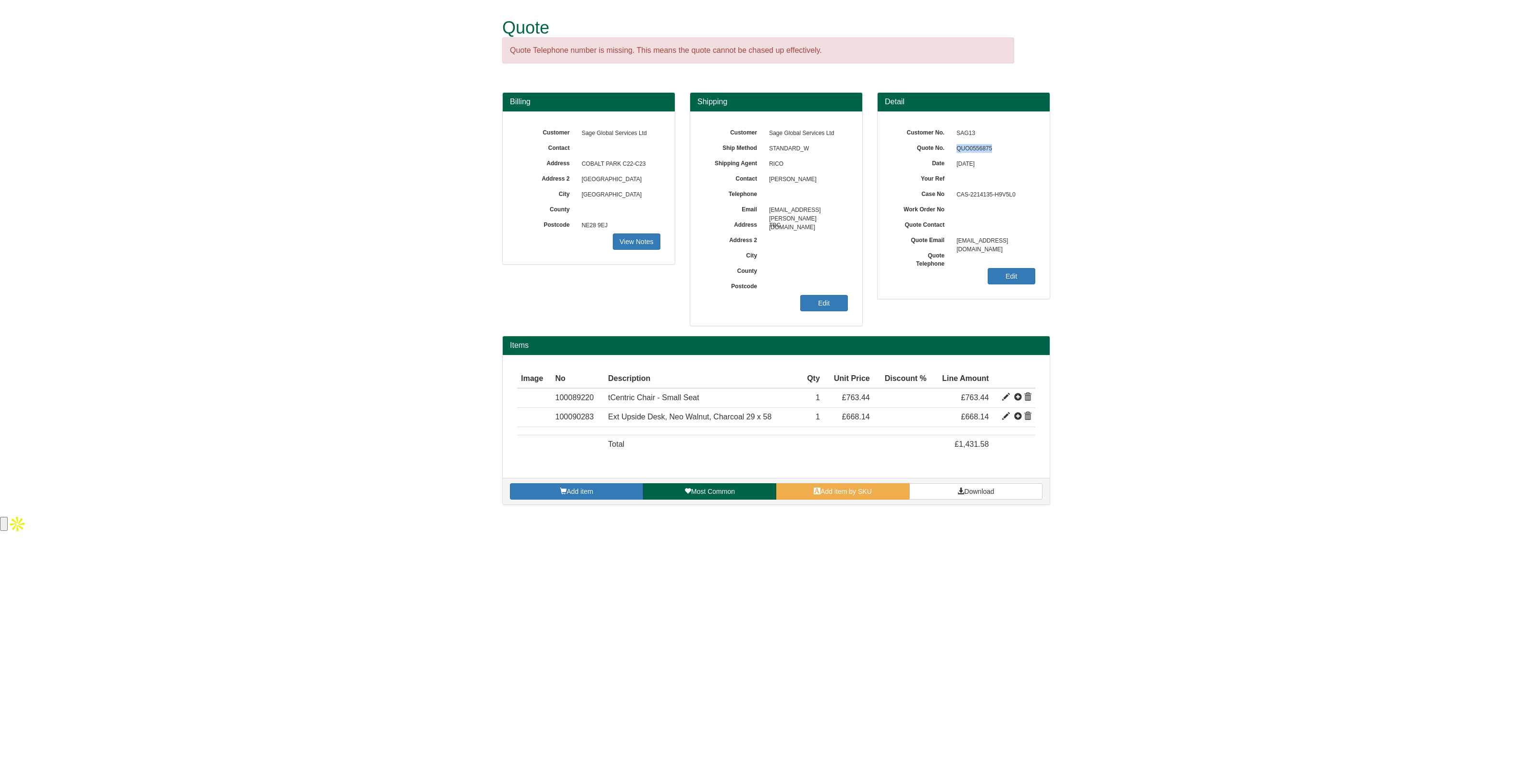
drag, startPoint x: 998, startPoint y: 150, endPoint x: 954, endPoint y: 145, distance: 44.3
click at [954, 145] on span "QUO0556875" at bounding box center [993, 149] width 84 height 15
copy span "QUO0556875"
click at [1208, 533] on html "Quote Quote Telephone number is missing. This means the quote cannot be chased …" at bounding box center [769, 266] width 1538 height 533
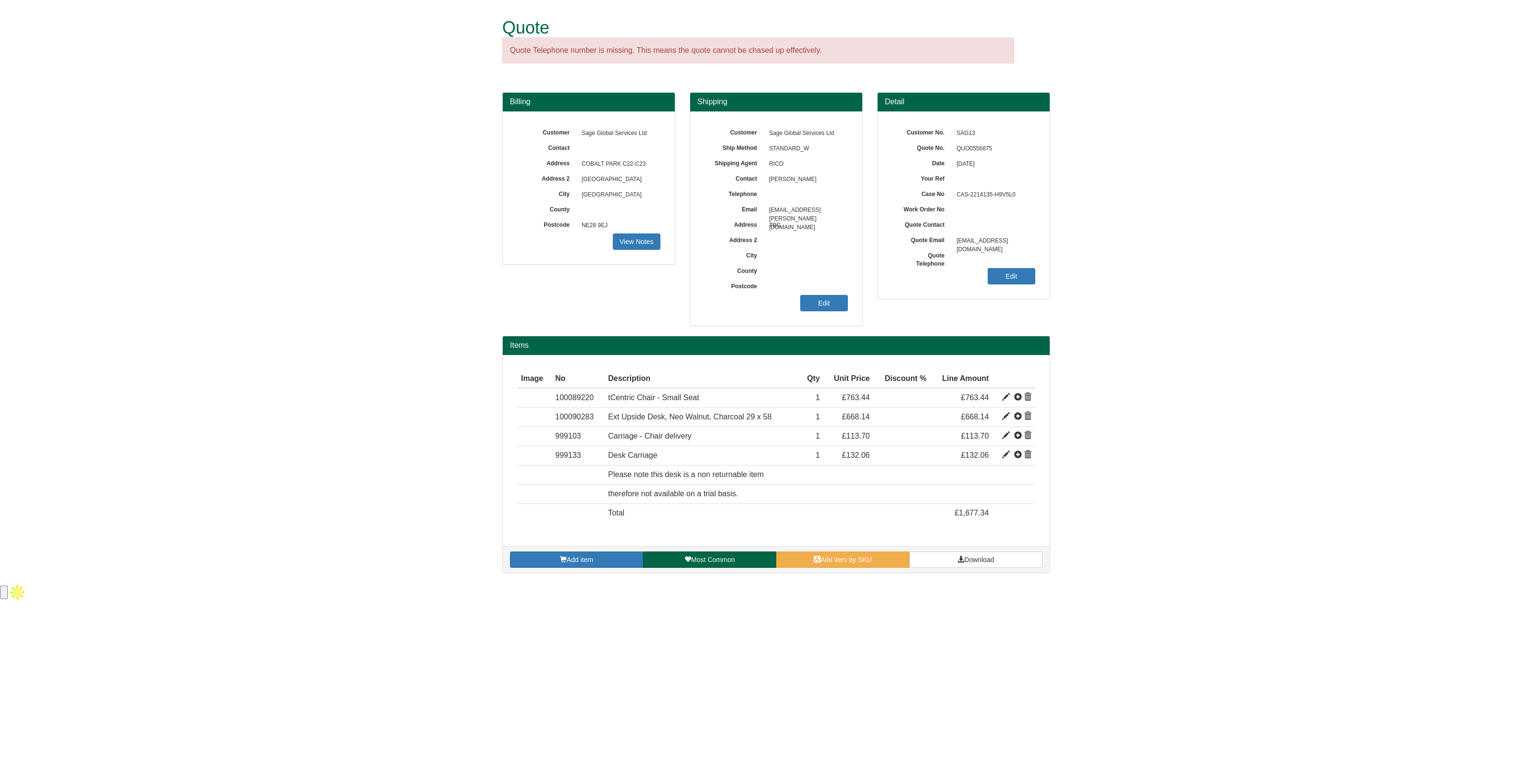
click at [1156, 450] on form "Quote Quote Telephone number is missing. This means the quote cannot be chased …" at bounding box center [769, 291] width 1538 height 583
click at [962, 559] on span at bounding box center [961, 559] width 7 height 7
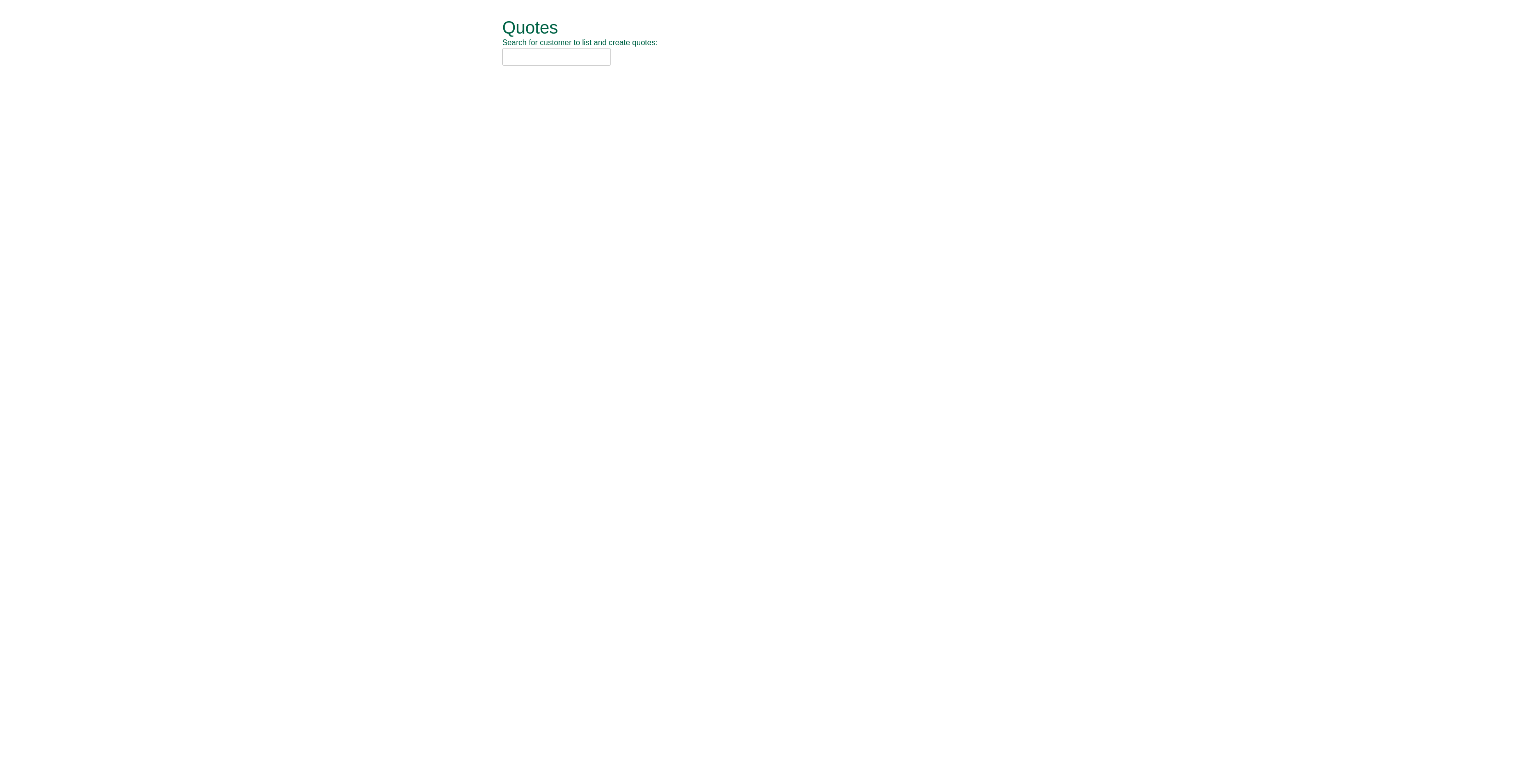
click at [531, 55] on input "text" at bounding box center [556, 57] width 109 height 18
type input "abri"
click at [545, 74] on div "Abri (RAD16)" at bounding box center [758, 72] width 500 height 10
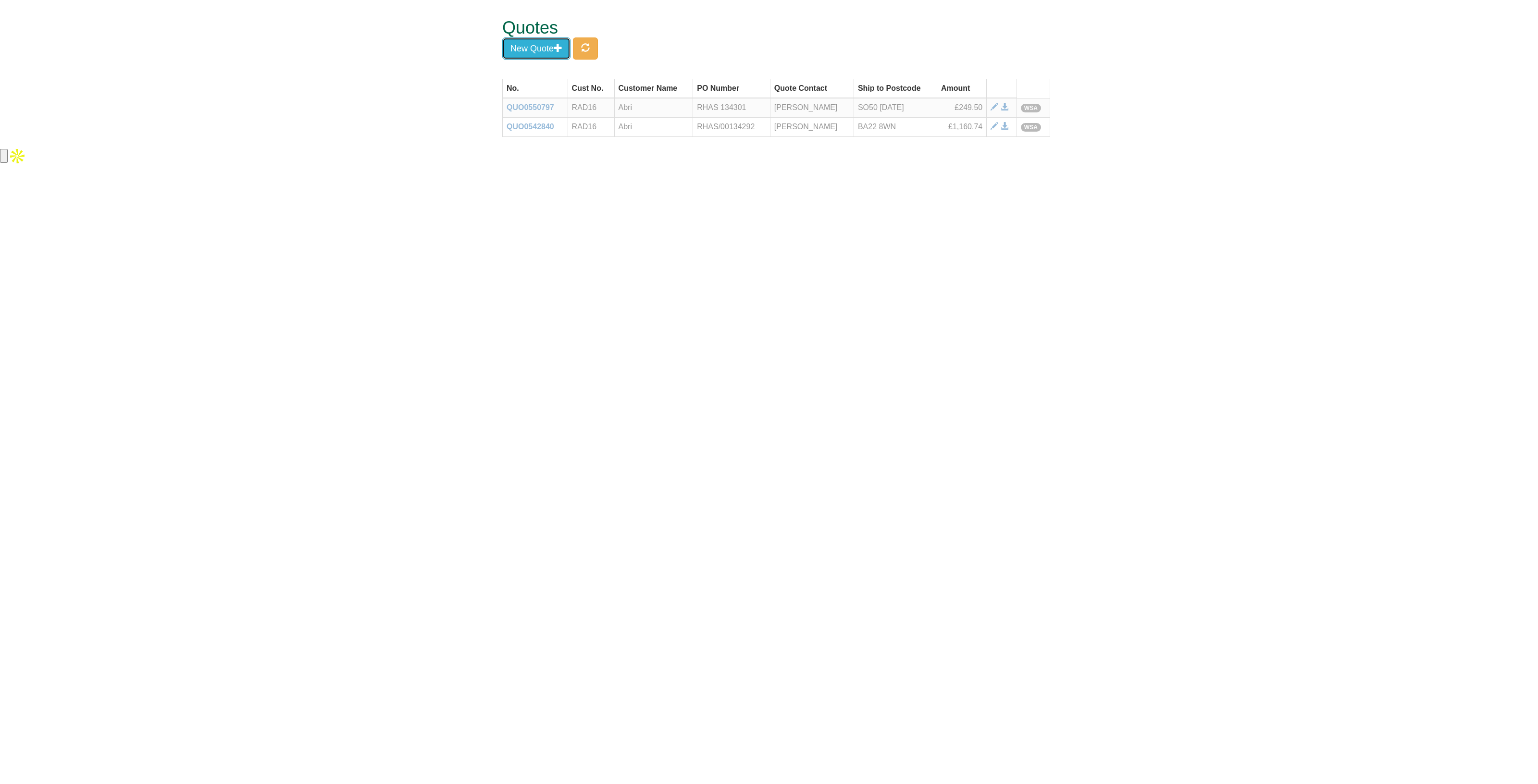
click at [548, 47] on button "New Quote" at bounding box center [536, 49] width 68 height 22
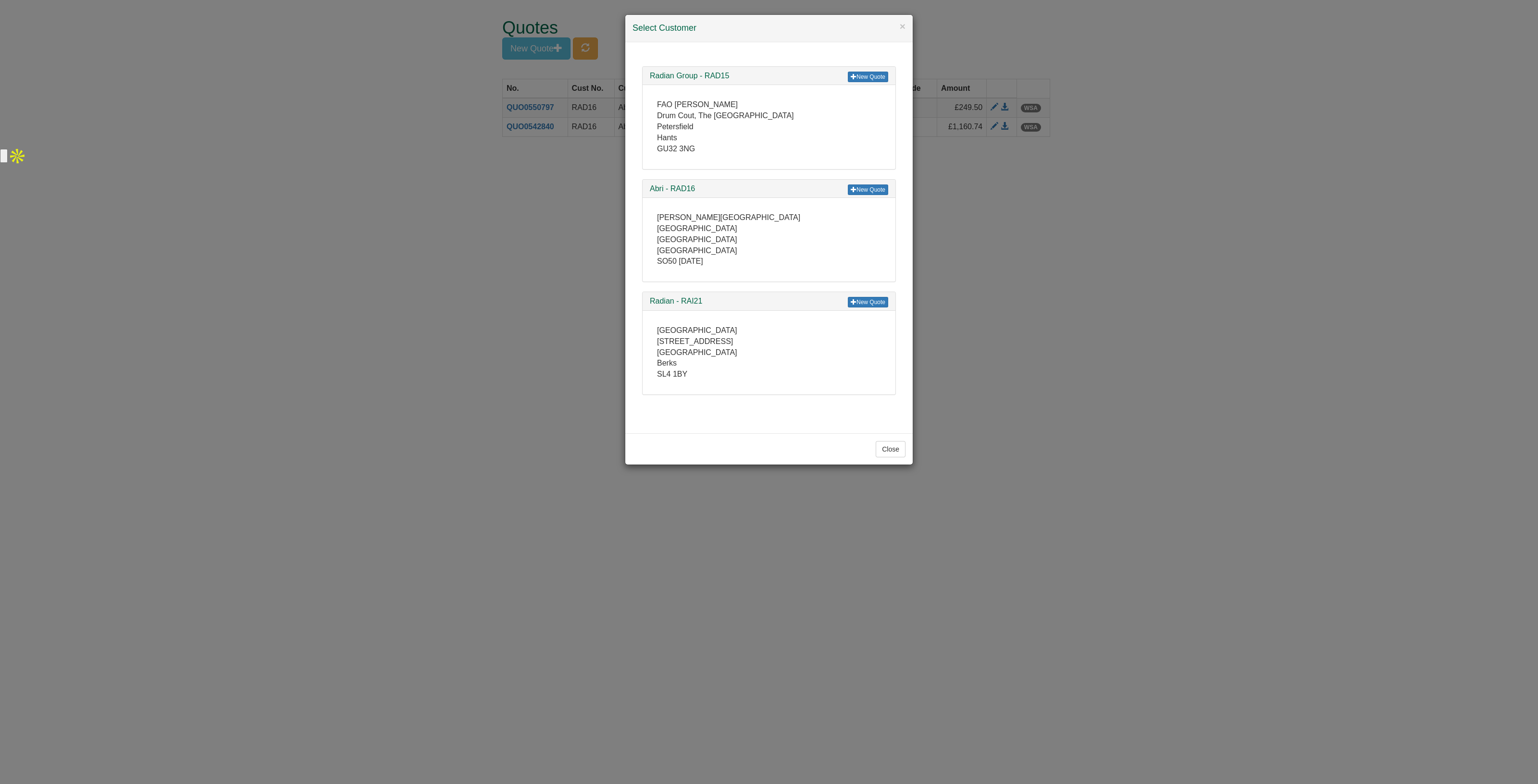
click at [330, 192] on div "× Select Customer New Quote Radian Group - RAD15 [STREET_ADDRESS][PERSON_NAME] …" at bounding box center [769, 392] width 1538 height 784
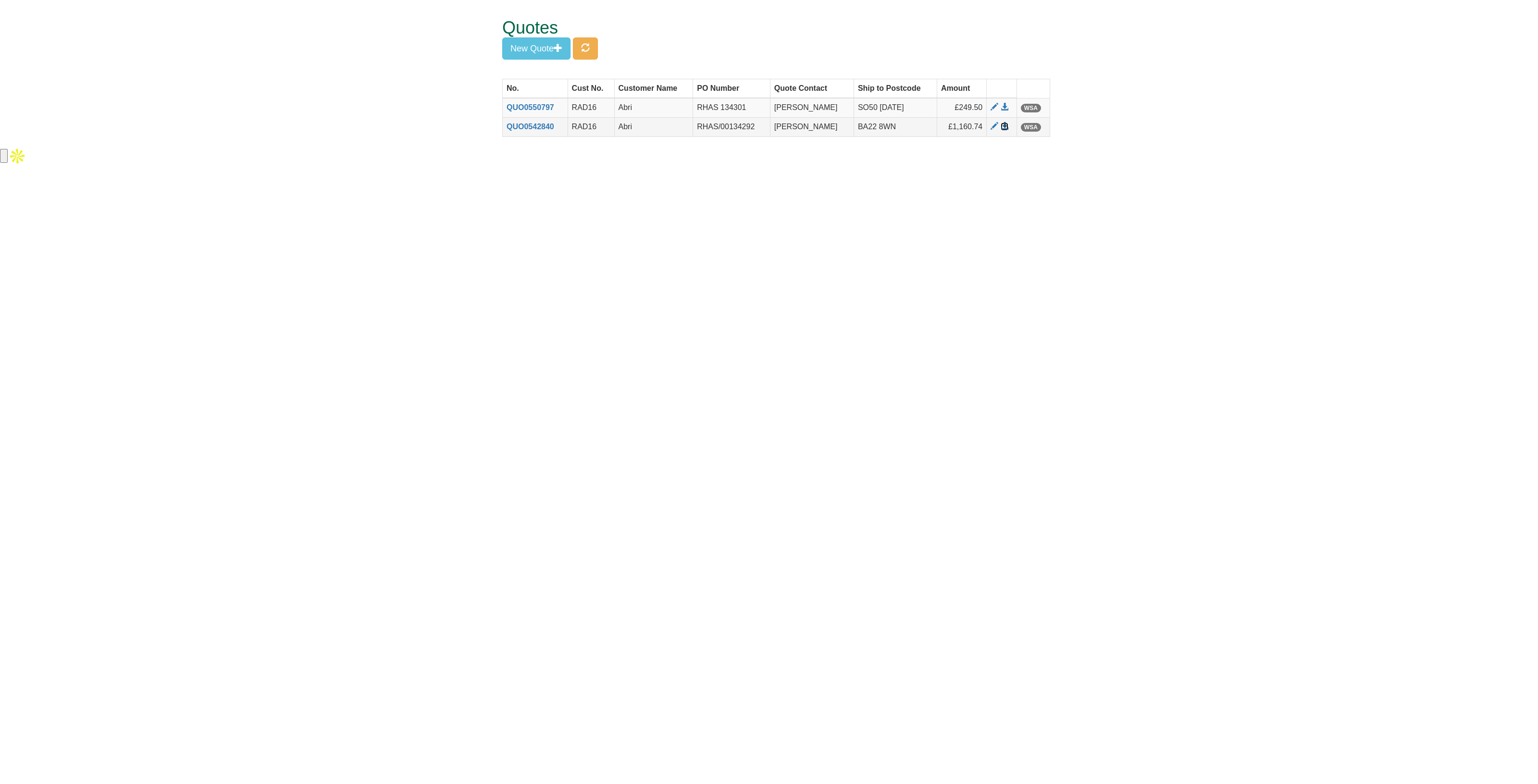
click at [1005, 126] on span at bounding box center [1005, 126] width 8 height 8
click at [528, 40] on button "New Quote" at bounding box center [536, 49] width 68 height 22
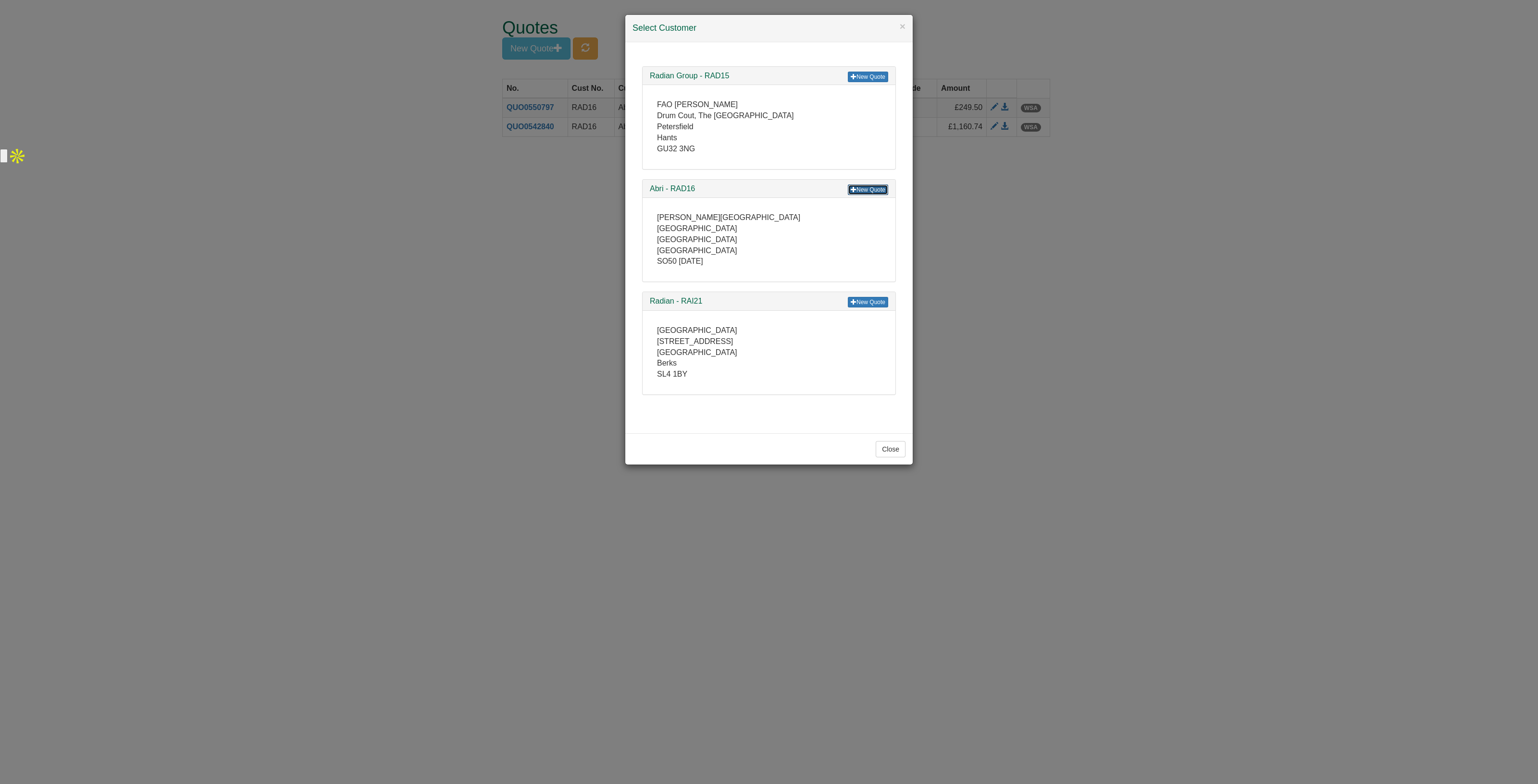
click at [865, 185] on link "New Quote" at bounding box center [867, 189] width 40 height 11
click at [1147, 92] on div "× Select Customer New Quote Radian Group - RAD15 FAO Diana Salmon Drum Cout, Th…" at bounding box center [769, 392] width 1538 height 784
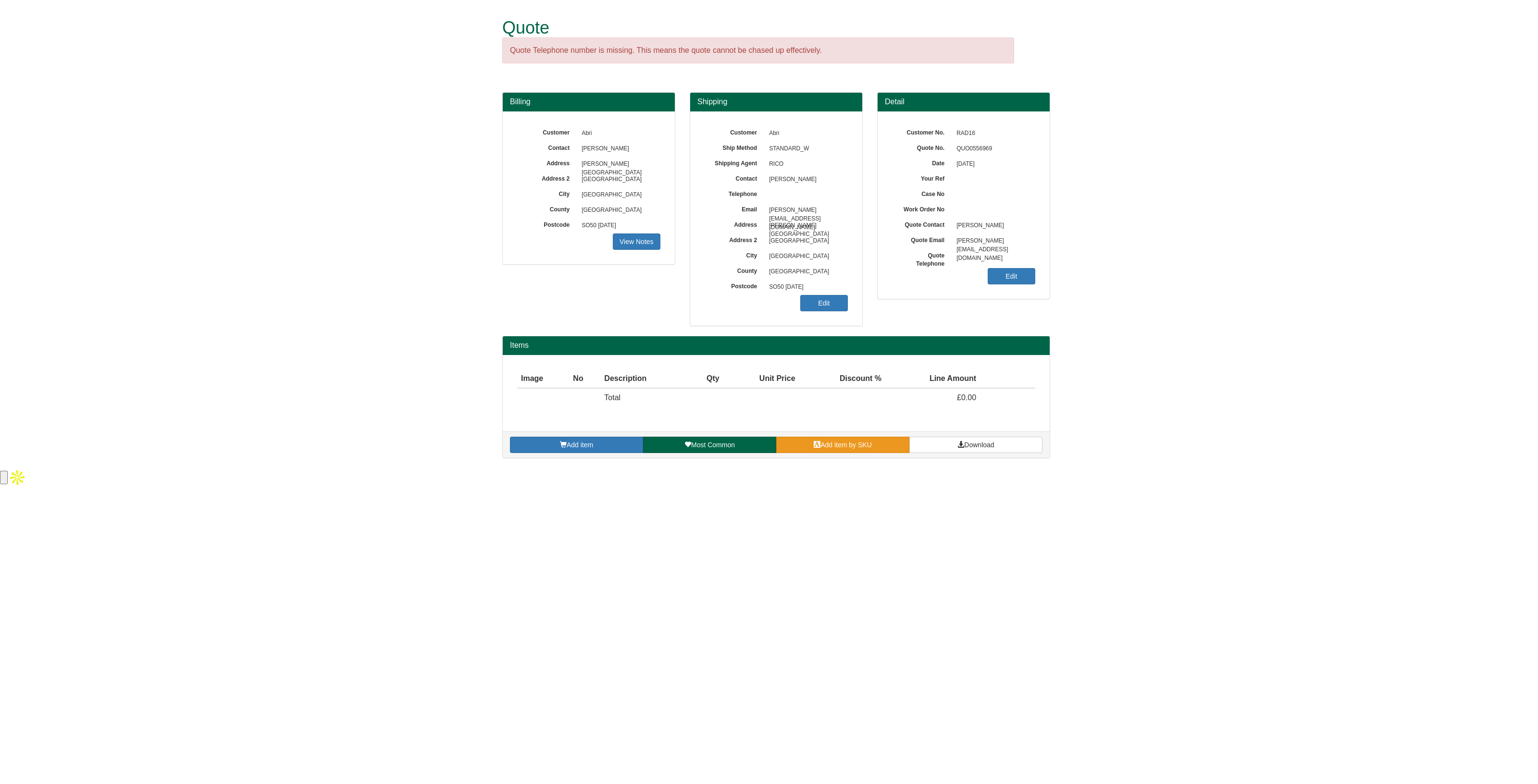
click at [856, 439] on link "Add item by SKU" at bounding box center [843, 445] width 133 height 16
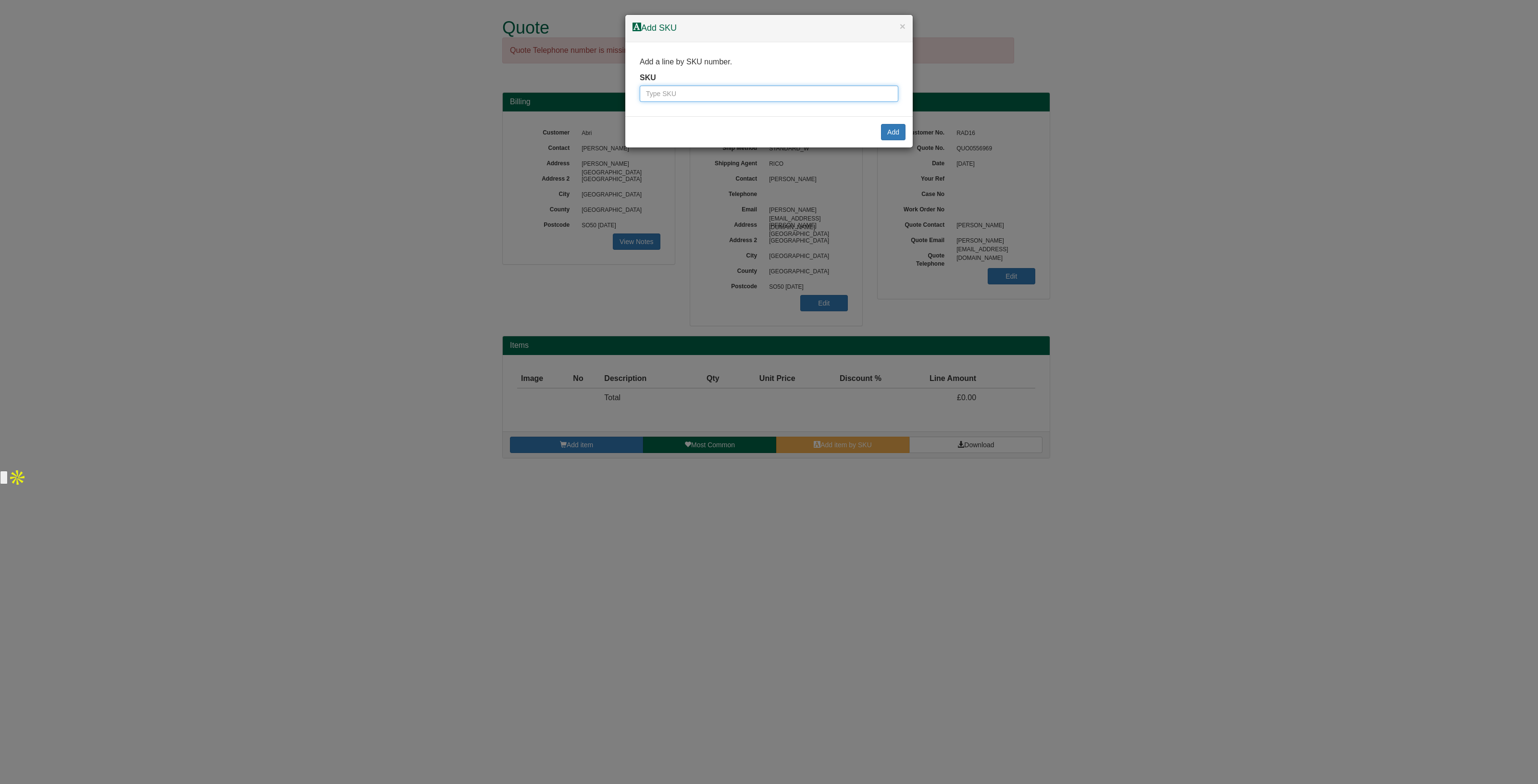
click at [714, 99] on input "text" at bounding box center [769, 93] width 259 height 16
paste input "3173"
type input "3173"
click at [900, 131] on button "Add" at bounding box center [893, 132] width 24 height 16
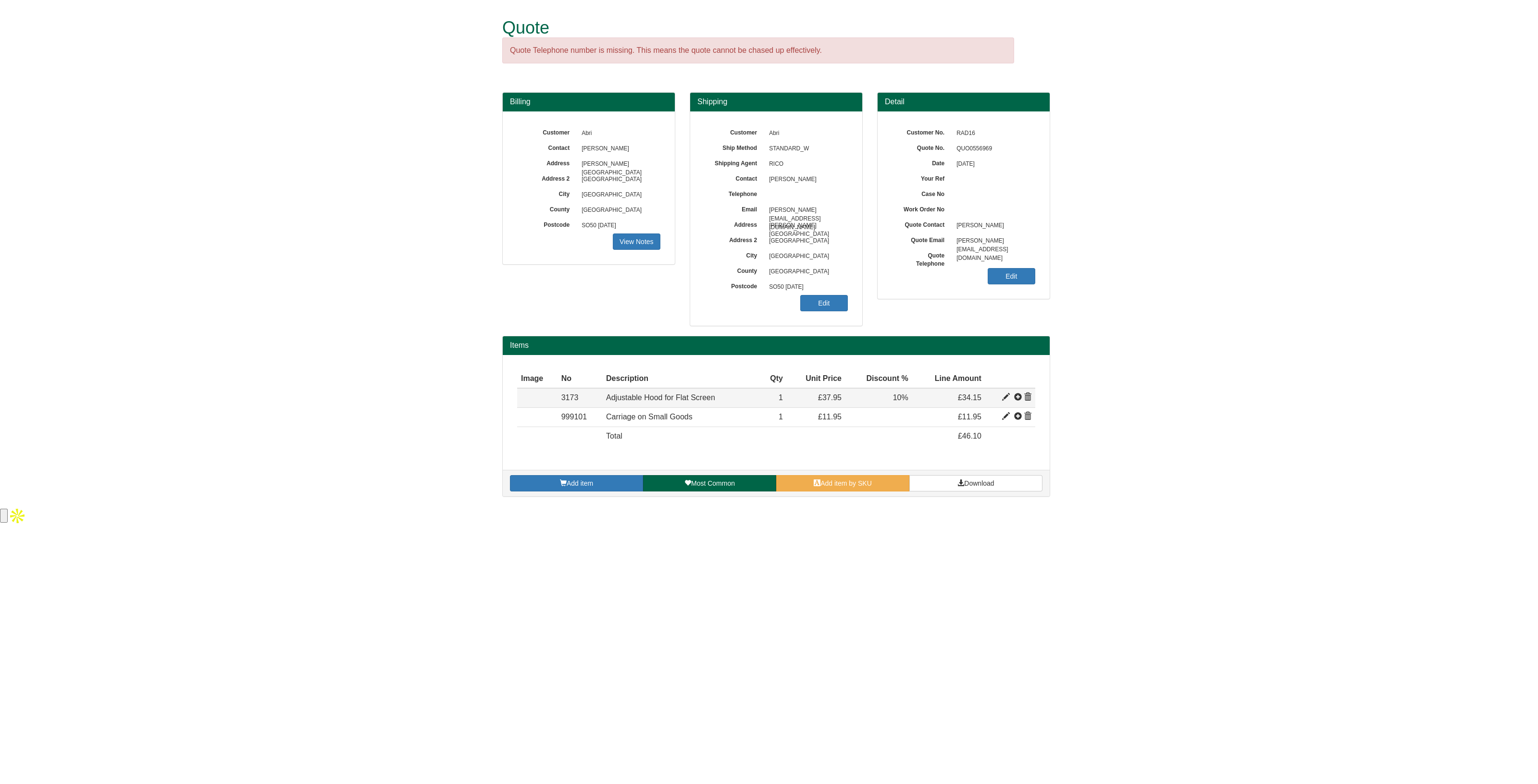
click at [1005, 395] on span at bounding box center [1006, 397] width 8 height 8
type input "Adjustable Hood for Flat Screen"
type input "18.60"
type input "37.95"
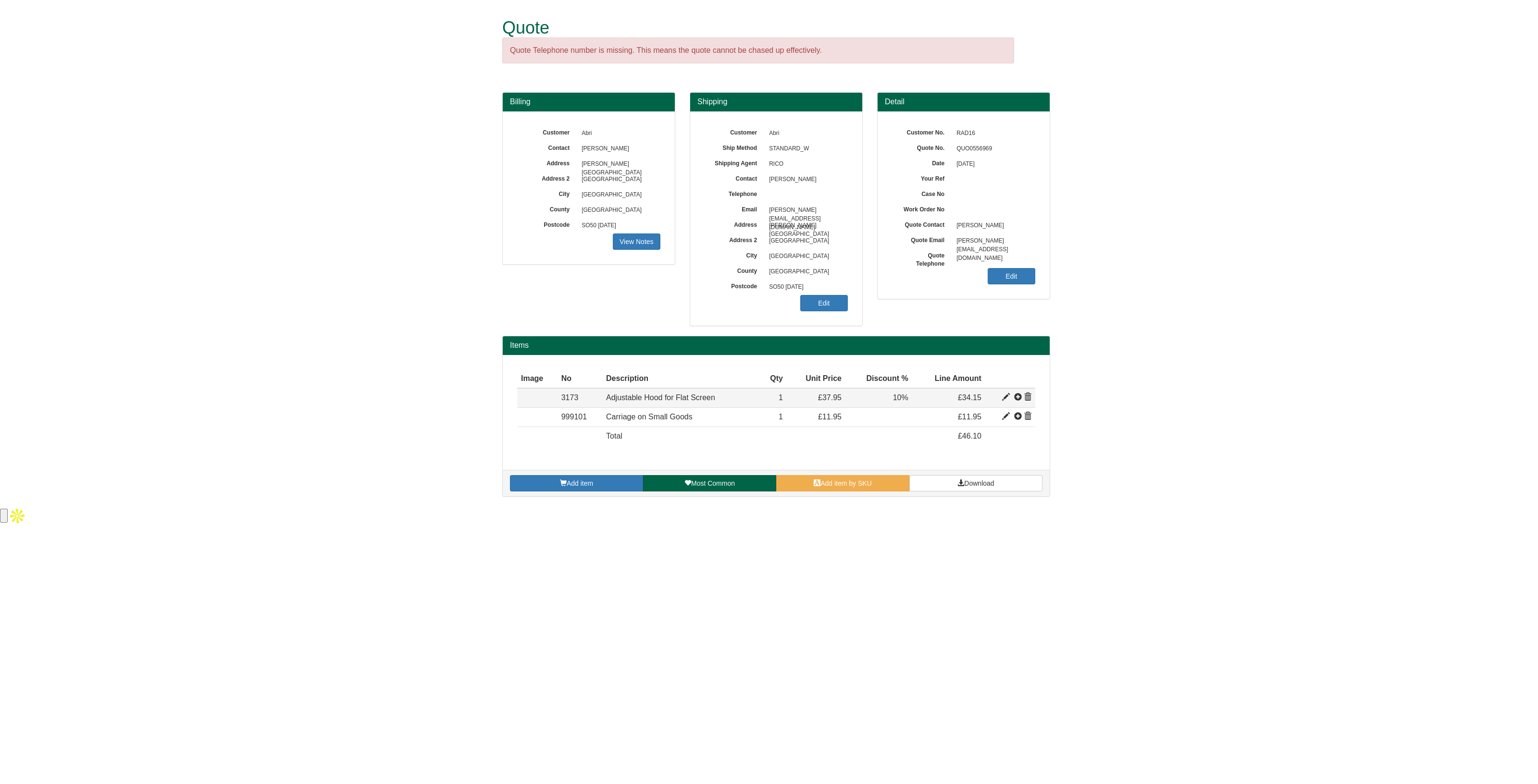
type input "1"
type input "10.00"
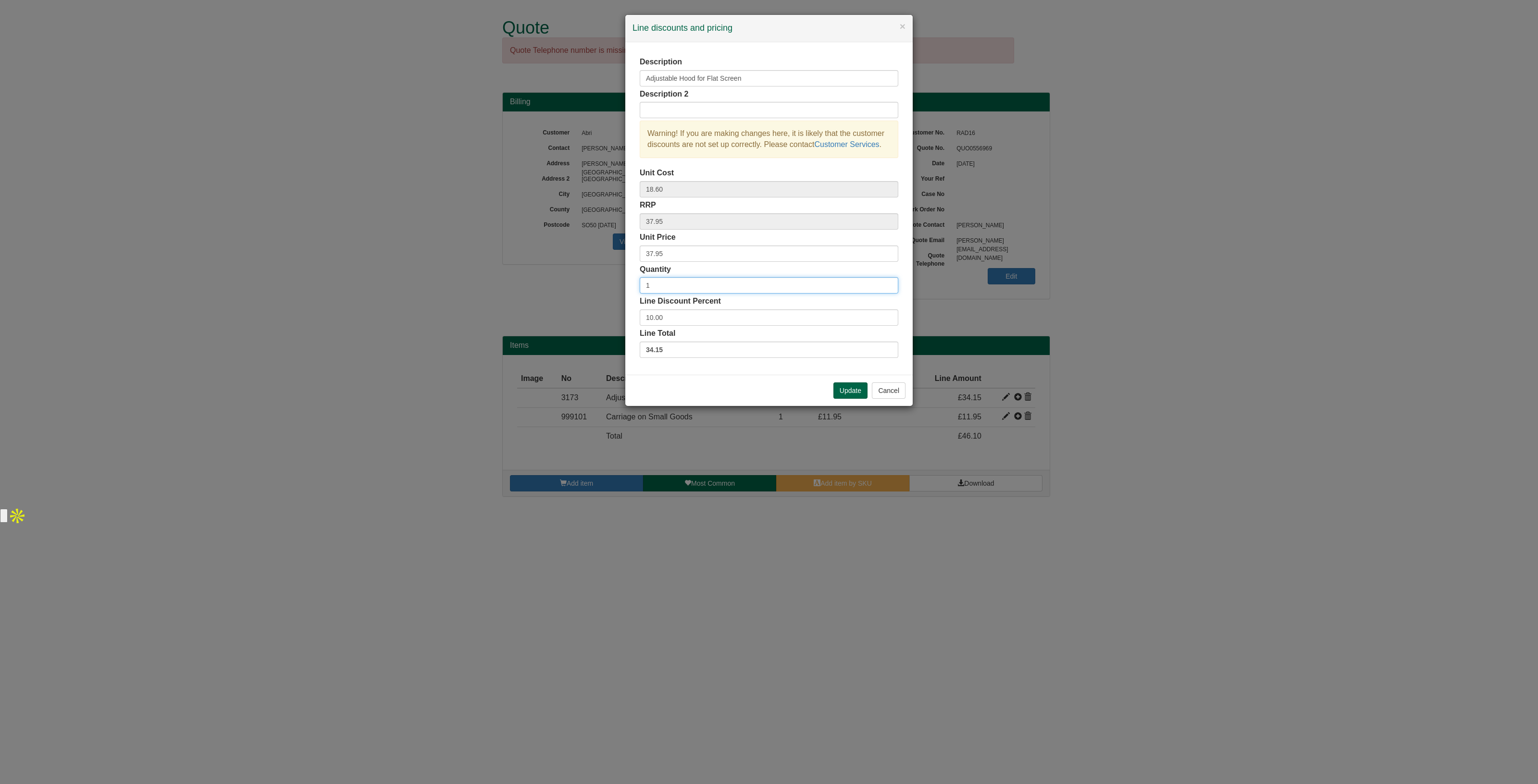
drag, startPoint x: 670, startPoint y: 283, endPoint x: 606, endPoint y: 284, distance: 64.0
click at [606, 284] on div "× Line discounts and pricing Description Adjustable Hood for Flat Screen Descri…" at bounding box center [769, 392] width 1538 height 784
type input "2"
click at [839, 384] on button "Update" at bounding box center [850, 390] width 34 height 16
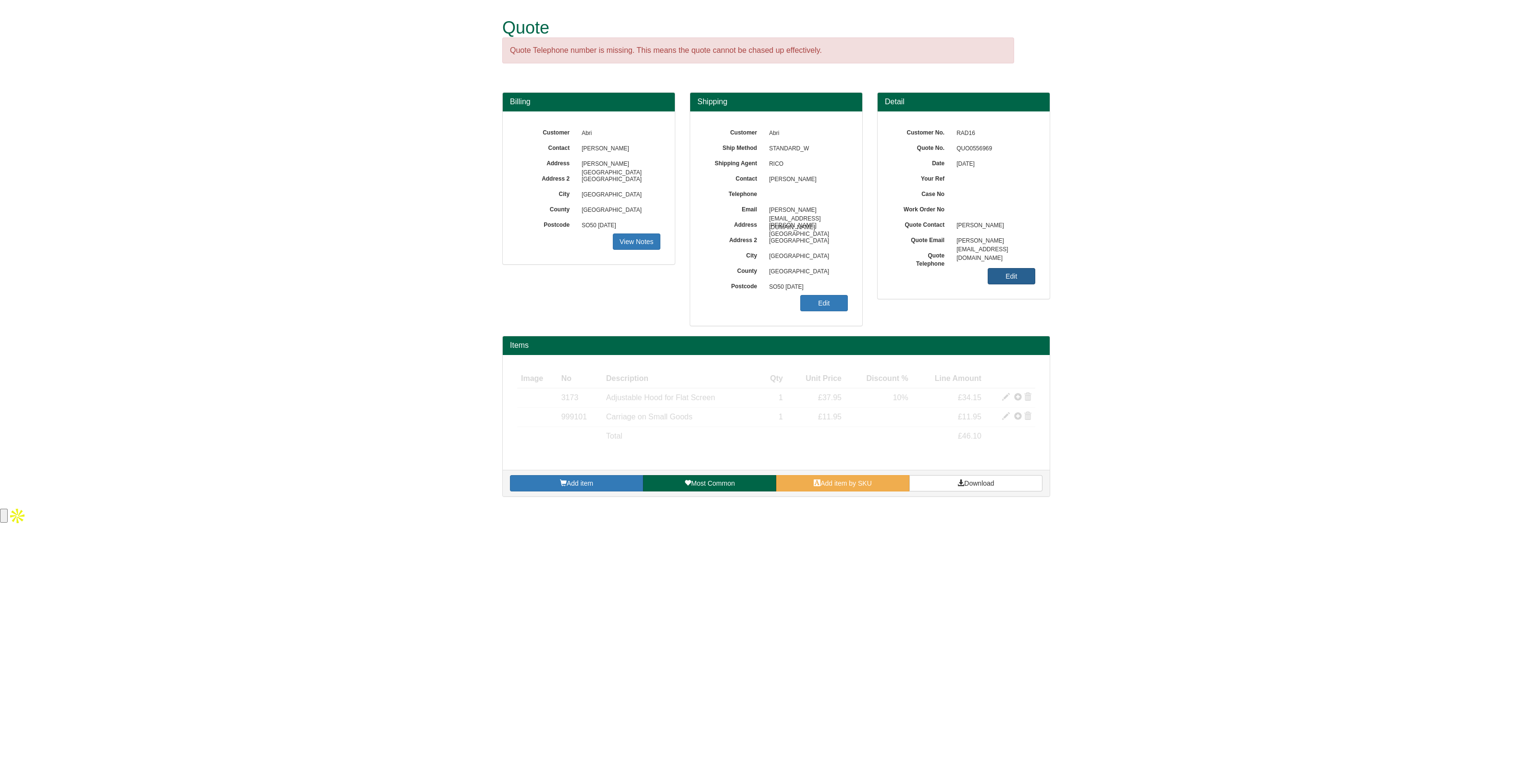
click at [1014, 277] on link "Edit" at bounding box center [1012, 276] width 47 height 16
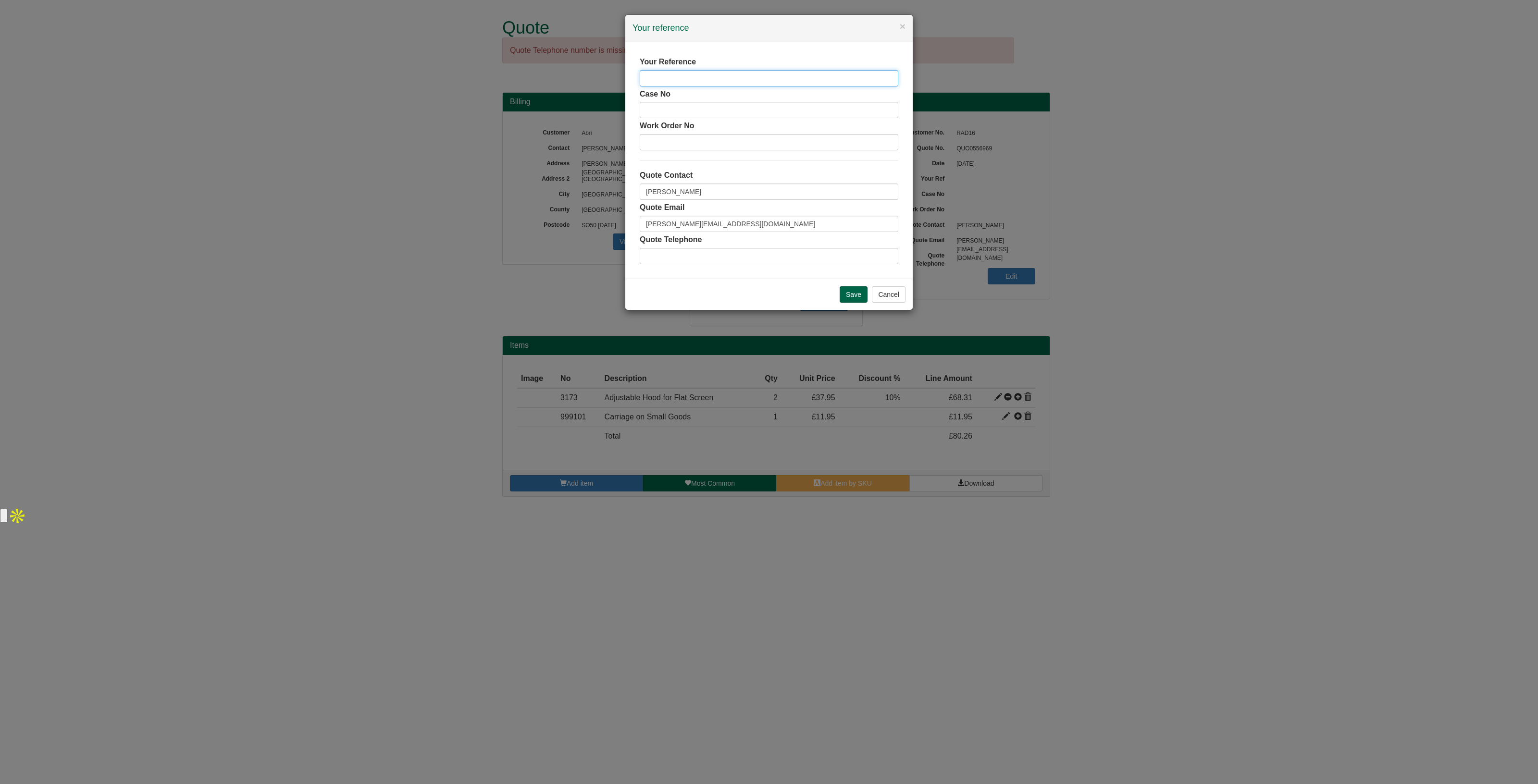
click at [663, 78] on input "text" at bounding box center [769, 78] width 259 height 16
drag, startPoint x: 707, startPoint y: 78, endPoint x: 705, endPoint y: 88, distance: 10.2
click at [706, 84] on input "[PERSON_NAME]" at bounding box center [769, 78] width 259 height 16
type input "[PERSON_NAME]"
drag, startPoint x: 700, startPoint y: 196, endPoint x: 592, endPoint y: 202, distance: 108.2
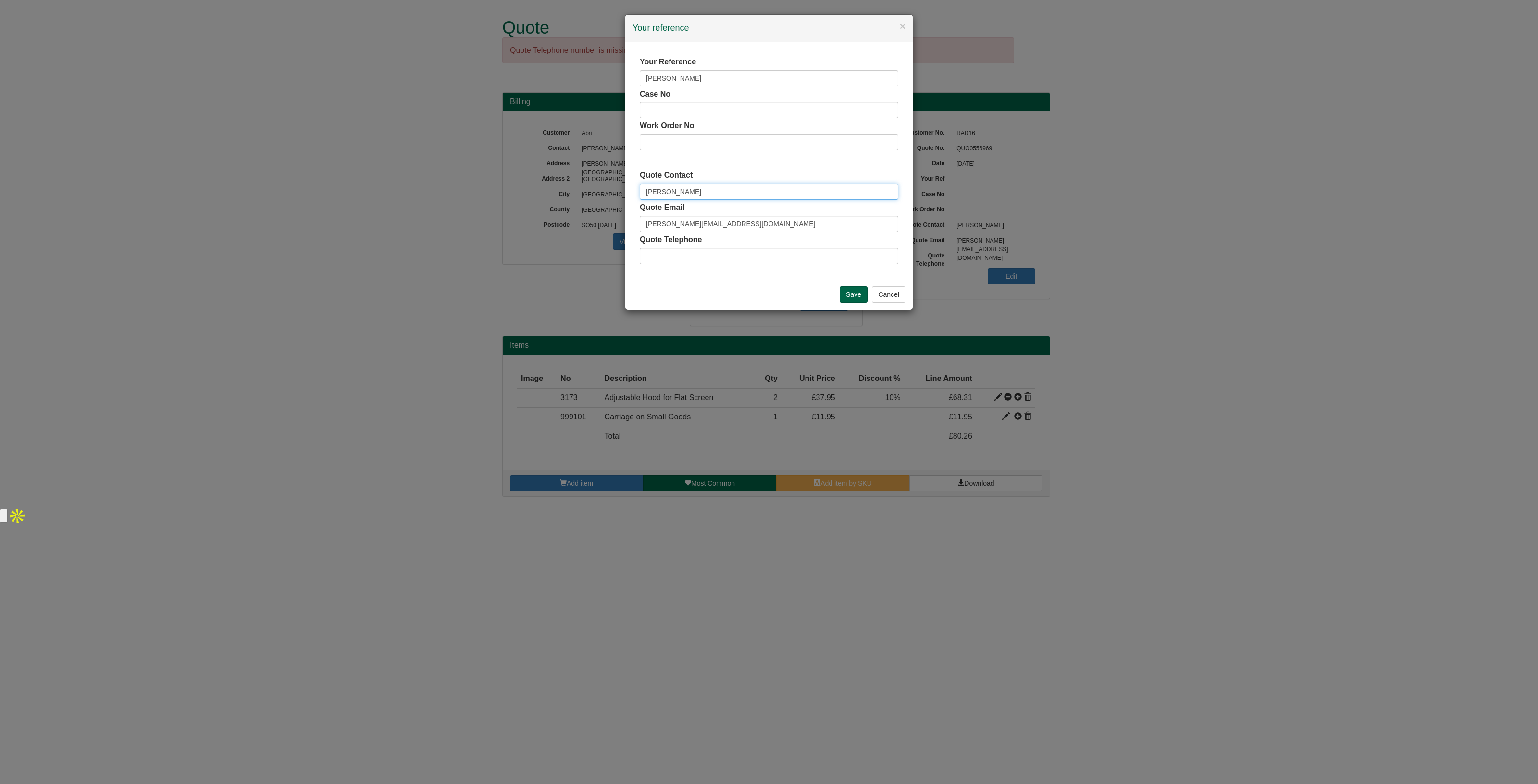
click at [580, 202] on div "× Your reference Your Reference [PERSON_NAME] Case No Work Order No Quote Conta…" at bounding box center [769, 392] width 1538 height 784
type input "[PERSON_NAME]"
drag, startPoint x: 573, startPoint y: 218, endPoint x: 521, endPoint y: 220, distance: 52.0
click at [521, 220] on div "× Your reference Your Reference [PERSON_NAME] Case No Work Order No Quote Conta…" at bounding box center [769, 392] width 1538 height 784
click at [853, 301] on input "Save" at bounding box center [854, 294] width 28 height 16
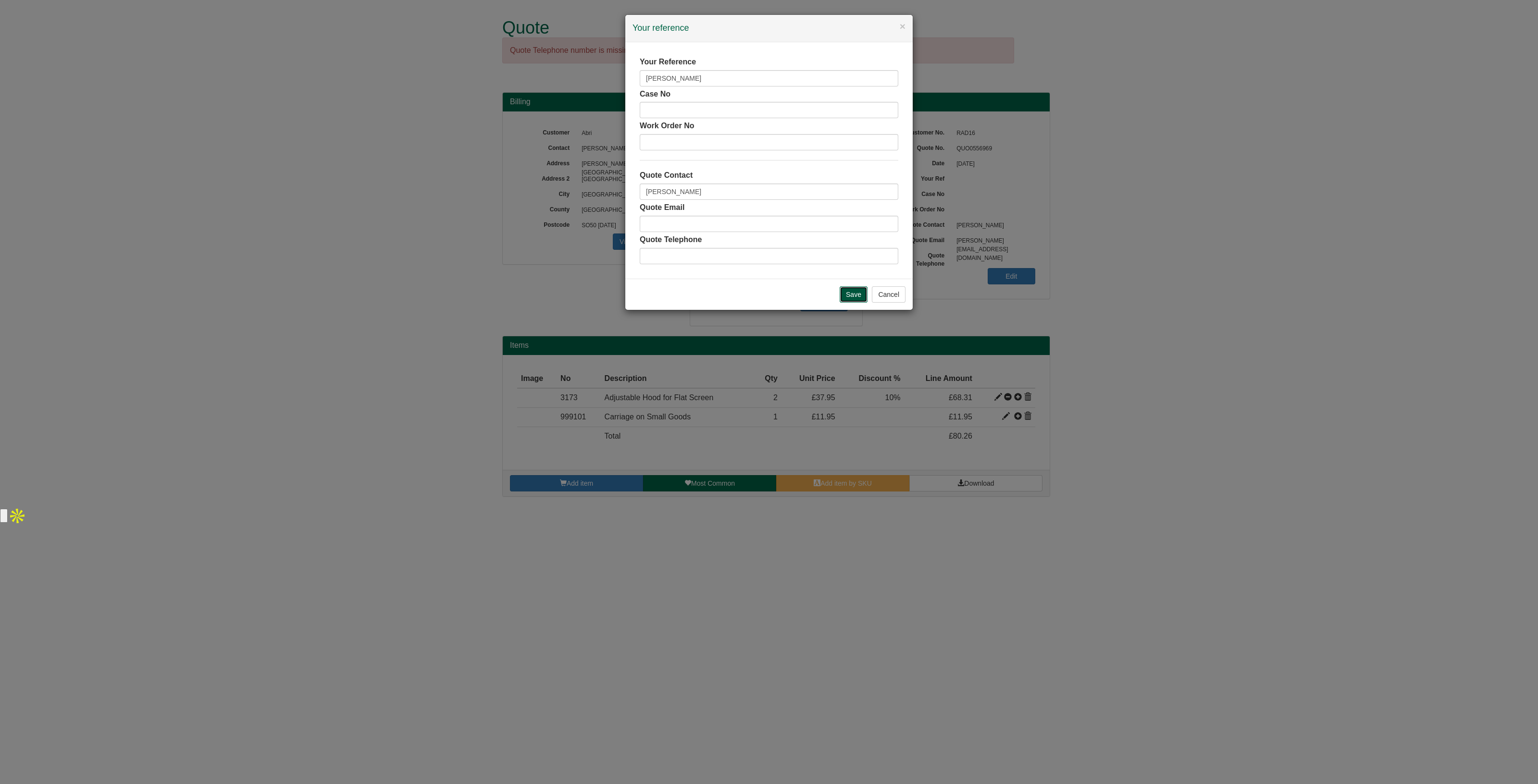
click at [861, 299] on input "Save" at bounding box center [854, 294] width 28 height 16
click at [848, 294] on input "Save" at bounding box center [854, 294] width 28 height 16
click at [497, 404] on div "× Your reference Your Reference Neeraj Ullas Case No Work Order No Quote Contac…" at bounding box center [769, 392] width 1538 height 784
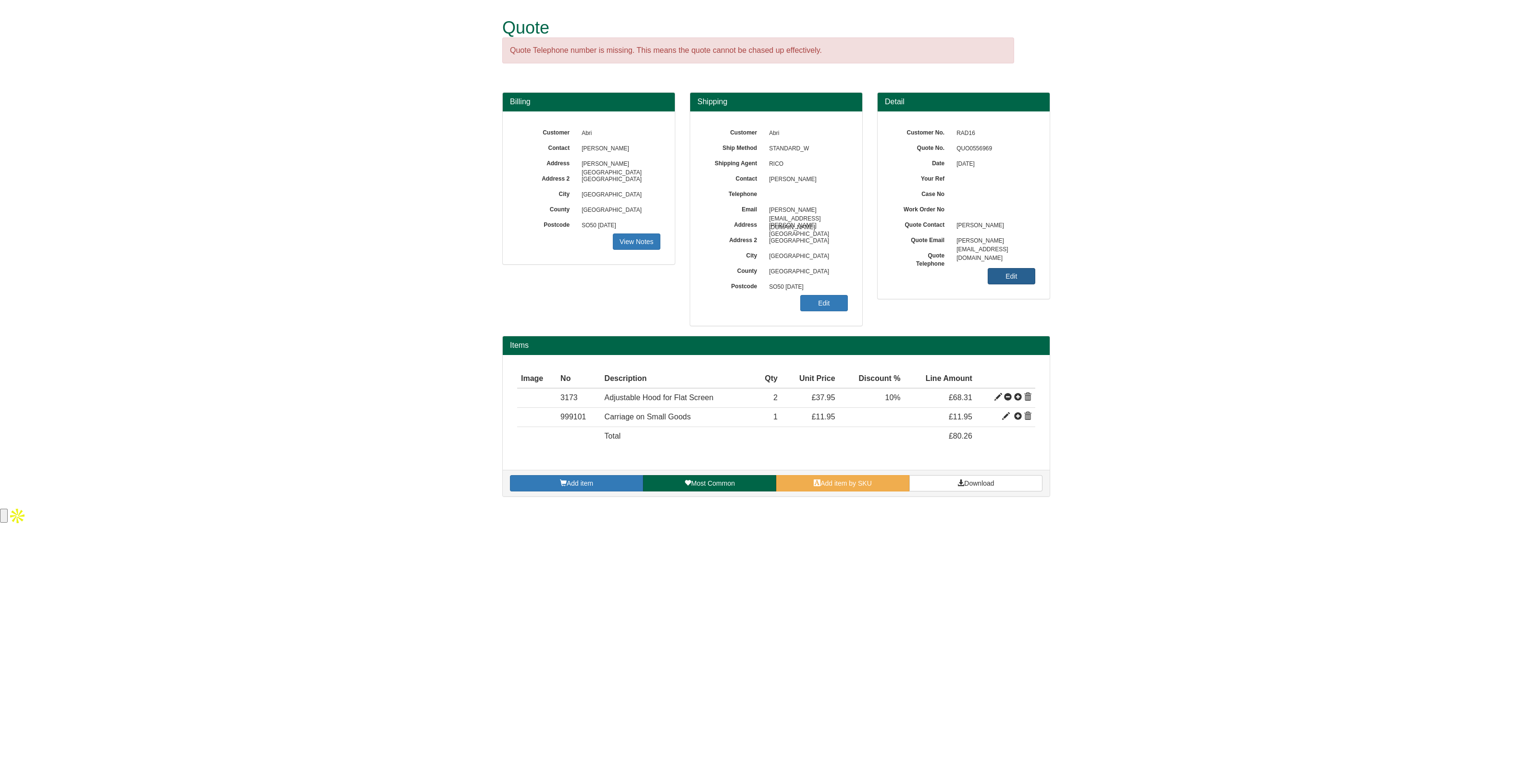
click at [1010, 277] on link "Edit" at bounding box center [1012, 276] width 47 height 16
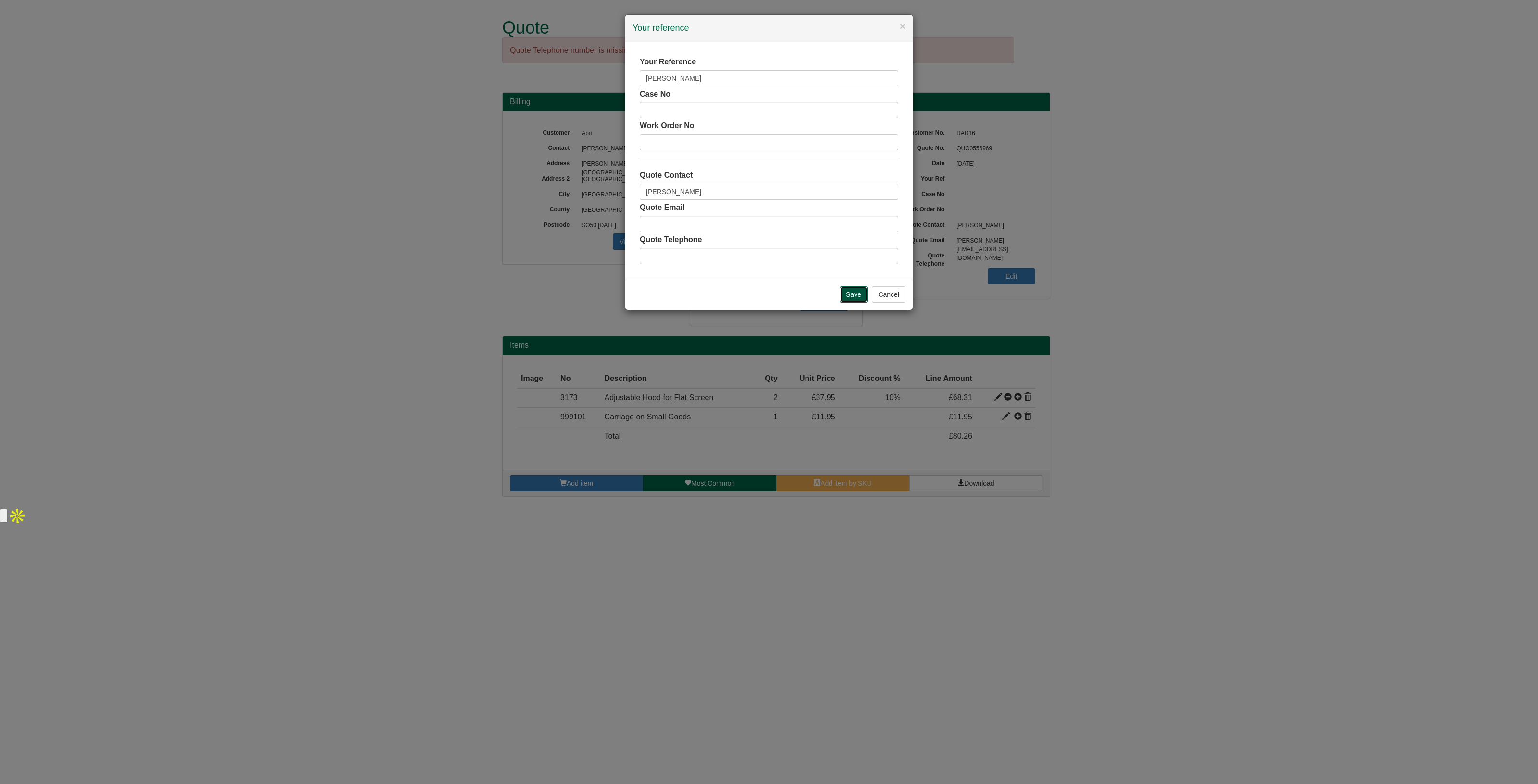
click at [856, 293] on input "Save" at bounding box center [854, 294] width 28 height 16
click at [544, 291] on div "× Your reference Your Reference Neeraj Ullas Case No Work Order No Quote Contac…" at bounding box center [769, 392] width 1538 height 784
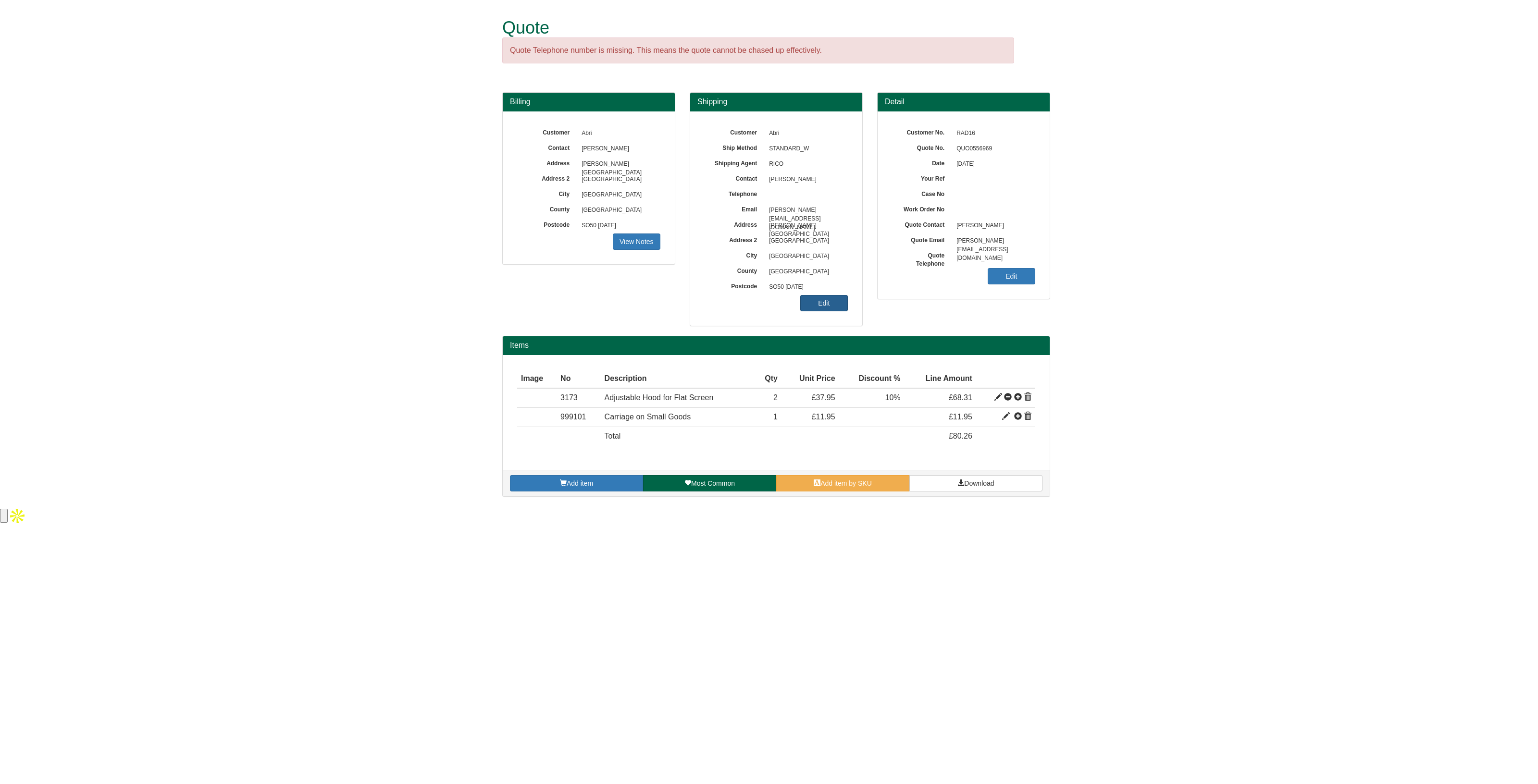
click at [825, 296] on link "Edit" at bounding box center [824, 303] width 47 height 16
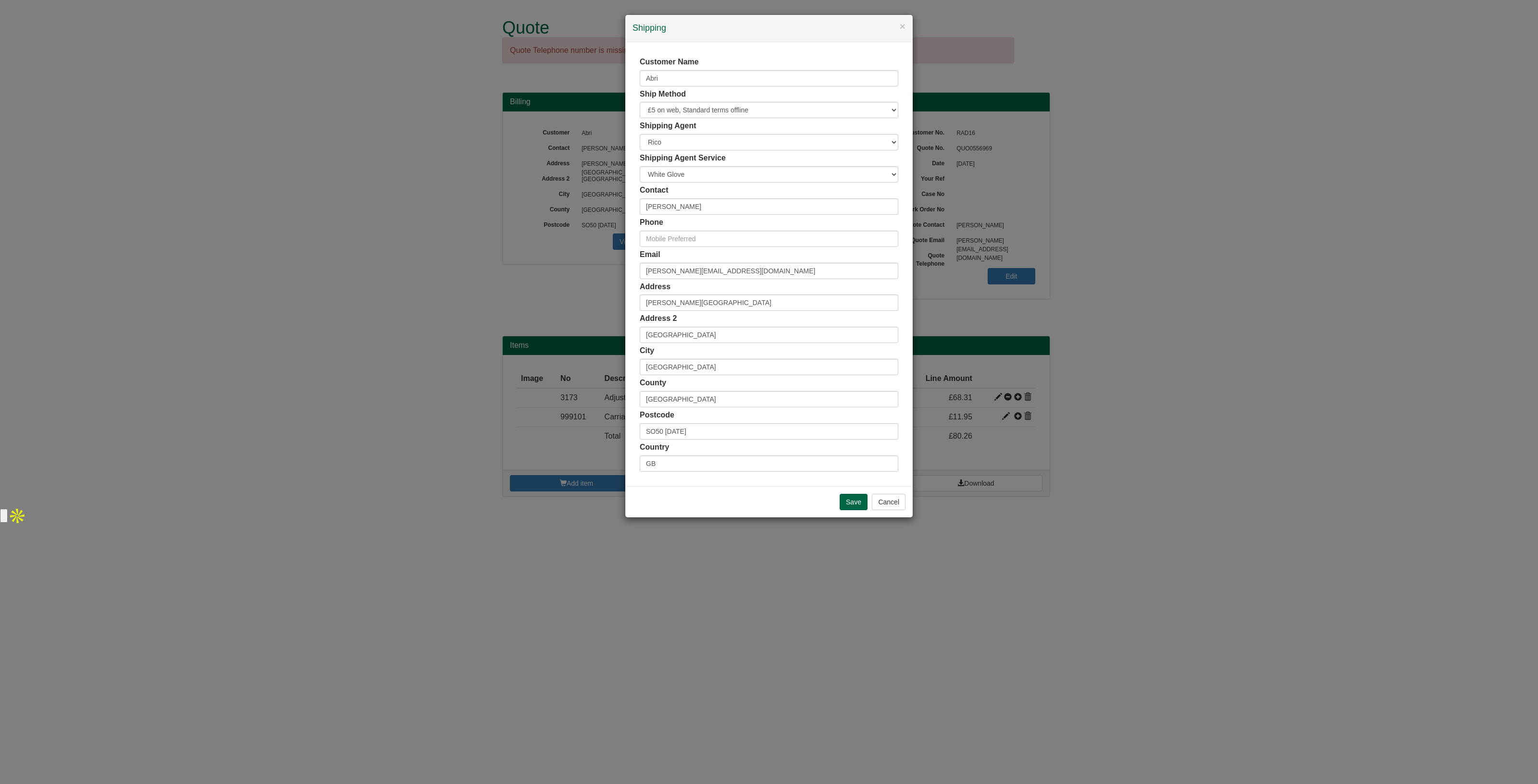
drag, startPoint x: 1154, startPoint y: 445, endPoint x: 1090, endPoint y: 346, distance: 117.9
click at [1152, 443] on div "× Shipping Customer Name Abri Ship Method Free of Charge £5 Flat Rate £7.50 Fla…" at bounding box center [769, 392] width 1538 height 784
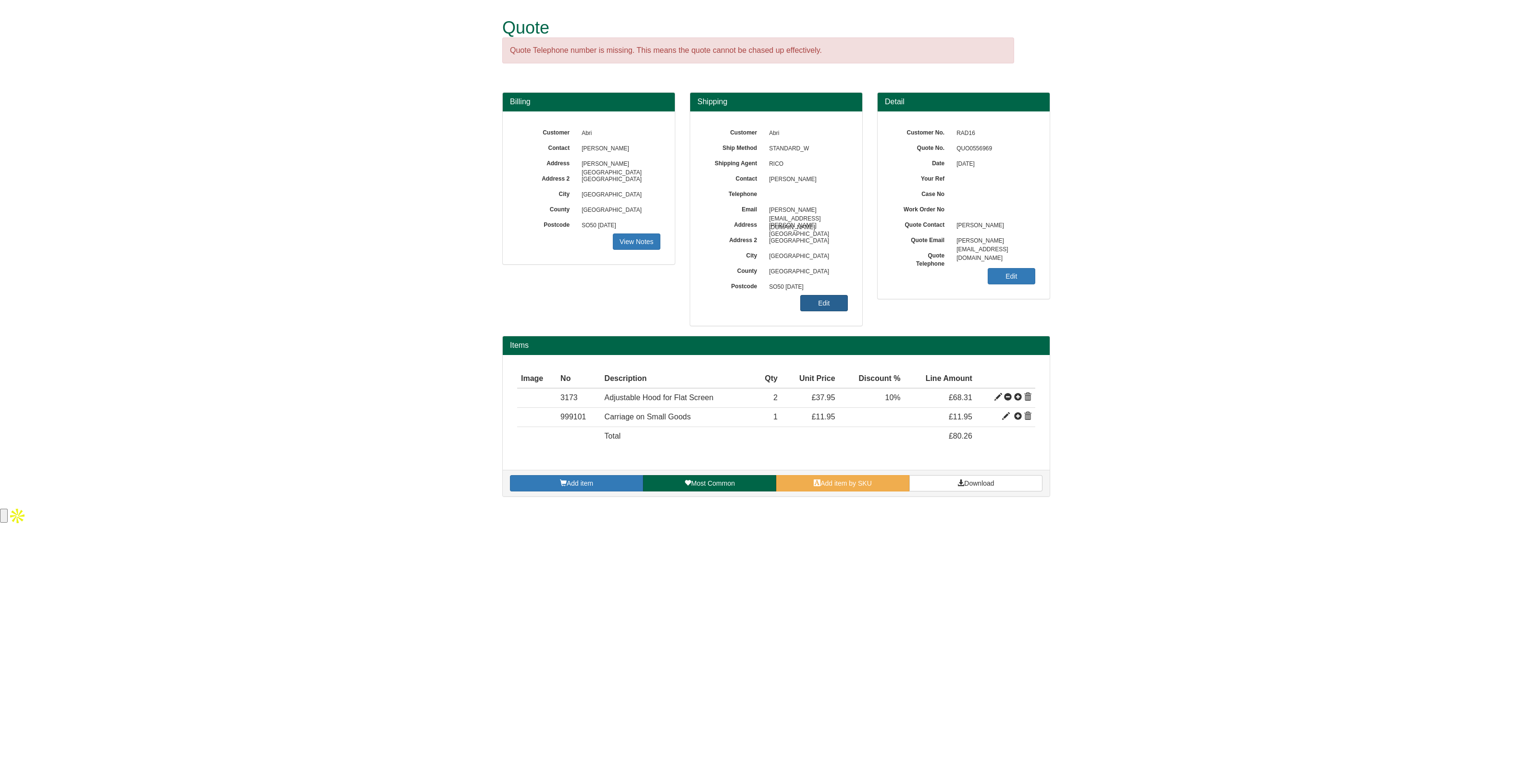
click at [819, 308] on link "Edit" at bounding box center [824, 303] width 47 height 16
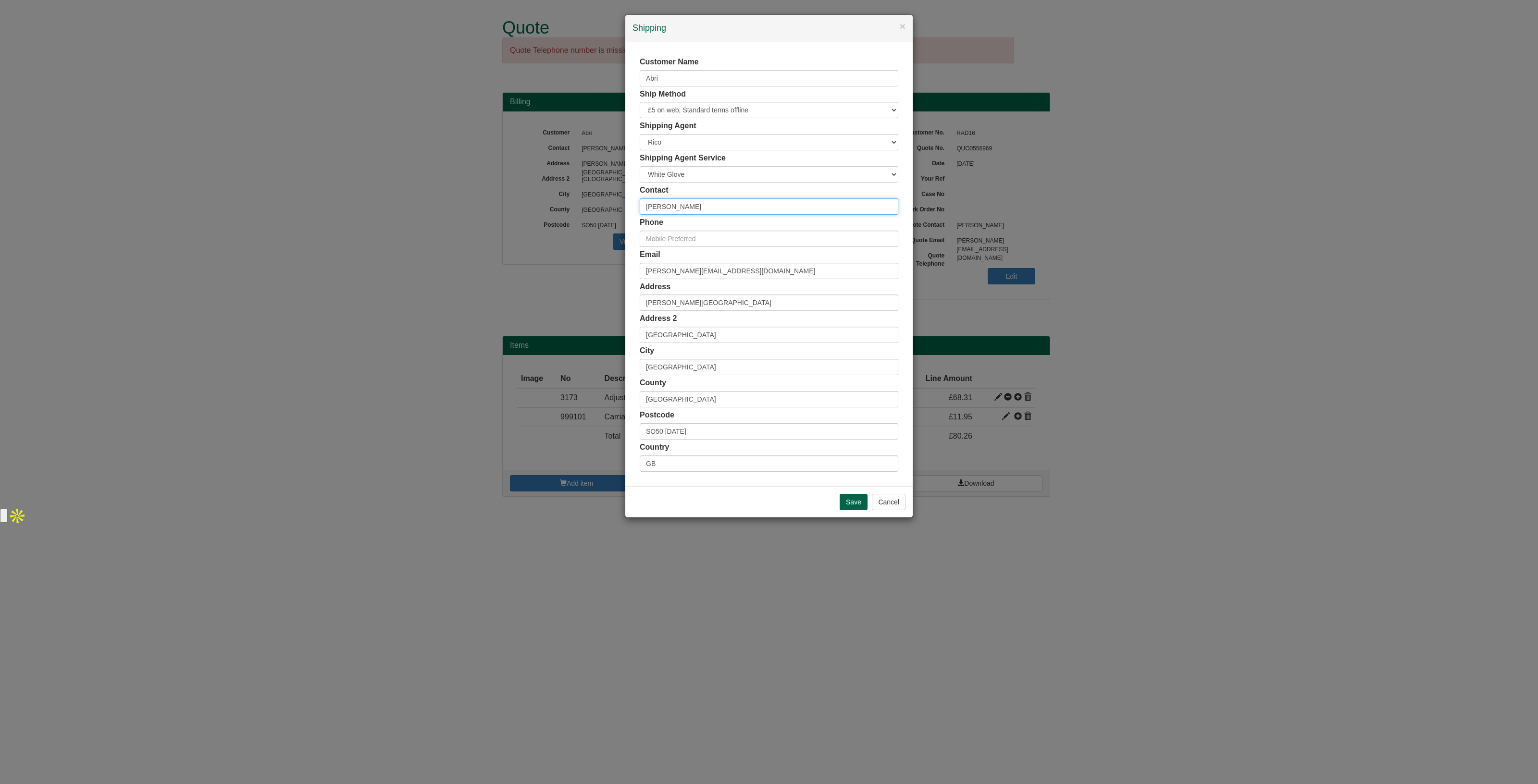
click at [573, 194] on div "× Shipping Customer Name Abri Ship Method Free of Charge £5 Flat Rate £7.50 Fla…" at bounding box center [769, 392] width 1538 height 784
drag, startPoint x: 686, startPoint y: 210, endPoint x: 693, endPoint y: 207, distance: 7.6
click at [686, 210] on input "[PERSON_NAME]" at bounding box center [769, 207] width 259 height 16
drag, startPoint x: 693, startPoint y: 207, endPoint x: 586, endPoint y: 203, distance: 107.1
click at [586, 203] on div "× Shipping Customer Name Abri Ship Method Free of Charge £5 Flat Rate £7.50 Fla…" at bounding box center [769, 392] width 1538 height 784
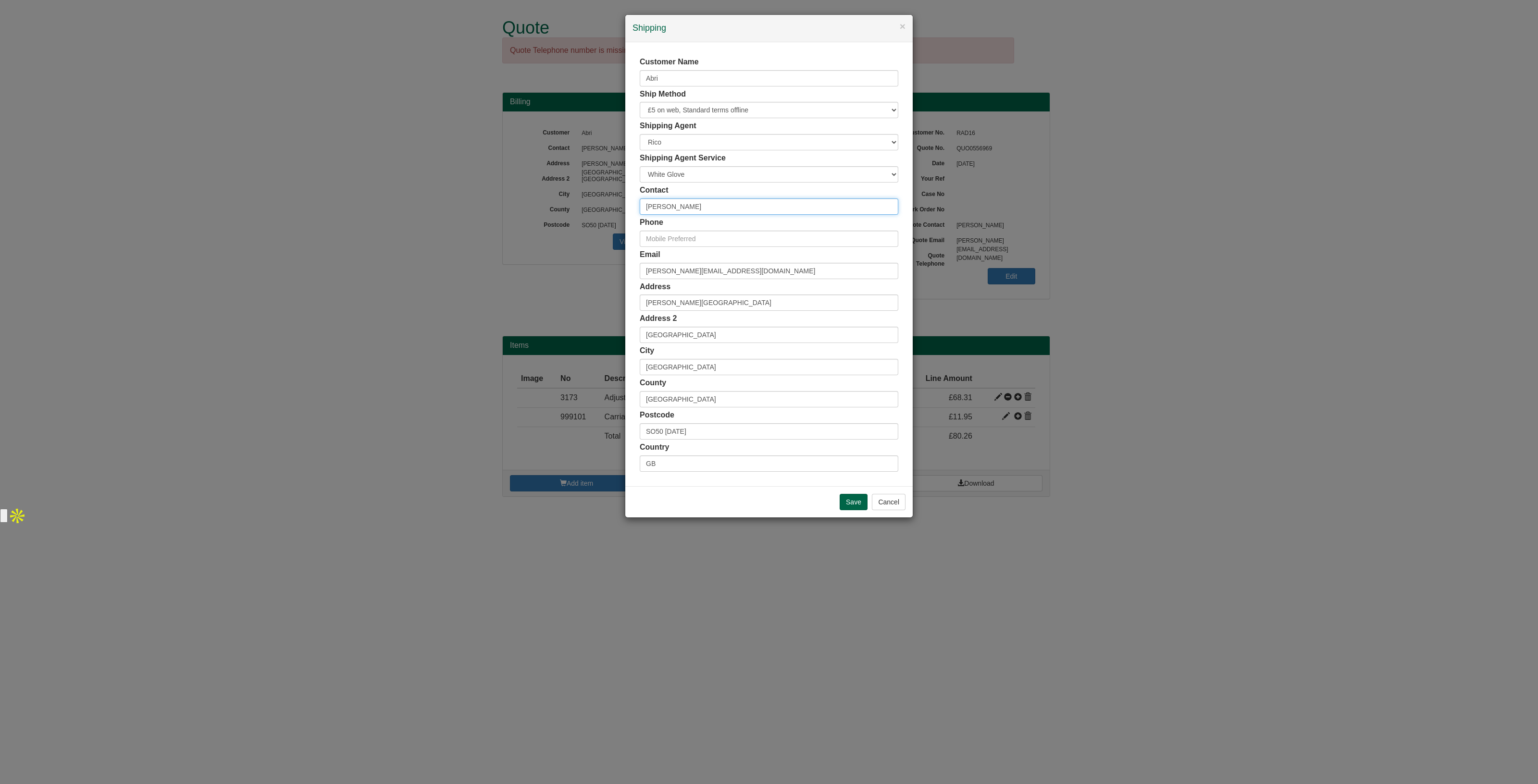
paste input "[PERSON_NAME]"
type input "[PERSON_NAME]"
drag, startPoint x: 709, startPoint y: 299, endPoint x: 581, endPoint y: 304, distance: 128.1
click at [581, 304] on div "× Shipping Customer Name Abri Ship Method Free of Charge £5 Flat Rate £7.50 Fla…" at bounding box center [769, 392] width 1538 height 784
paste input "Health, Safety & Environment Team"
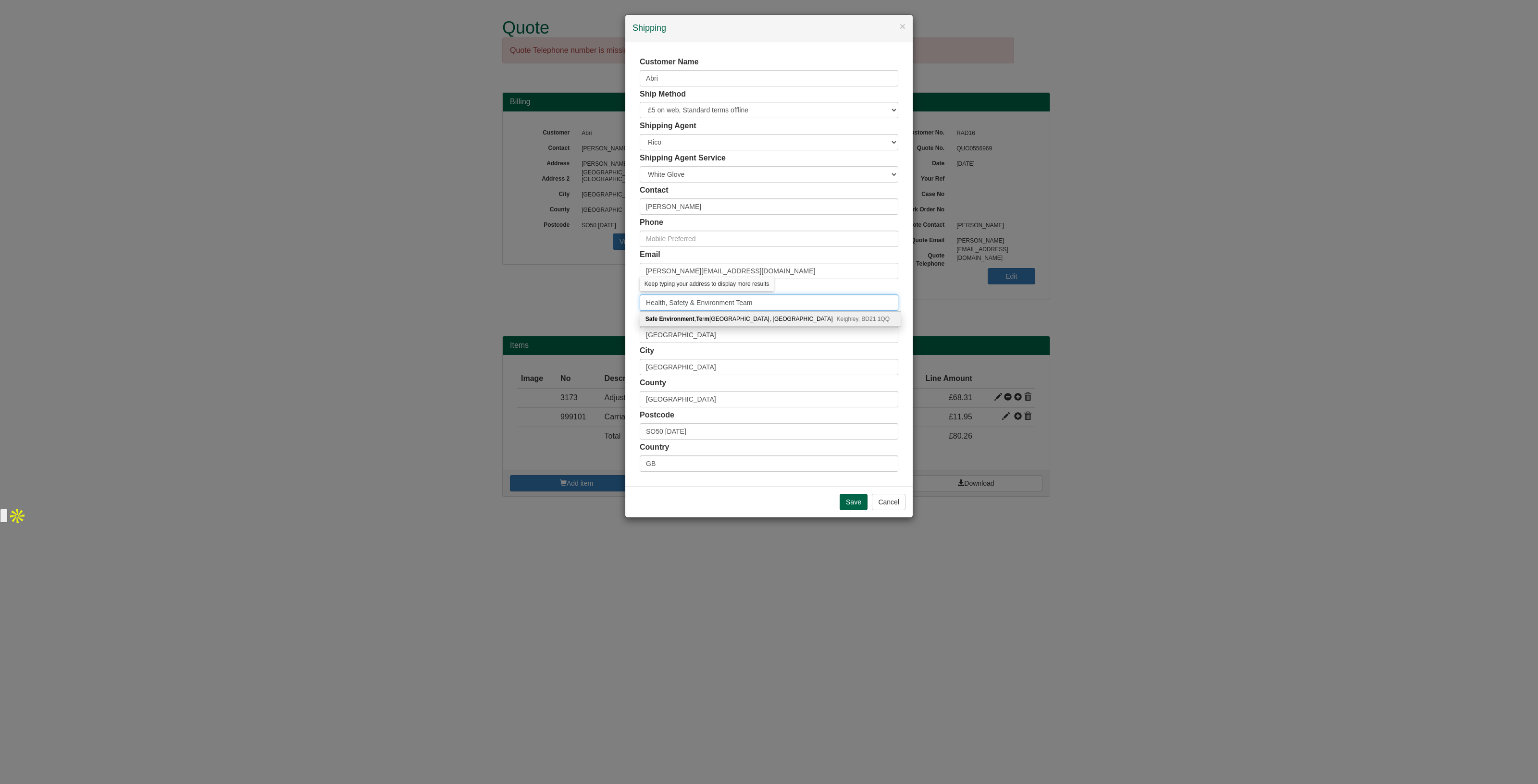
type input "Health, Safety & Environment Team"
drag, startPoint x: 692, startPoint y: 432, endPoint x: 588, endPoint y: 435, distance: 104.0
click at [588, 435] on div "× Shipping Customer Name Abri Ship Method Free of Charge £5 Flat Rate £7.50 Fla…" at bounding box center [769, 392] width 1538 height 784
paste input "W10 5BN"
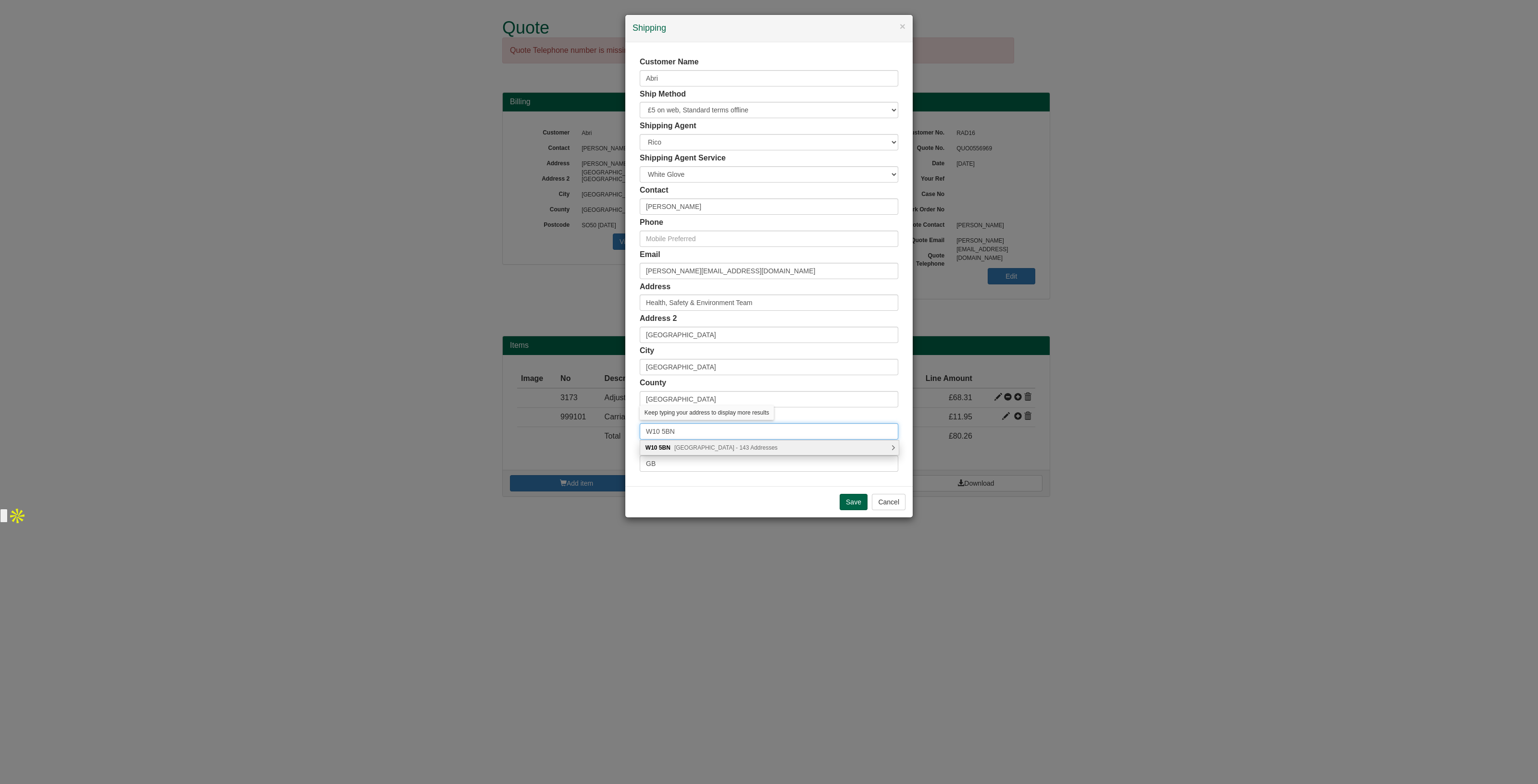
type input "W10 5BN"
click at [691, 453] on div "W10 5BN Kensal Road, London - 143 Addresses" at bounding box center [769, 448] width 259 height 14
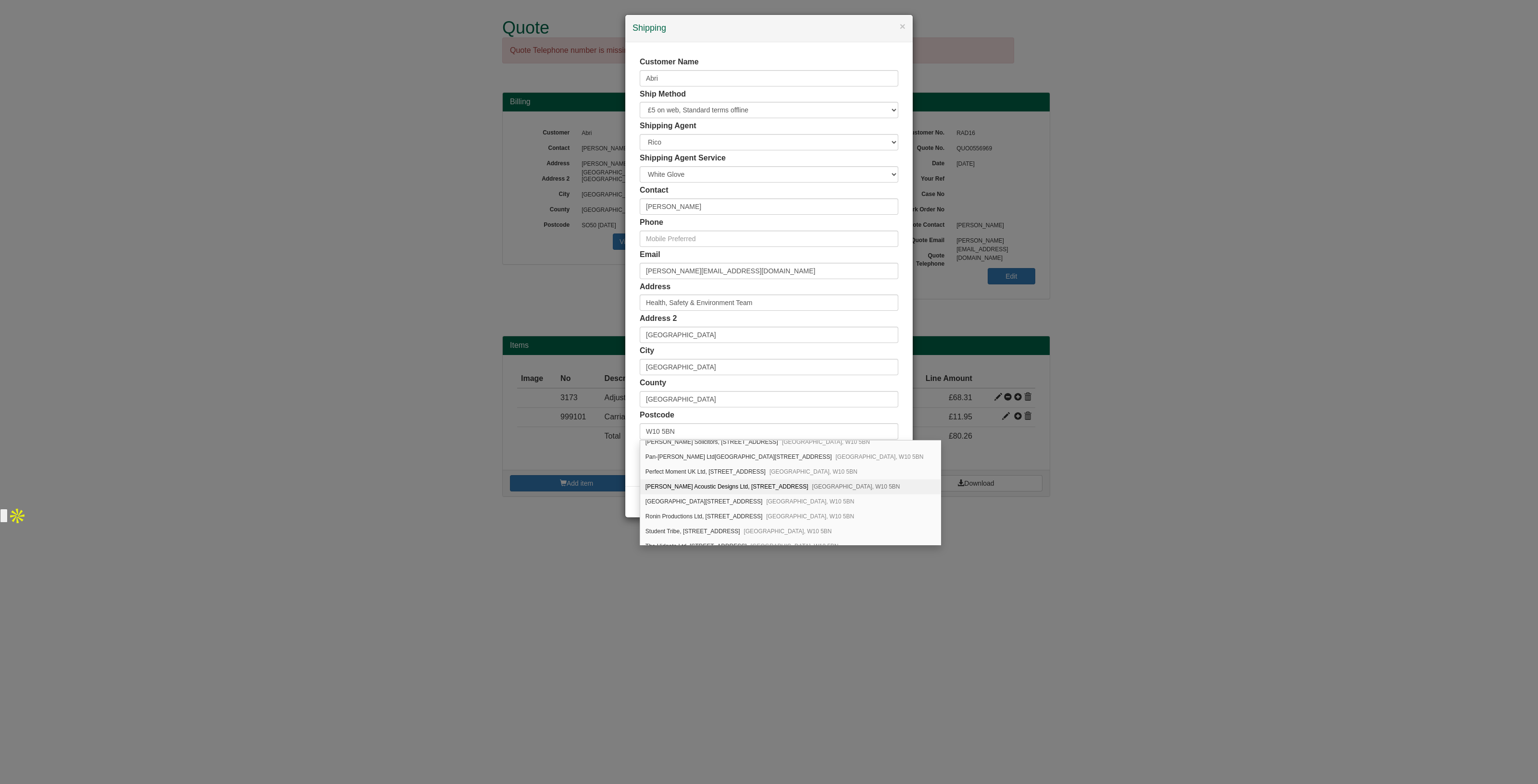
scroll to position [1367, 0]
click at [709, 416] on div "Postcode W10 5BN" at bounding box center [769, 424] width 259 height 30
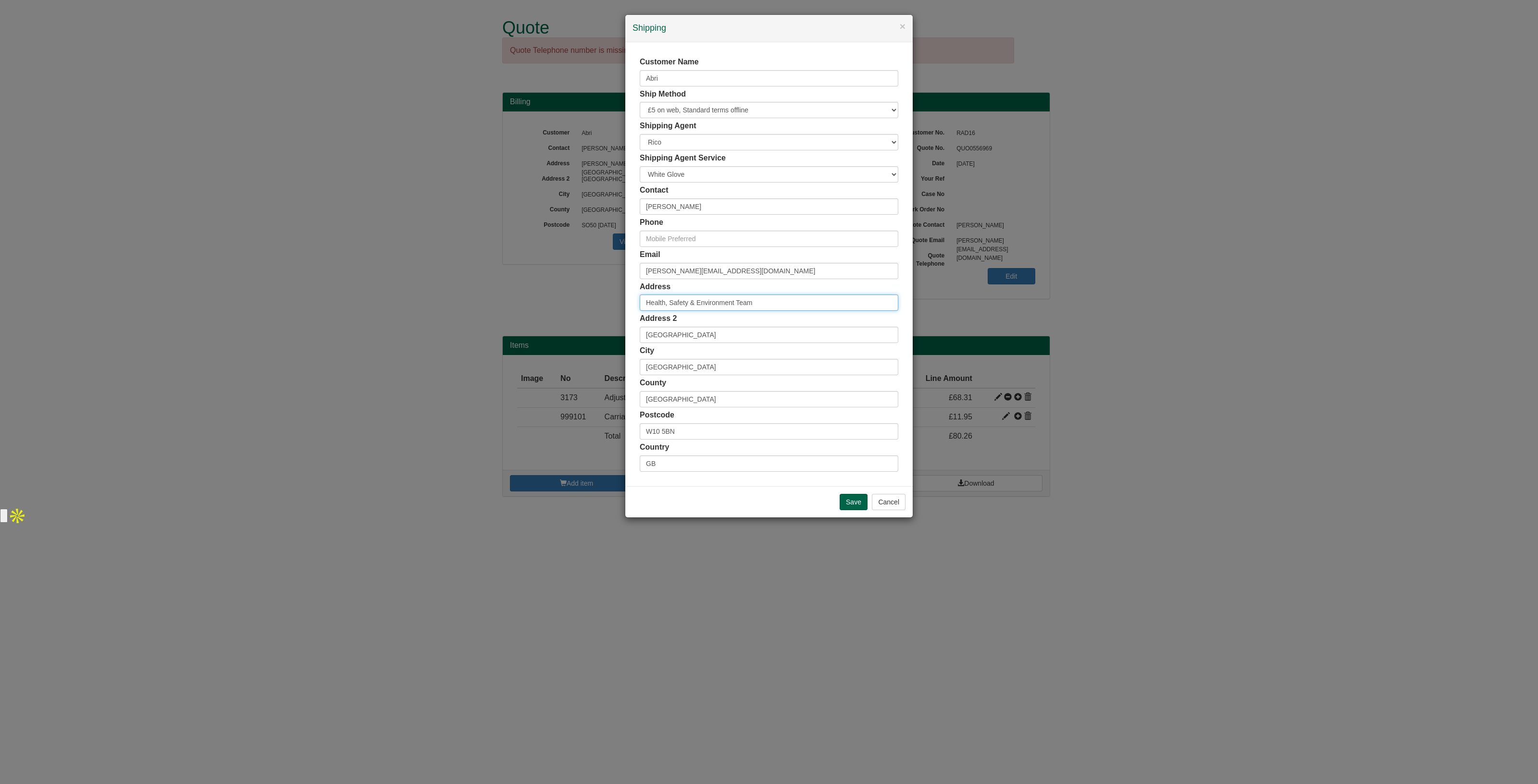
click at [799, 304] on input "Health, Safety & Environment Team" at bounding box center [769, 303] width 259 height 16
click at [644, 305] on input "Health, Safety & Environment Team" at bounding box center [769, 303] width 259 height 16
paste input "Octavia"
type input "Octavia, Health, Safety & Environment Team"
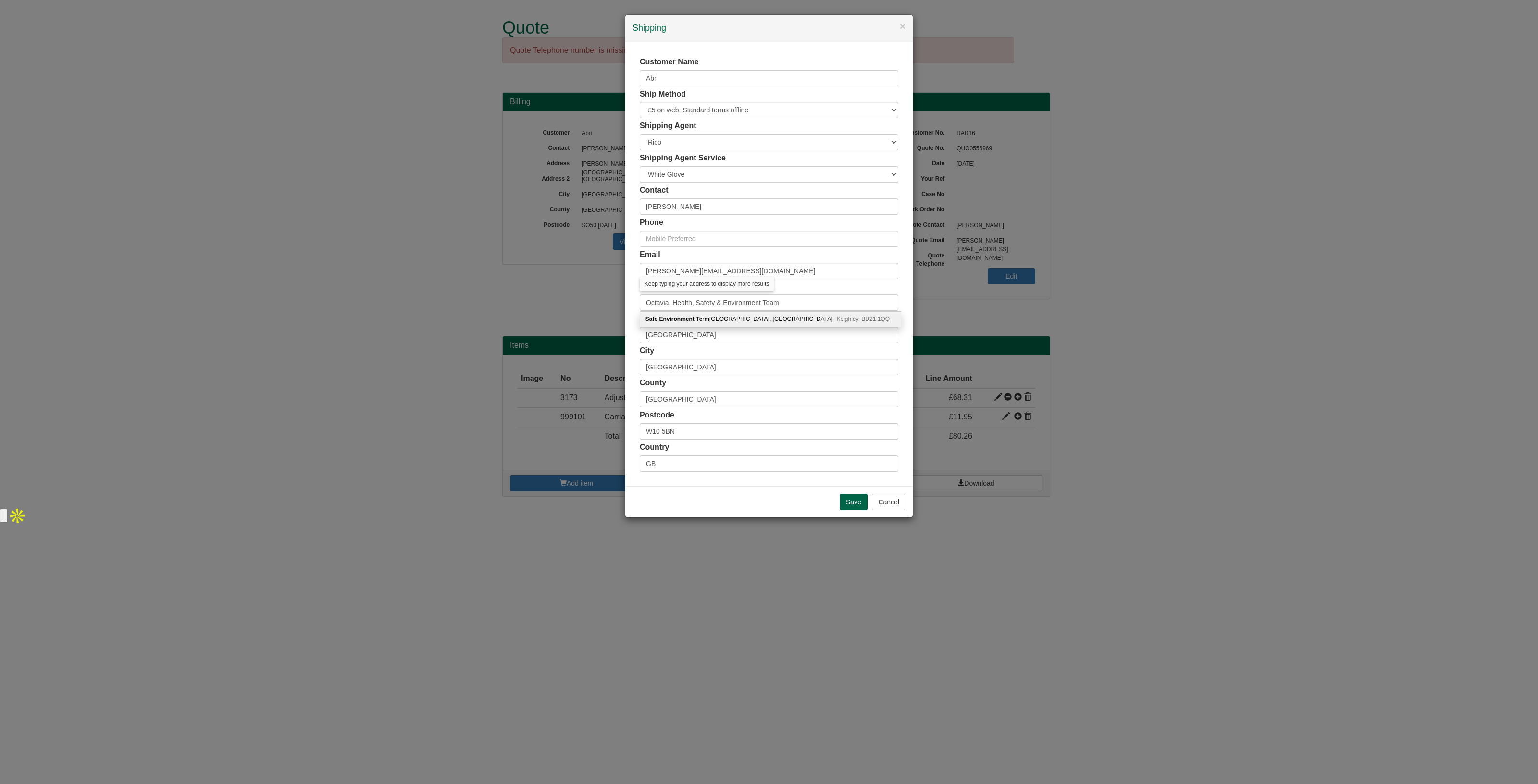
click at [798, 291] on div "Address Octavia, Health, Safety & Environment Team" at bounding box center [769, 296] width 259 height 30
drag, startPoint x: 719, startPoint y: 366, endPoint x: 704, endPoint y: 334, distance: 35.3
click at [591, 366] on div "× Shipping Customer Name Abri Ship Method Free of Charge £5 Flat Rate £7.50 Fla…" at bounding box center [769, 392] width 1538 height 784
drag, startPoint x: 702, startPoint y: 333, endPoint x: 521, endPoint y: 329, distance: 181.0
click at [521, 329] on div "× Shipping Customer Name Abri Ship Method Free of Charge £5 Flat Rate £7.50 Fla…" at bounding box center [769, 392] width 1538 height 784
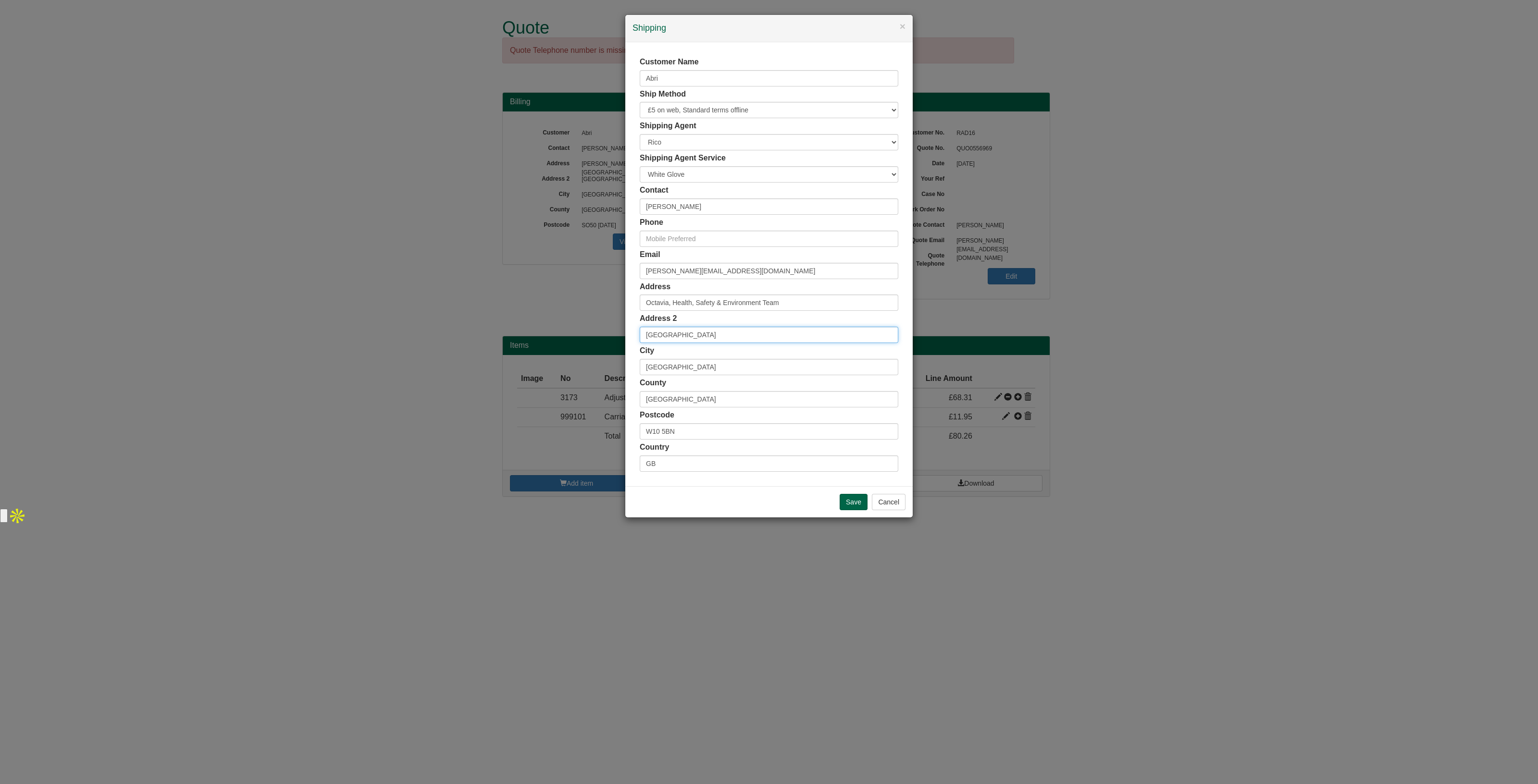
paste input "Emily House,"
click at [718, 337] on input "Emily House," at bounding box center [769, 335] width 259 height 16
paste input "202-208 Kensal Road,"
type input "[PERSON_NAME][GEOGRAPHIC_DATA], [STREET_ADDRESS],"
drag, startPoint x: 689, startPoint y: 360, endPoint x: 565, endPoint y: 362, distance: 124.0
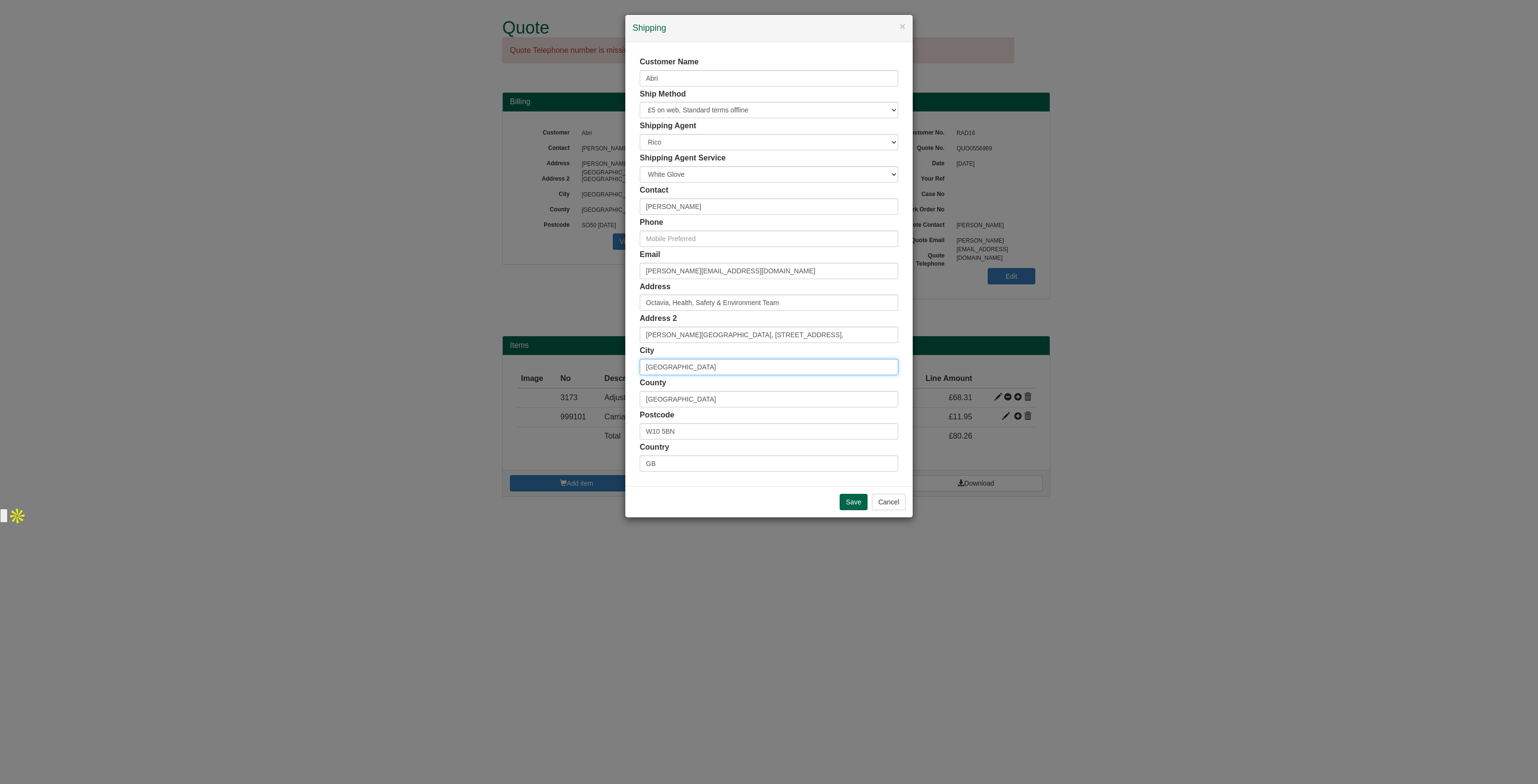
click at [565, 362] on div "× Shipping Customer Name Abri Ship Method Free of Charge £5 Flat Rate £7.50 Fla…" at bounding box center [769, 392] width 1538 height 784
type input "[GEOGRAPHIC_DATA]"
drag, startPoint x: 700, startPoint y: 404, endPoint x: 594, endPoint y: 395, distance: 106.4
click at [594, 395] on div "× Shipping Customer Name Abri Ship Method Free of Charge £5 Flat Rate £7.50 Fla…" at bounding box center [769, 392] width 1538 height 784
drag, startPoint x: 727, startPoint y: 266, endPoint x: 536, endPoint y: 257, distance: 191.2
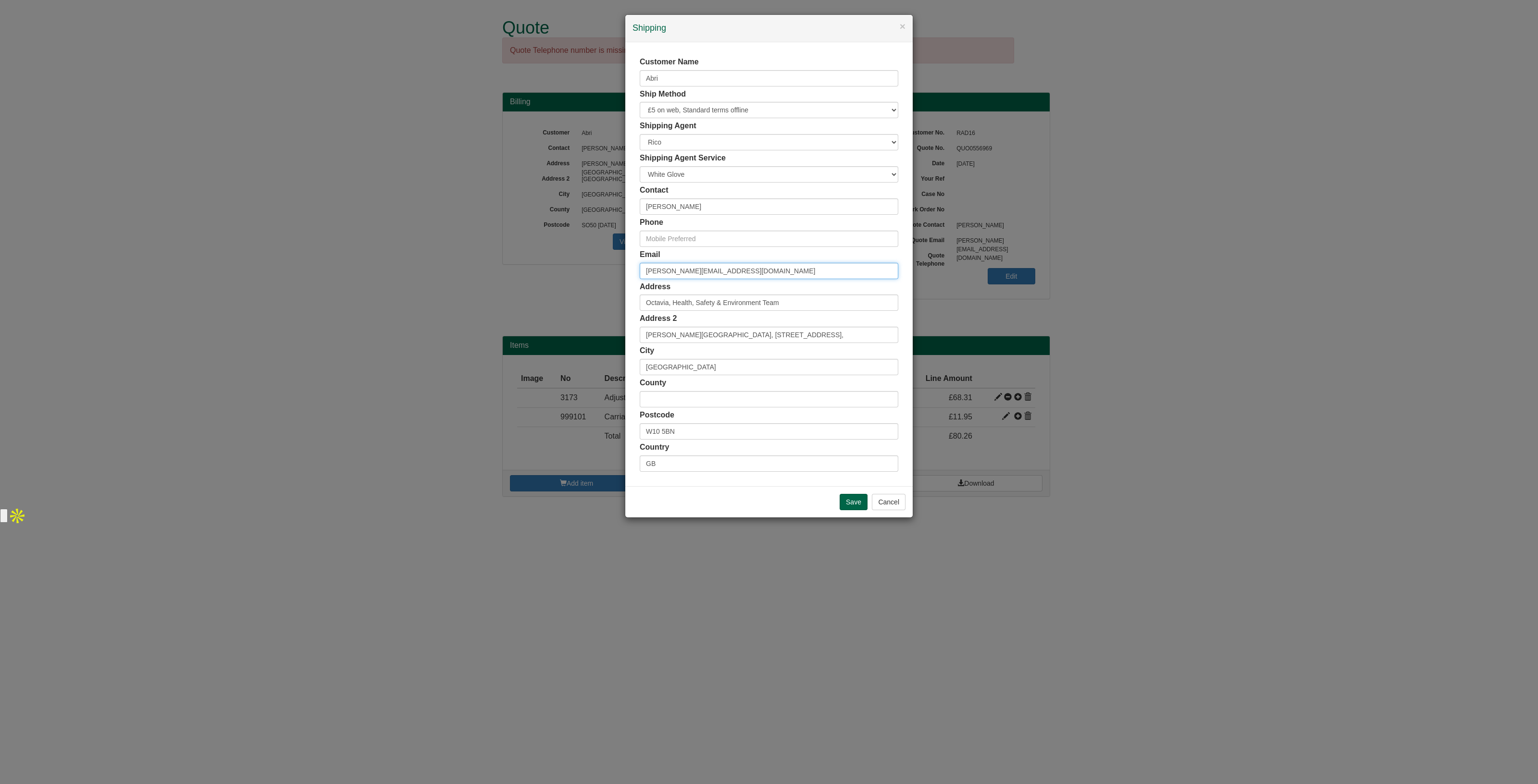
click at [536, 257] on div "× Shipping Customer Name Abri Ship Method Free of Charge £5 Flat Rate £7.50 Fla…" at bounding box center [769, 392] width 1538 height 784
paste input "Jeni.Hook"
type input "[PERSON_NAME][EMAIL_ADDRESS][DOMAIN_NAME]"
click at [690, 239] on input "text" at bounding box center [769, 239] width 259 height 16
paste input "M. 07860 188015"
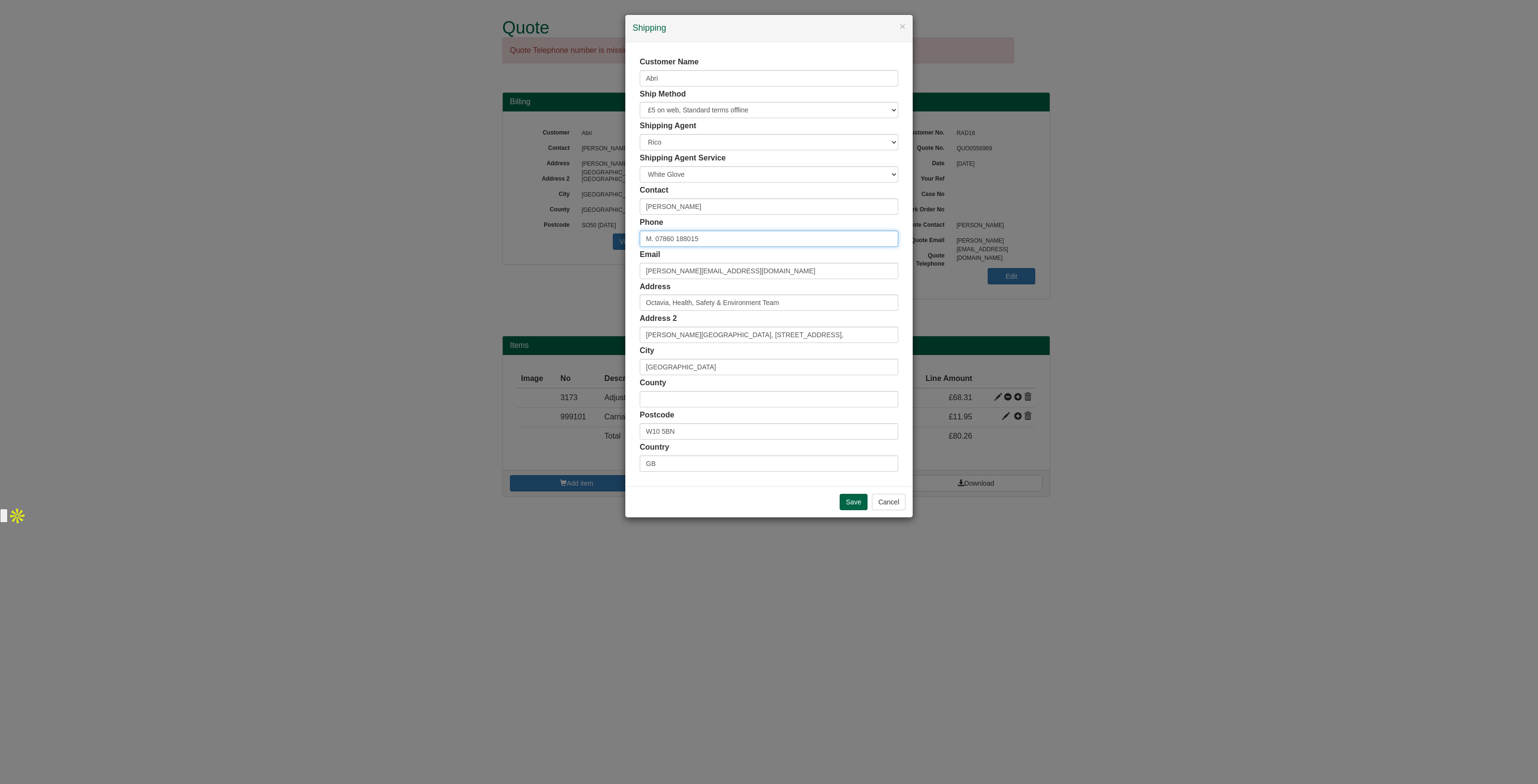
click at [655, 236] on input "M. 07860 188015" at bounding box center [769, 239] width 259 height 16
type input "07860 188015"
click at [848, 501] on input "Save" at bounding box center [854, 502] width 28 height 16
drag, startPoint x: 1185, startPoint y: 318, endPoint x: 1192, endPoint y: 315, distance: 7.6
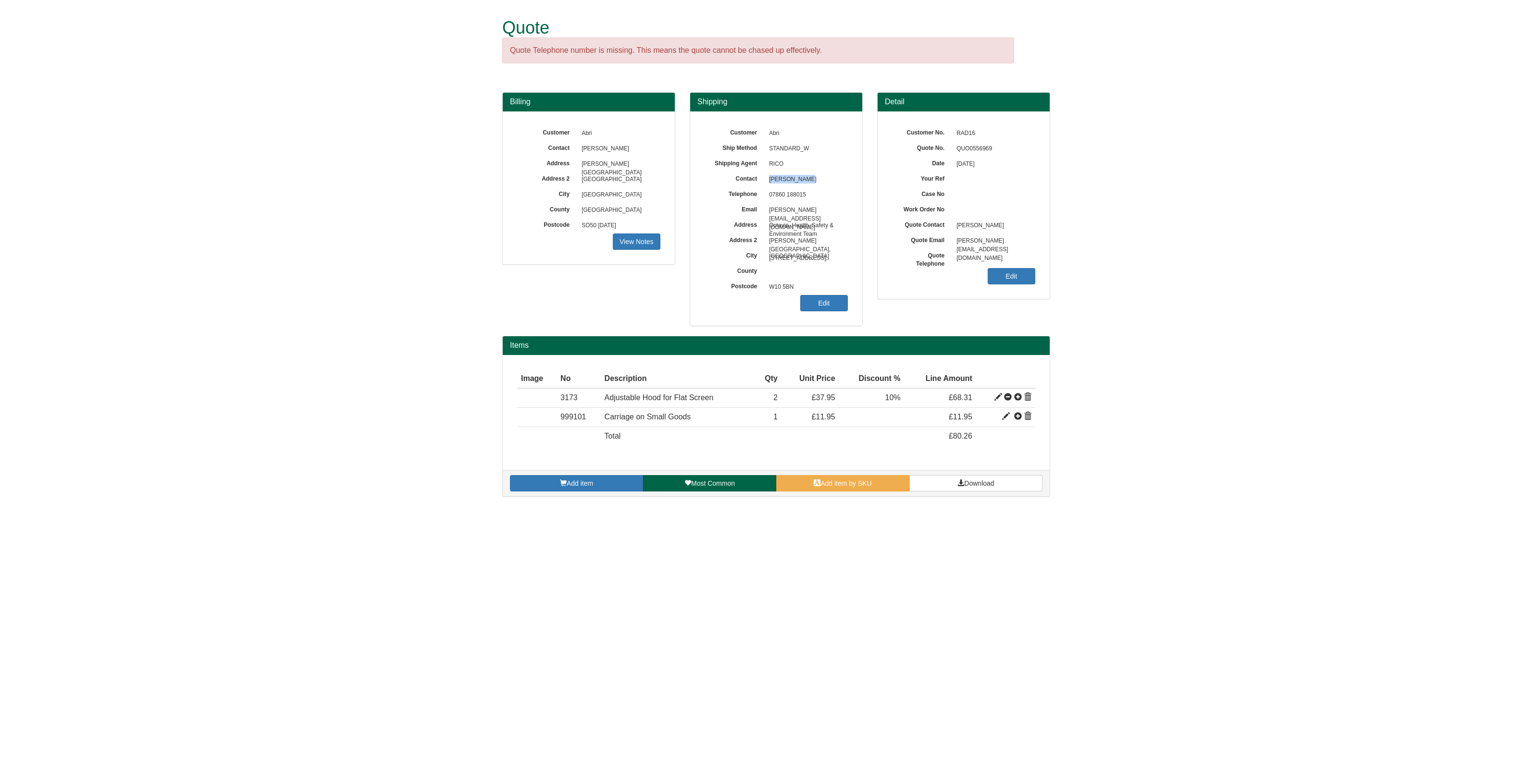
drag, startPoint x: 805, startPoint y: 180, endPoint x: 763, endPoint y: 178, distance: 42.0
click at [763, 126] on div "Contact [PERSON_NAME]" at bounding box center [777, 126] width 143 height 0
click at [1000, 276] on link "Edit" at bounding box center [1012, 276] width 47 height 16
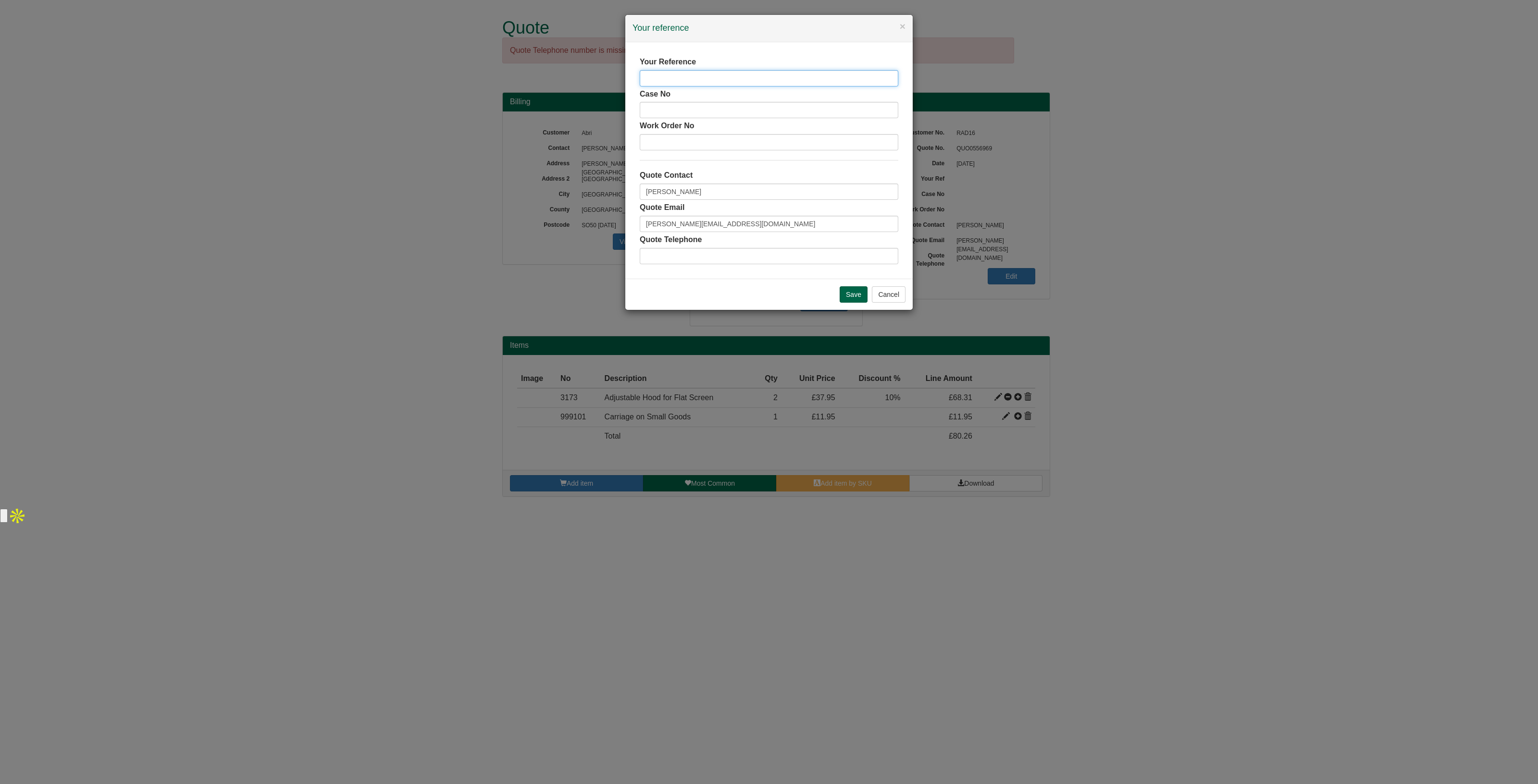
click at [661, 77] on input "text" at bounding box center [769, 78] width 259 height 16
paste input "[PERSON_NAME]"
type input "[PERSON_NAME]"
drag, startPoint x: 659, startPoint y: 187, endPoint x: 617, endPoint y: 188, distance: 42.0
click at [617, 188] on div "× Your reference Your Reference [PERSON_NAME] Case No Work Order No Quote Conta…" at bounding box center [769, 392] width 1538 height 784
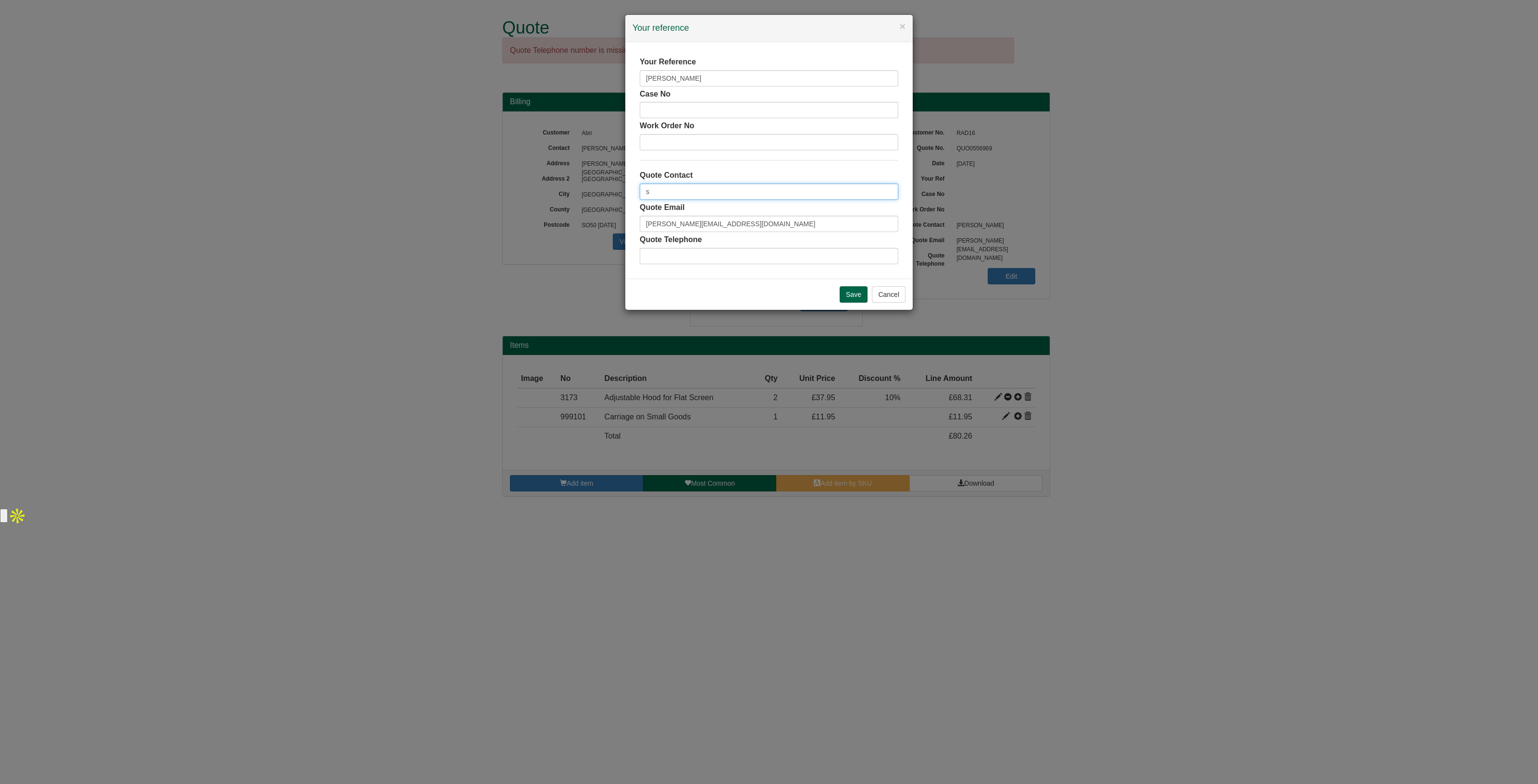
type input "[PERSON_NAME]"
drag, startPoint x: 719, startPoint y: 226, endPoint x: 589, endPoint y: 227, distance: 130.0
click at [590, 227] on div "× Your reference Your Reference Neeraj Ullas Case No Work Order No Quote Contac…" at bounding box center [769, 392] width 1538 height 784
click at [841, 291] on input "Save" at bounding box center [854, 294] width 28 height 16
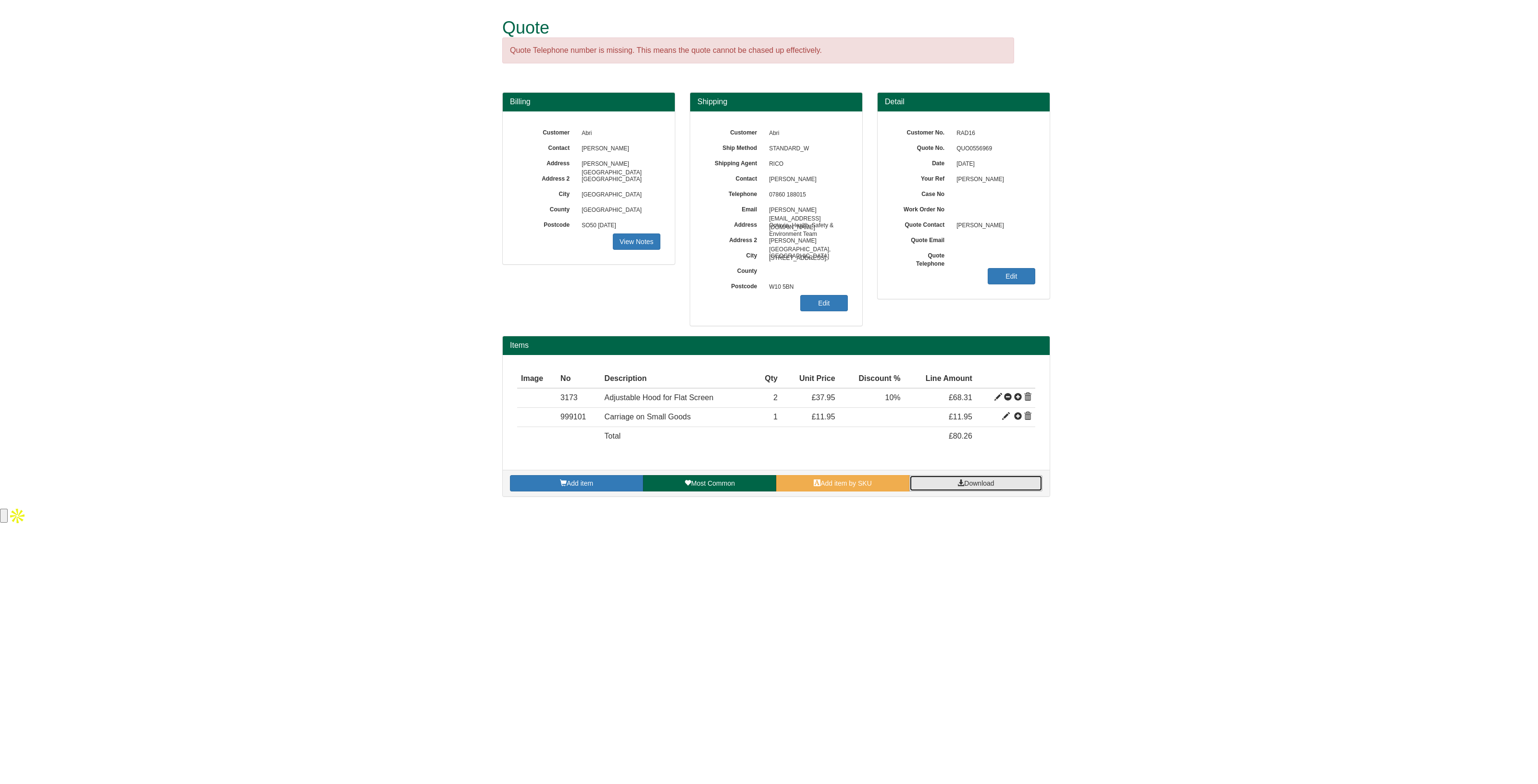
click at [958, 480] on span at bounding box center [961, 483] width 7 height 7
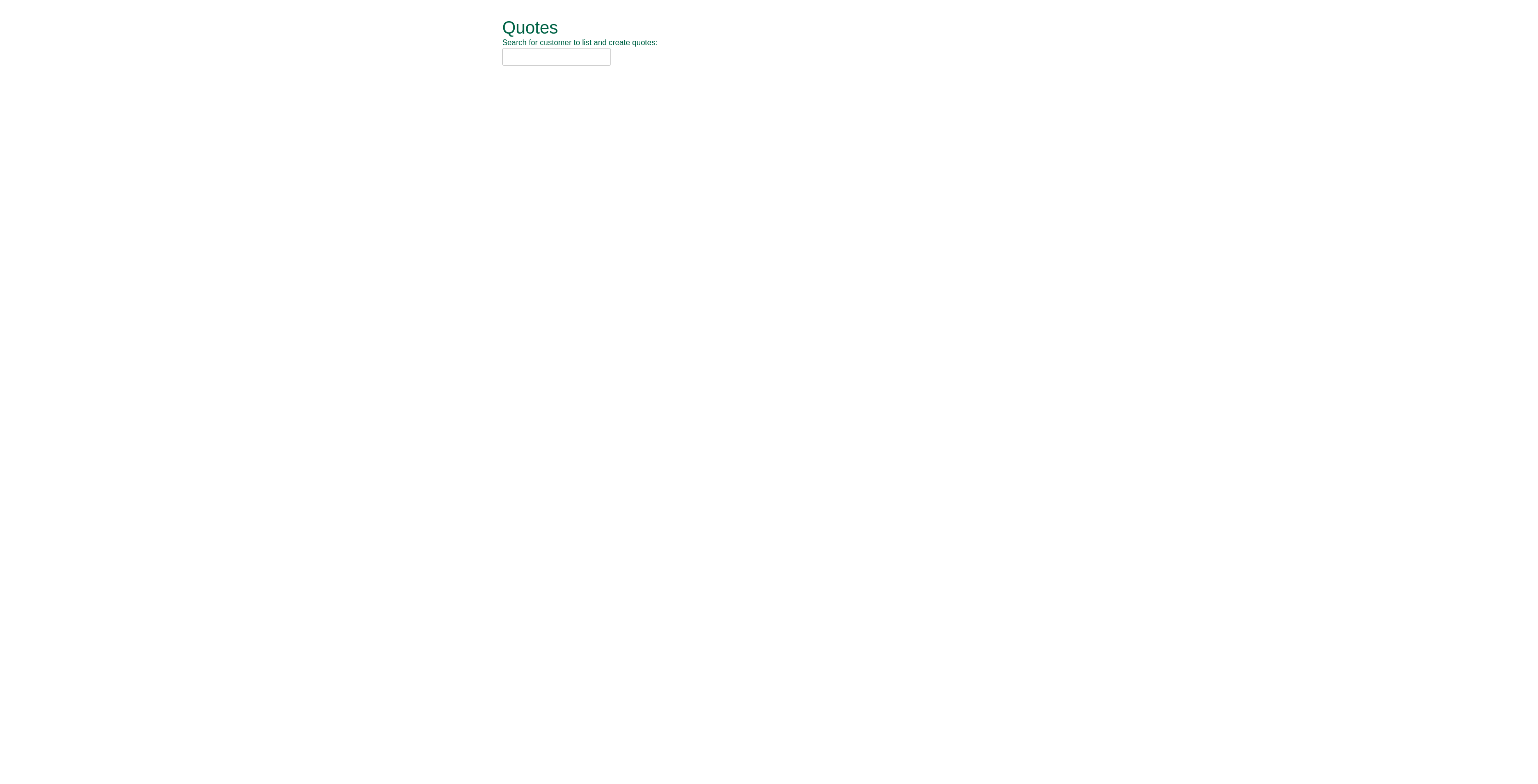
click at [549, 60] on input "text" at bounding box center [556, 57] width 109 height 18
type input "emc"
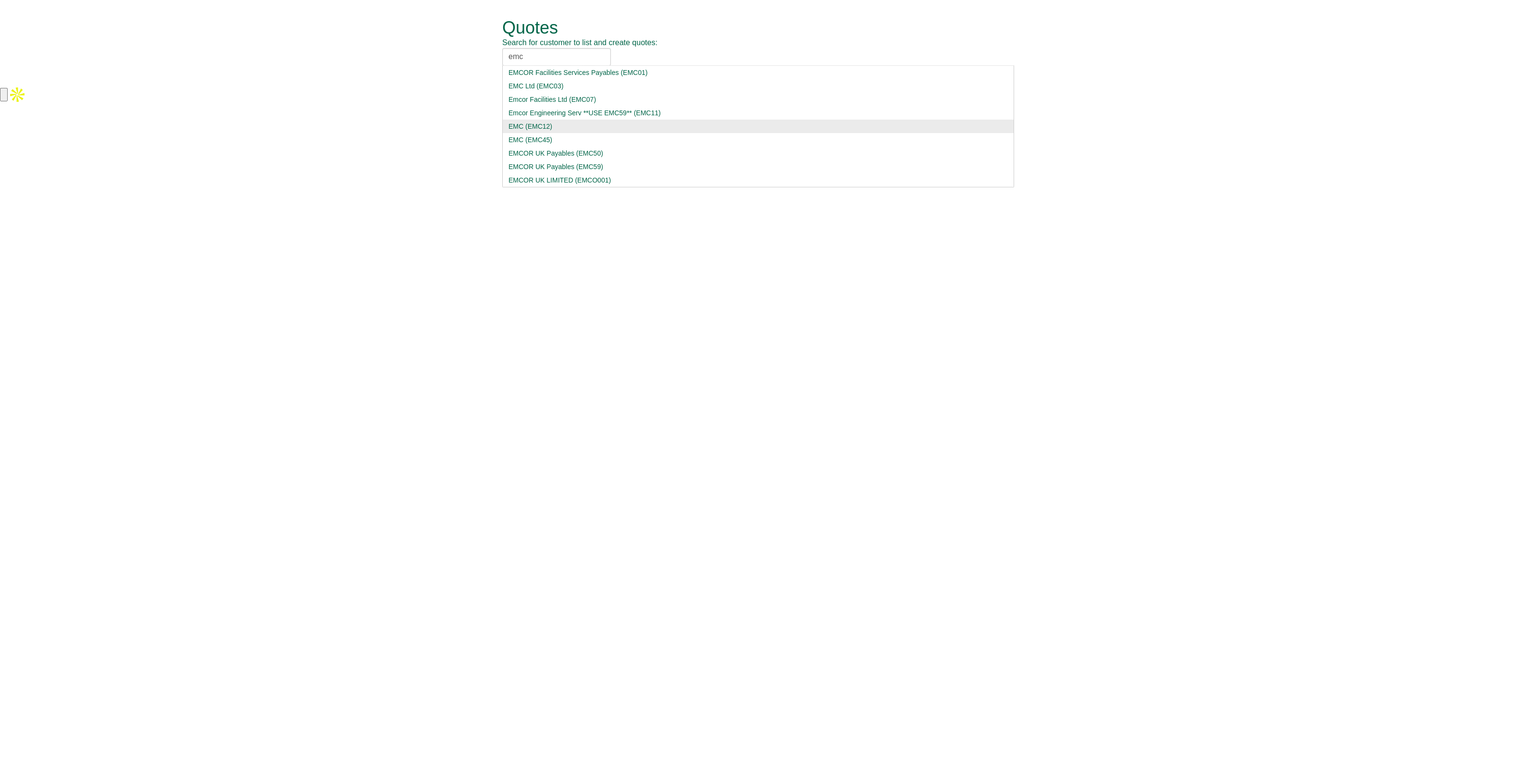
click at [646, 85] on div "EMC Ltd (EMC03)" at bounding box center [758, 86] width 500 height 10
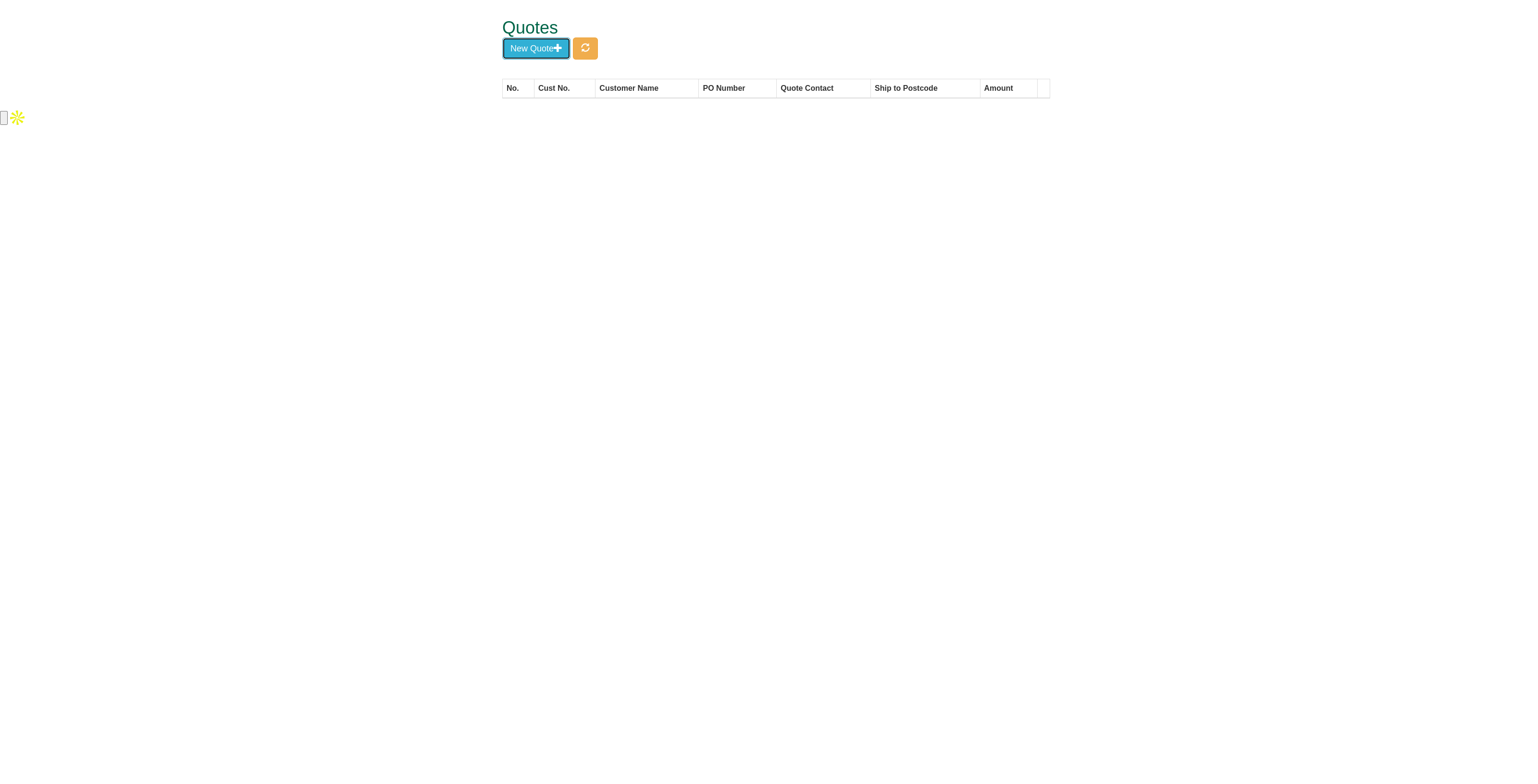
click at [546, 54] on button "New Quote" at bounding box center [536, 49] width 68 height 22
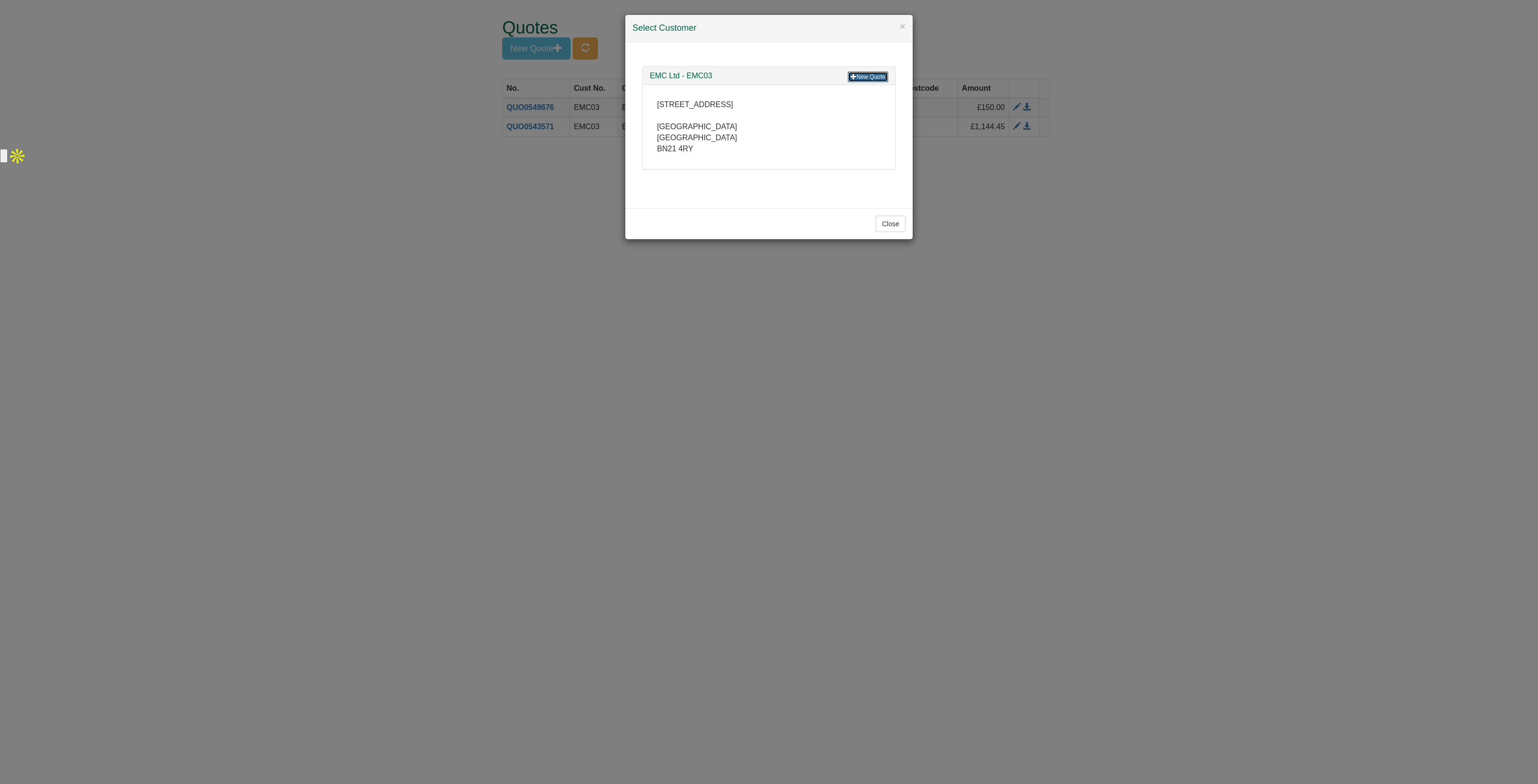
click at [860, 78] on link "New Quote" at bounding box center [867, 77] width 40 height 11
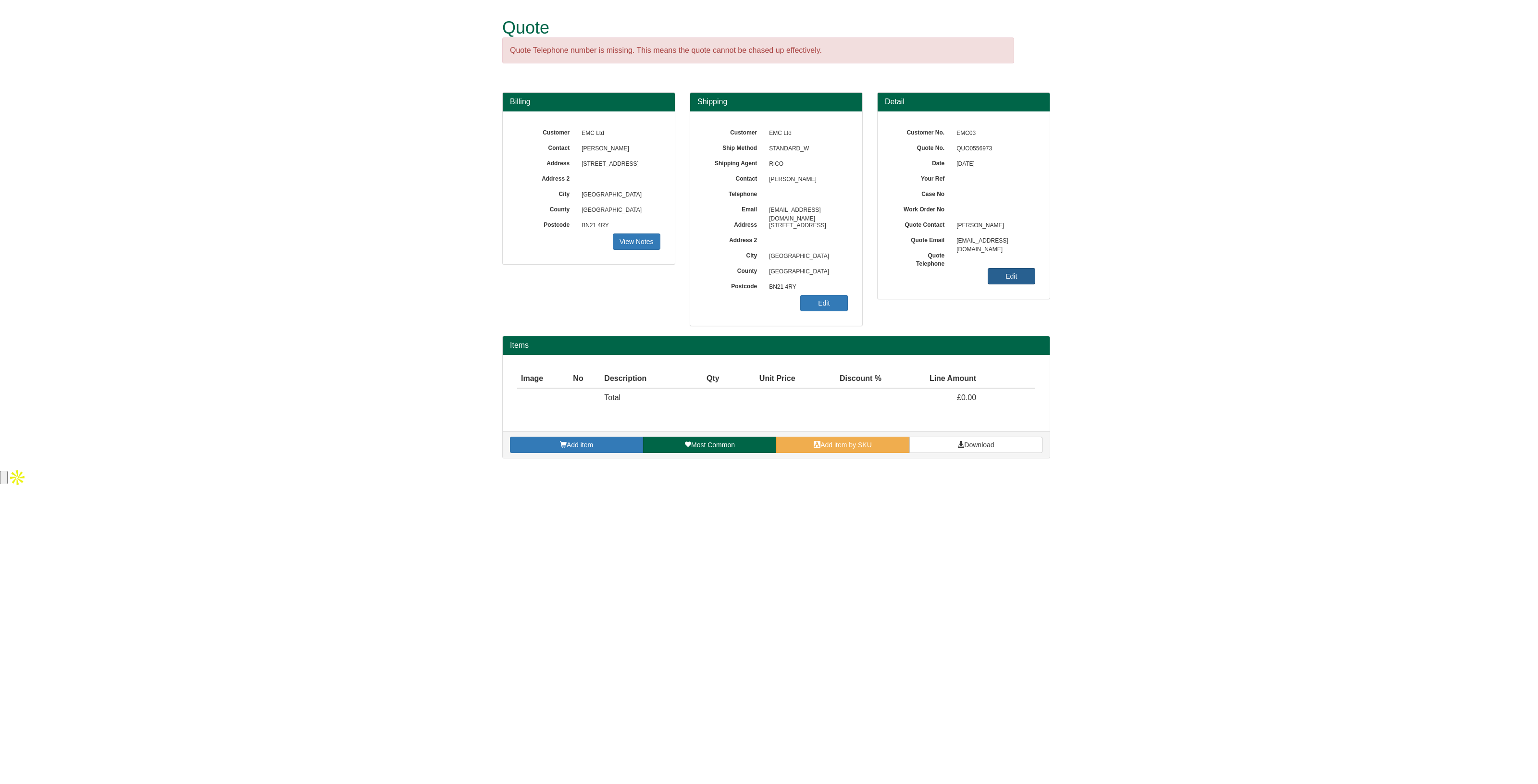
click at [1012, 275] on link "Edit" at bounding box center [1012, 276] width 47 height 16
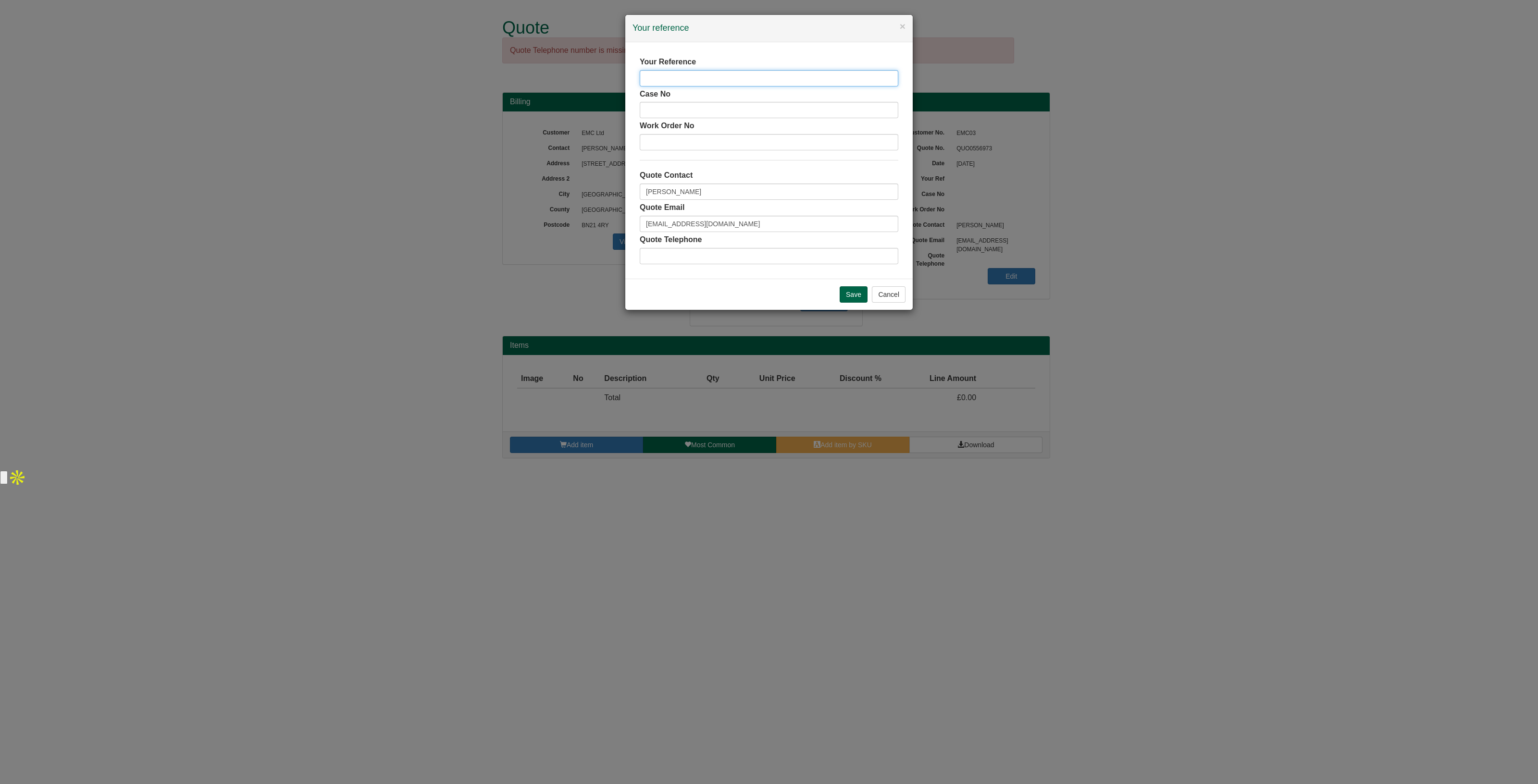
click at [673, 70] on input "text" at bounding box center [769, 78] width 259 height 16
type input "[PERSON_NAME]"
drag, startPoint x: 691, startPoint y: 184, endPoint x: 628, endPoint y: 188, distance: 63.1
click at [628, 188] on div "Your Reference [PERSON_NAME] [PERSON_NAME] No Work Order No Quote Contact [PERS…" at bounding box center [769, 160] width 288 height 236
type input "[PERSON_NAME]"
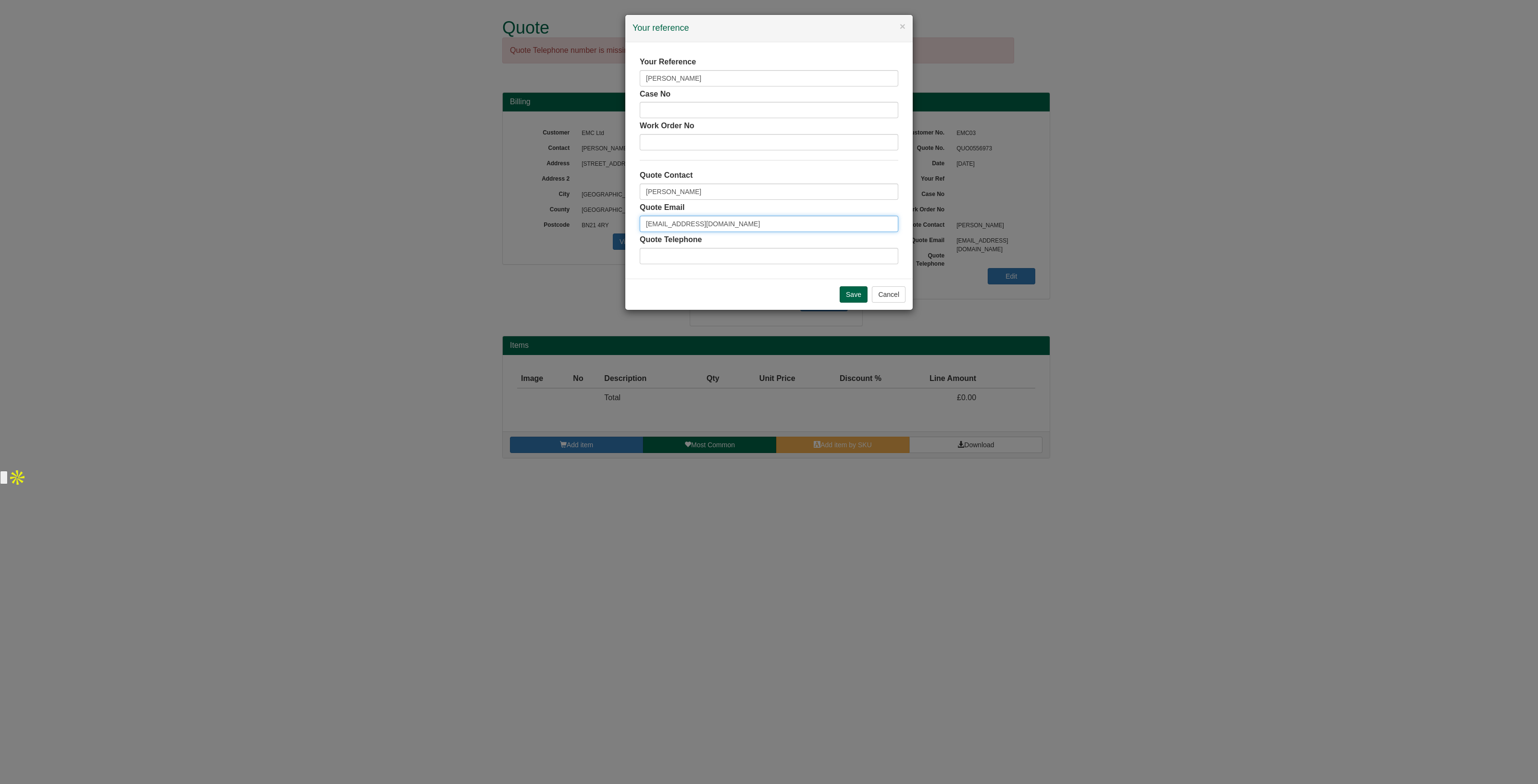
drag, startPoint x: 769, startPoint y: 226, endPoint x: 602, endPoint y: 227, distance: 167.0
click at [602, 227] on div "× Your reference Your Reference [PERSON_NAME] [PERSON_NAME] No Work Order No Qu…" at bounding box center [769, 392] width 1538 height 784
click at [853, 292] on input "Save" at bounding box center [854, 294] width 28 height 16
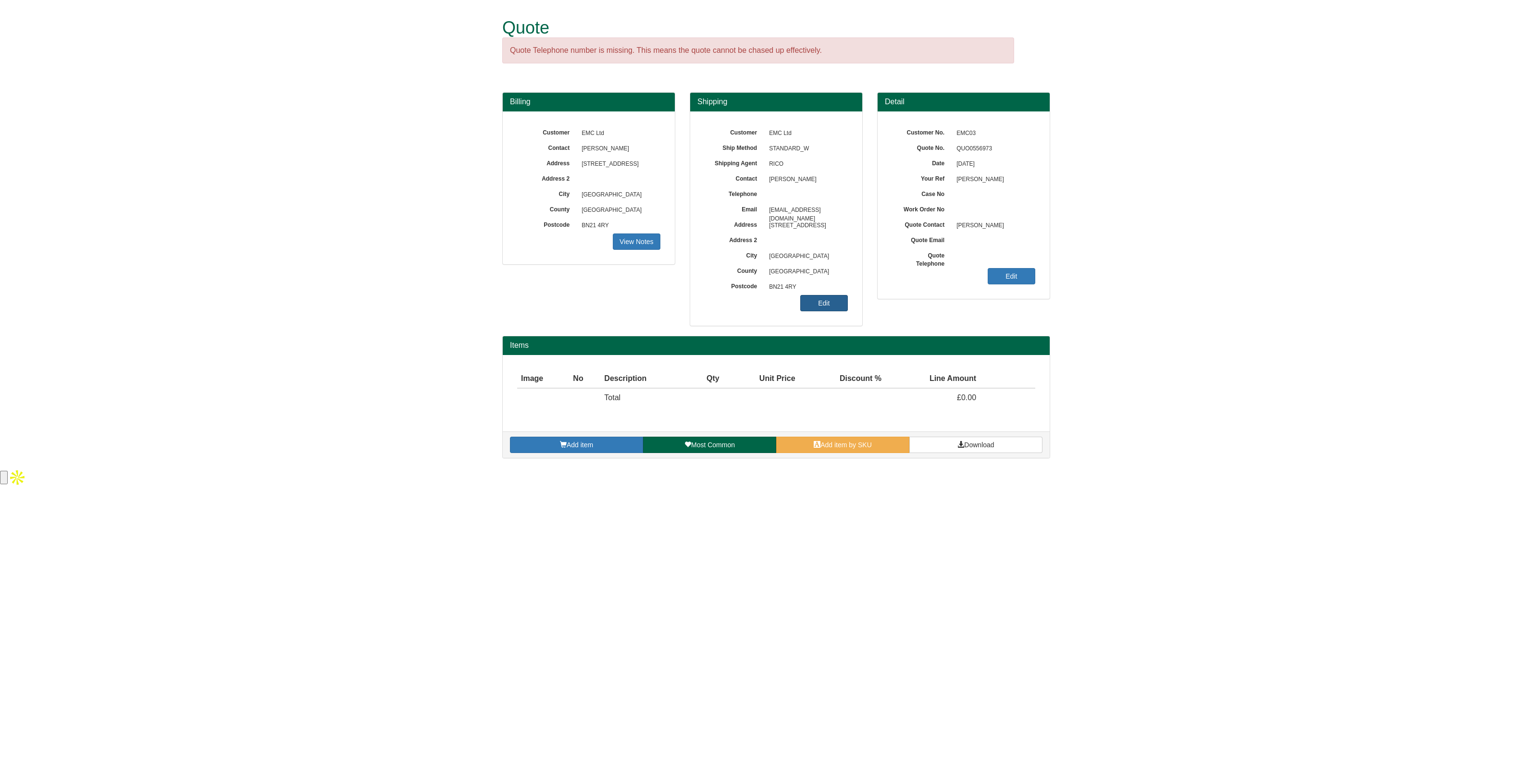
click at [839, 301] on link "Edit" at bounding box center [824, 303] width 47 height 16
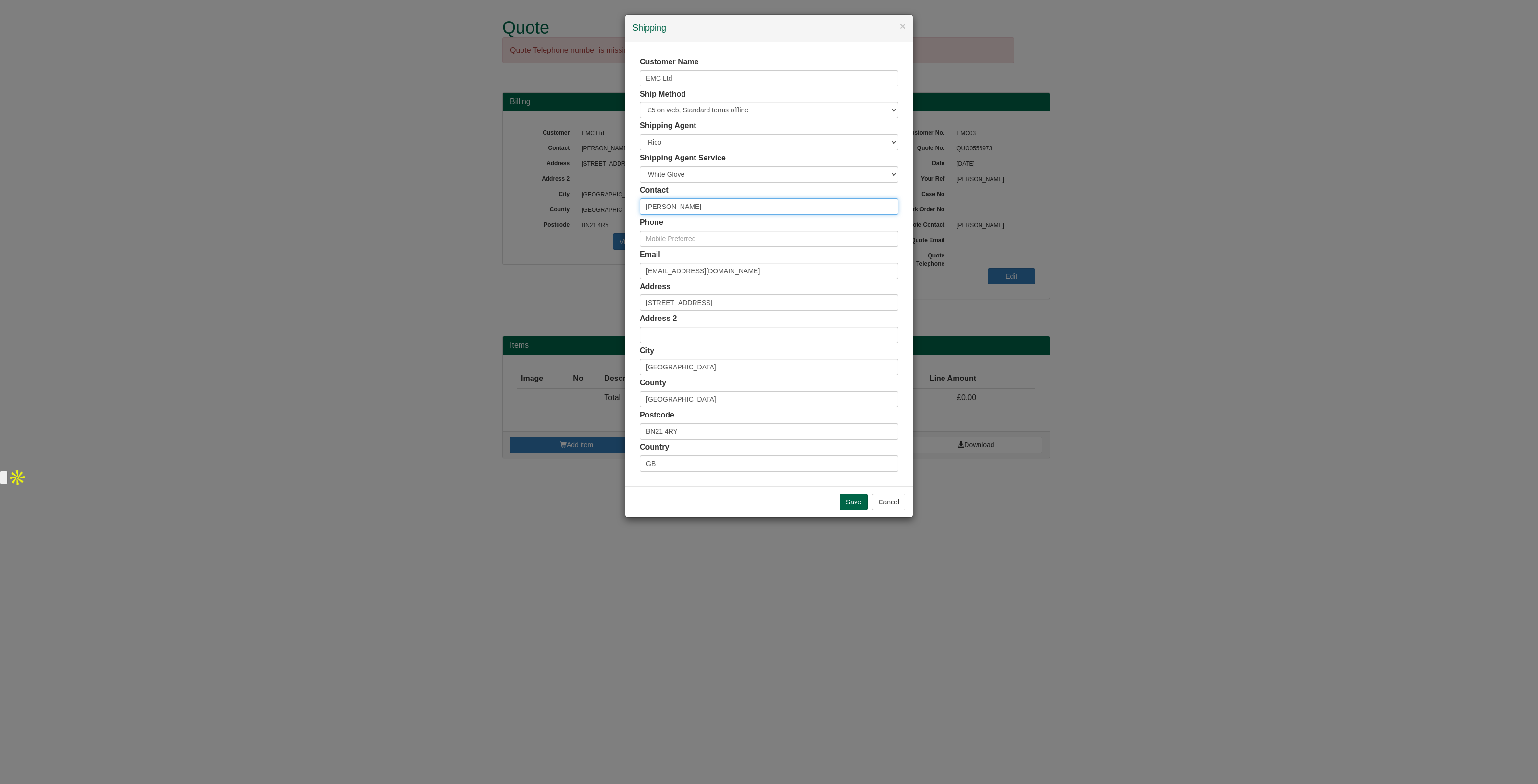
drag, startPoint x: 703, startPoint y: 205, endPoint x: 616, endPoint y: 205, distance: 87.0
click at [616, 205] on div "× Shipping Customer Name EMC Ltd Ship Method Free of Charge £5 Flat Rate £7.50 …" at bounding box center [769, 392] width 1538 height 784
type input "[PERSON_NAME]"
click at [678, 232] on input "text" at bounding box center [769, 239] width 259 height 16
click at [671, 239] on input "text" at bounding box center [769, 239] width 259 height 16
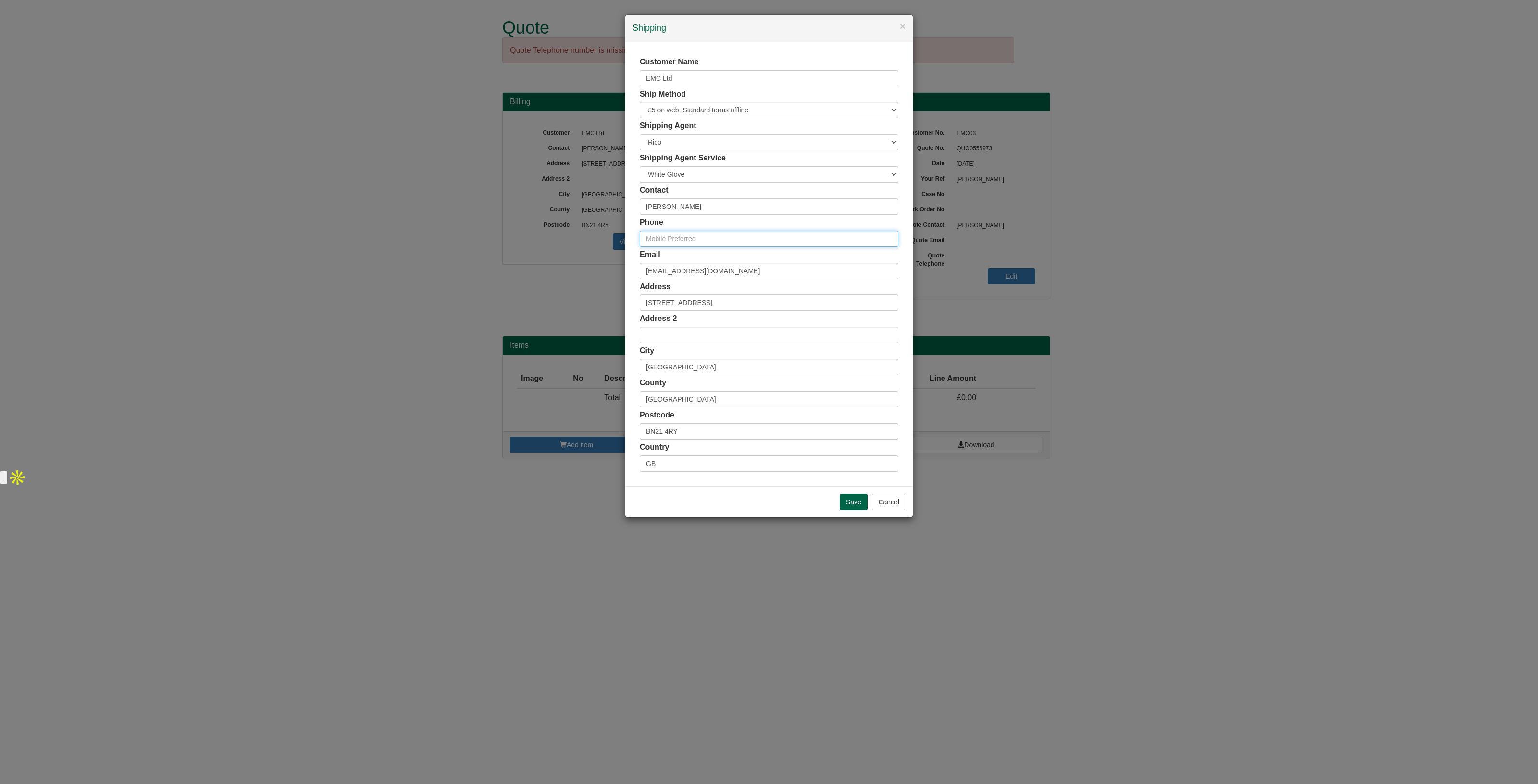
paste input "01273 945984"
type input "01273 945984"
drag, startPoint x: 716, startPoint y: 272, endPoint x: 594, endPoint y: 282, distance: 122.4
click at [594, 282] on div "× Shipping Customer Name EMC Ltd Ship Method Free of Charge £5 Flat Rate £7.50 …" at bounding box center [769, 392] width 1538 height 784
paste input "jo.carroll"
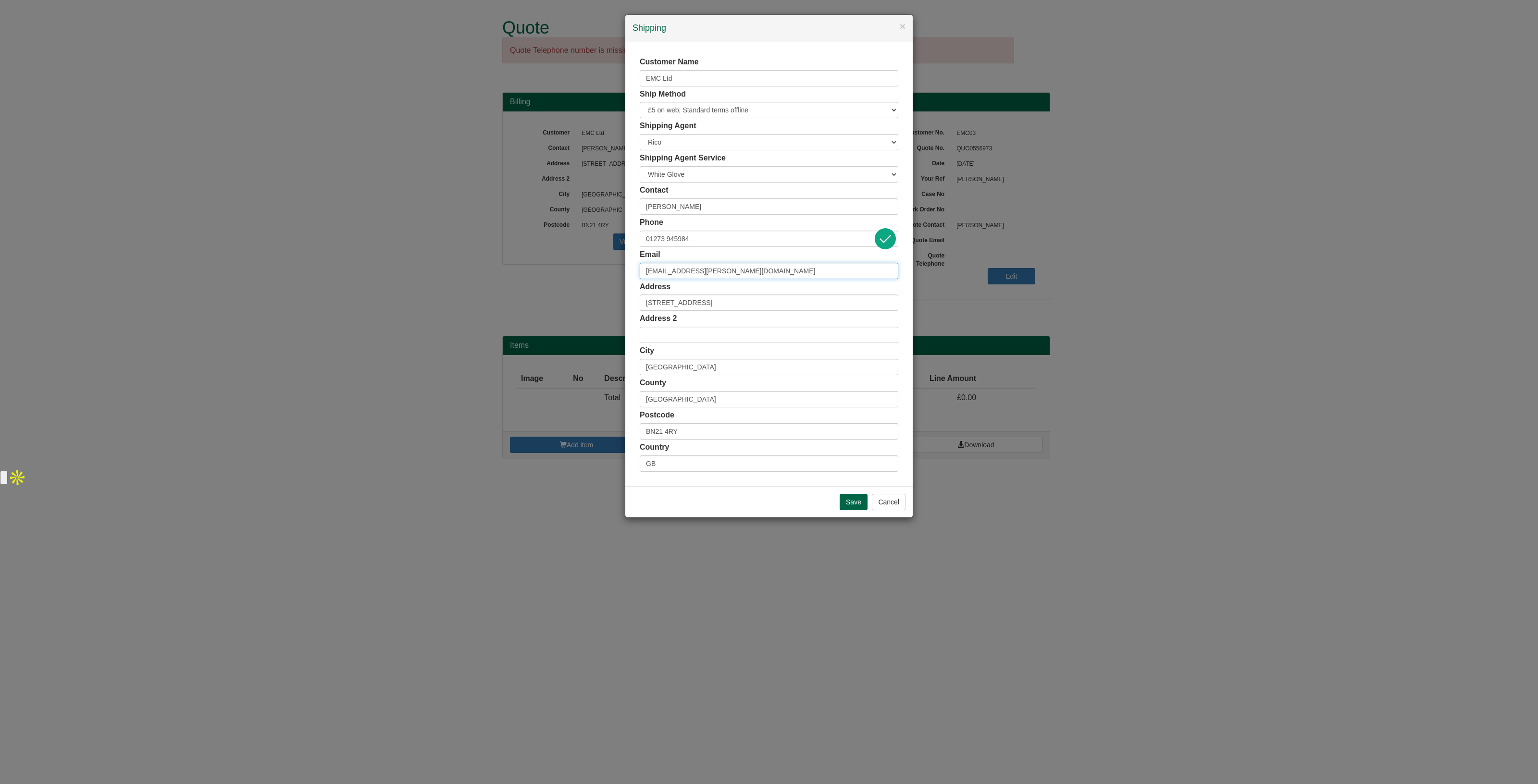
type input "jo.carroll@emcltd.co.uk"
drag, startPoint x: 695, startPoint y: 424, endPoint x: 627, endPoint y: 425, distance: 68.0
click at [627, 425] on div "Customer Name EMC Ltd Ship Method Free of Charge £5 Flat Rate £7.50 Flat Rate £…" at bounding box center [769, 264] width 288 height 444
paste input "3 3AW"
type input "BN3 3AW"
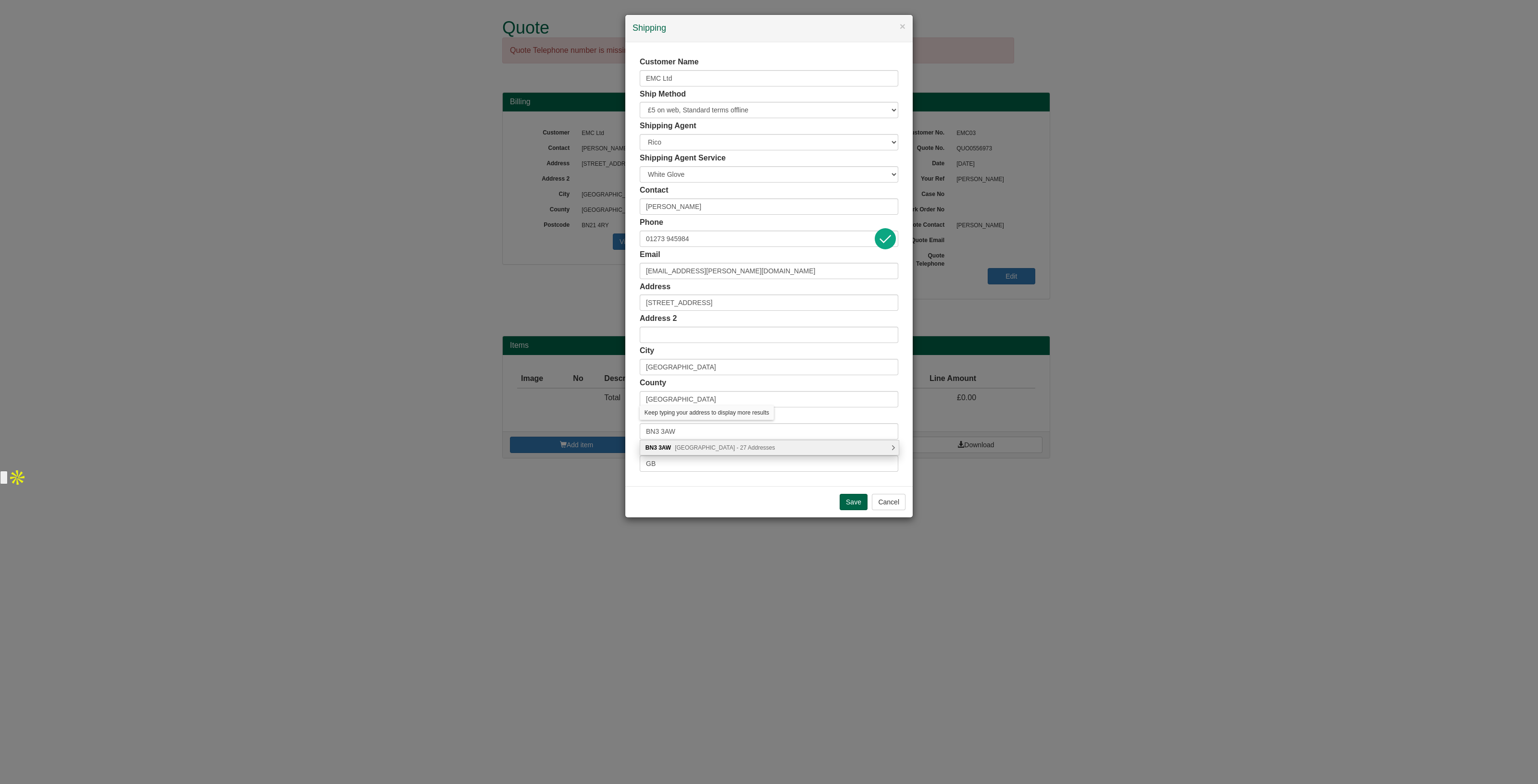
click at [694, 450] on span "Rochester Gardens, Hove - 27 Addresses" at bounding box center [725, 448] width 100 height 7
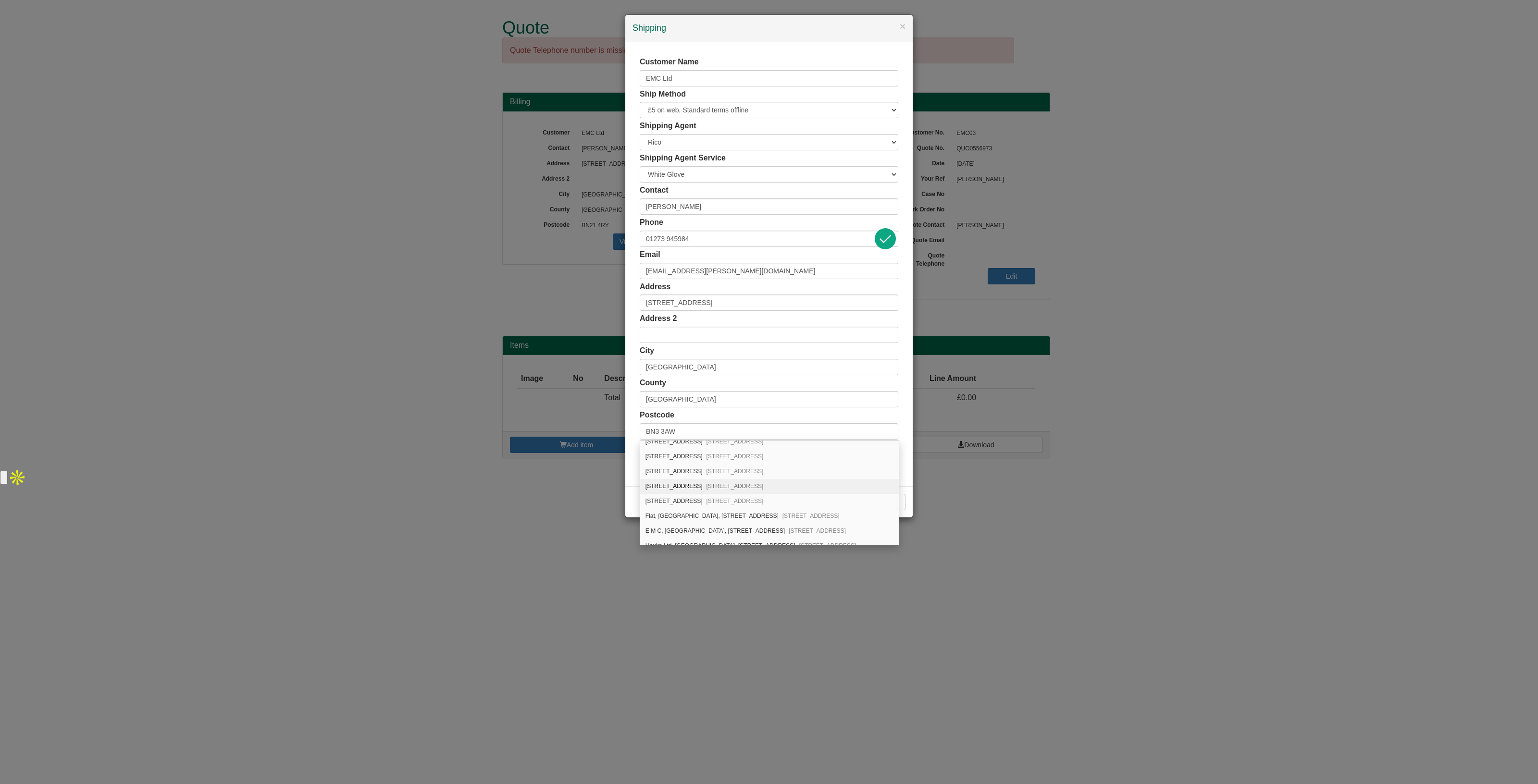
scroll to position [176, 0]
click at [729, 518] on div "E M C, Rochester House, 48 Rochester Gardens Hove, BN3 3AW" at bounding box center [769, 526] width 259 height 15
type input "E M C"
type input "Rochester House, 48 Rochester Gardens"
type input "Hove"
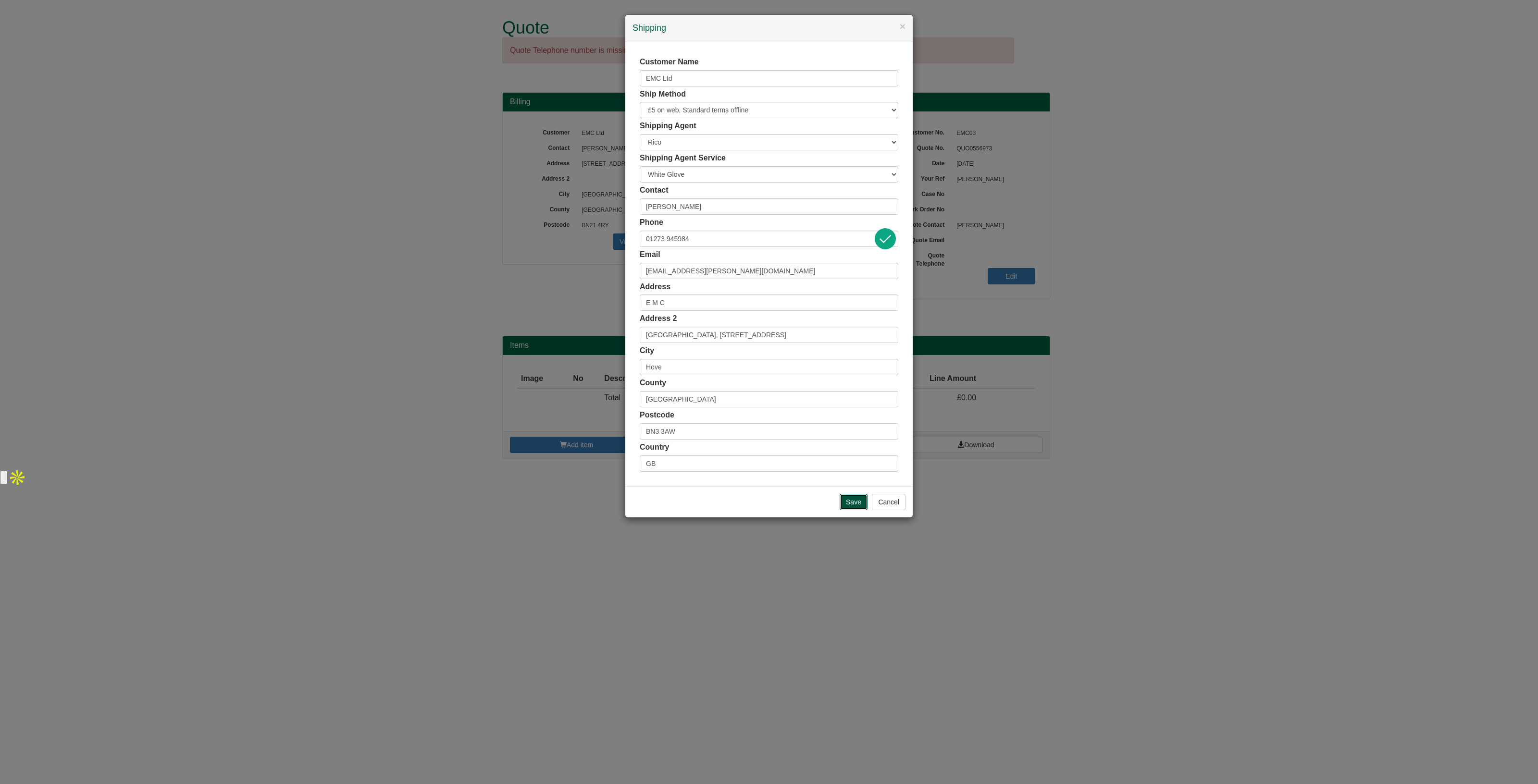
click at [847, 494] on input "Save" at bounding box center [854, 502] width 28 height 16
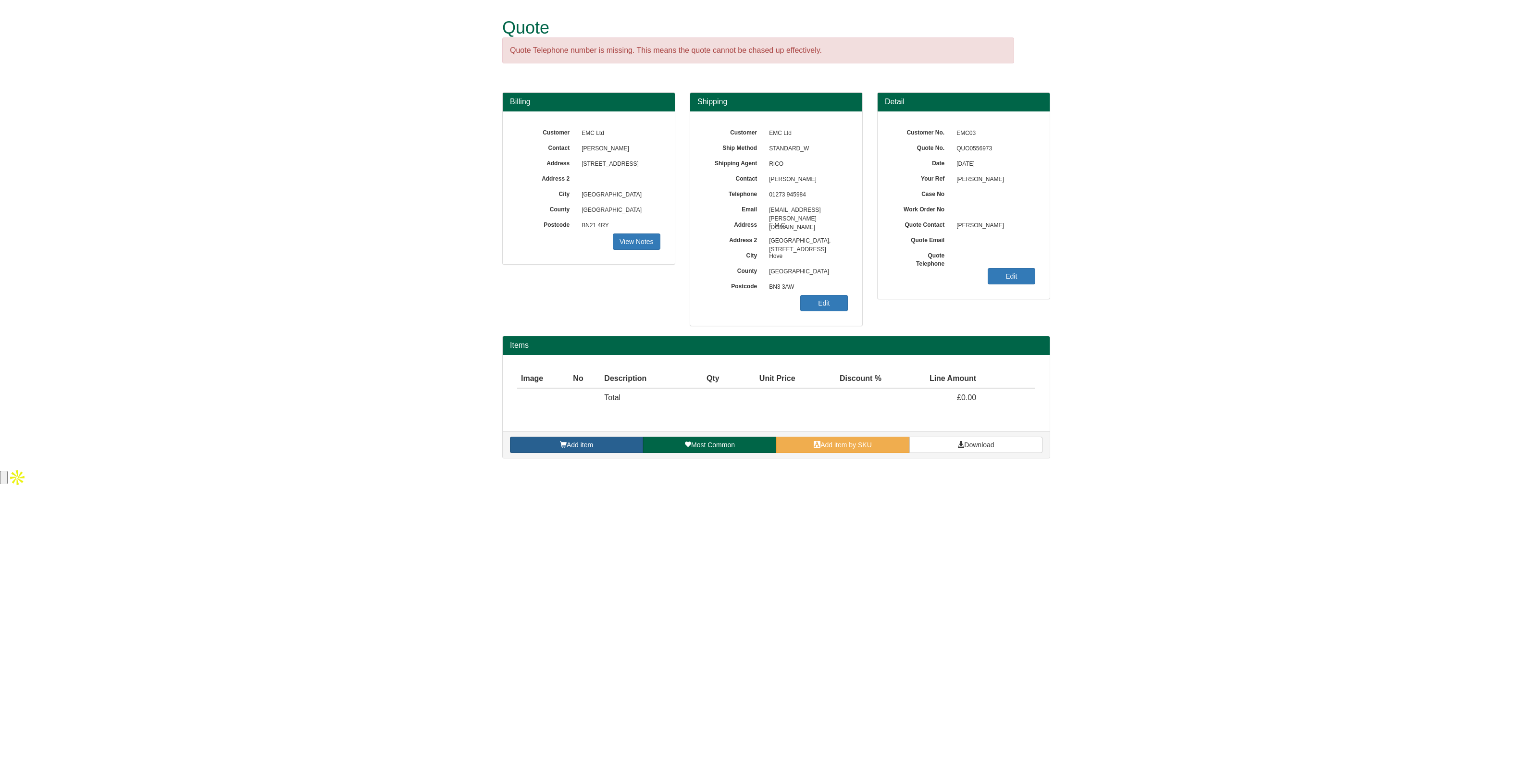
click at [550, 441] on link "Add item" at bounding box center [577, 445] width 133 height 16
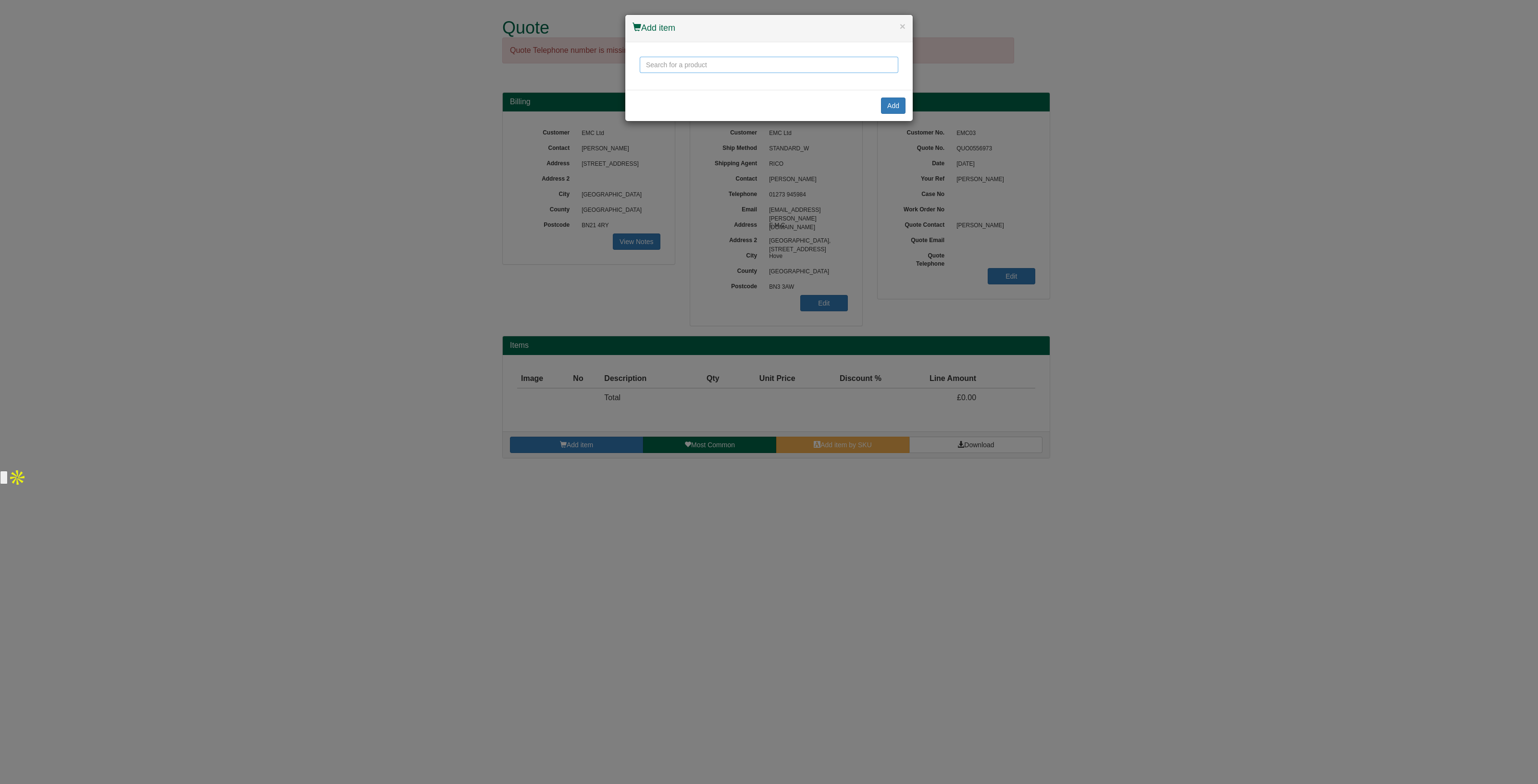
click at [654, 68] on input "text" at bounding box center [769, 64] width 259 height 16
click at [673, 107] on div "Fellowes Standard Footrest" at bounding box center [769, 114] width 246 height 24
type input "Fellowes Standard Footrest"
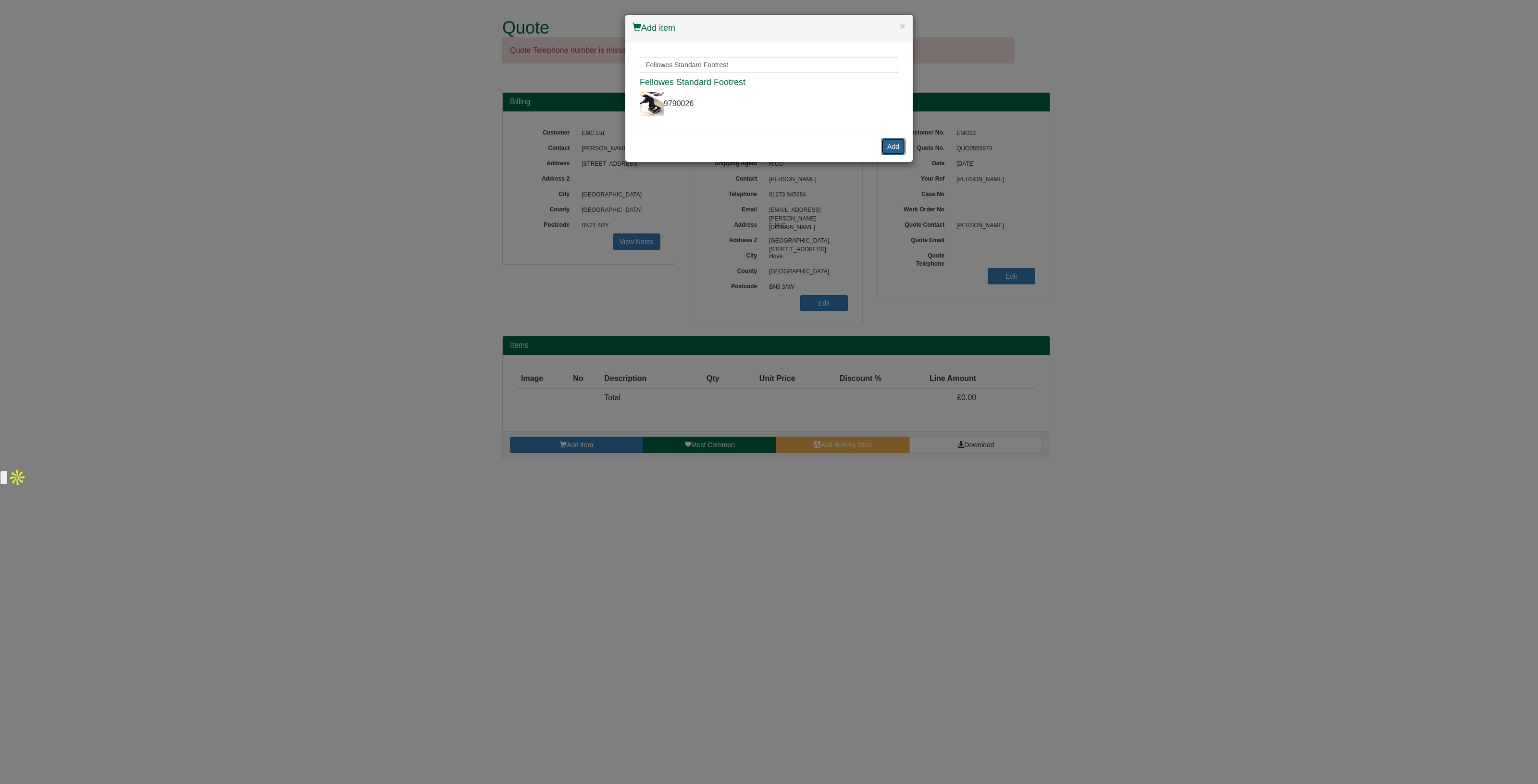
click at [887, 146] on button "Add" at bounding box center [893, 146] width 24 height 16
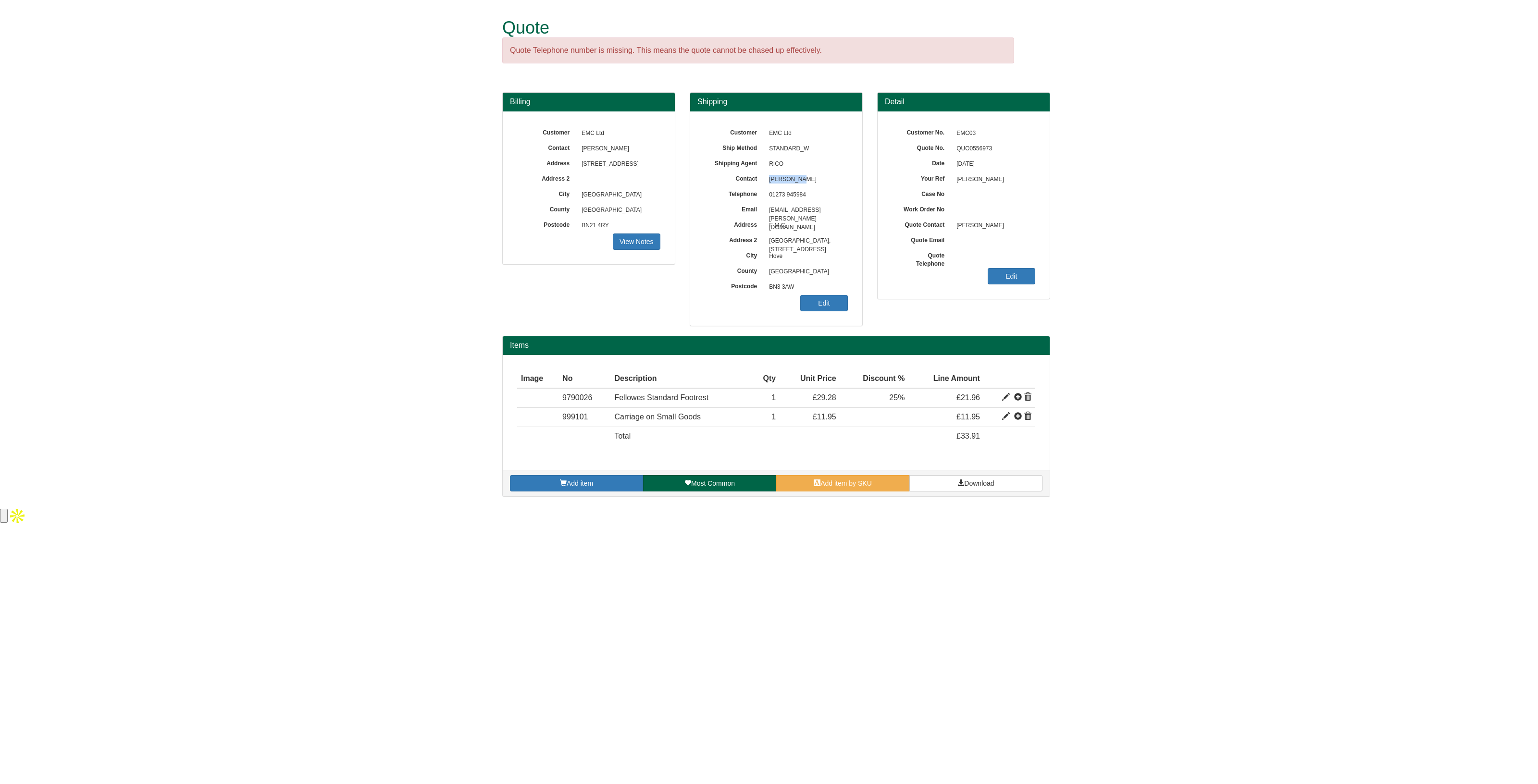
drag, startPoint x: 809, startPoint y: 179, endPoint x: 767, endPoint y: 181, distance: 42.0
click at [767, 181] on span "[PERSON_NAME]" at bounding box center [806, 179] width 84 height 15
copy span "[PERSON_NAME]"
click at [981, 483] on span "Download" at bounding box center [979, 483] width 30 height 8
